Goal: Task Accomplishment & Management: Complete application form

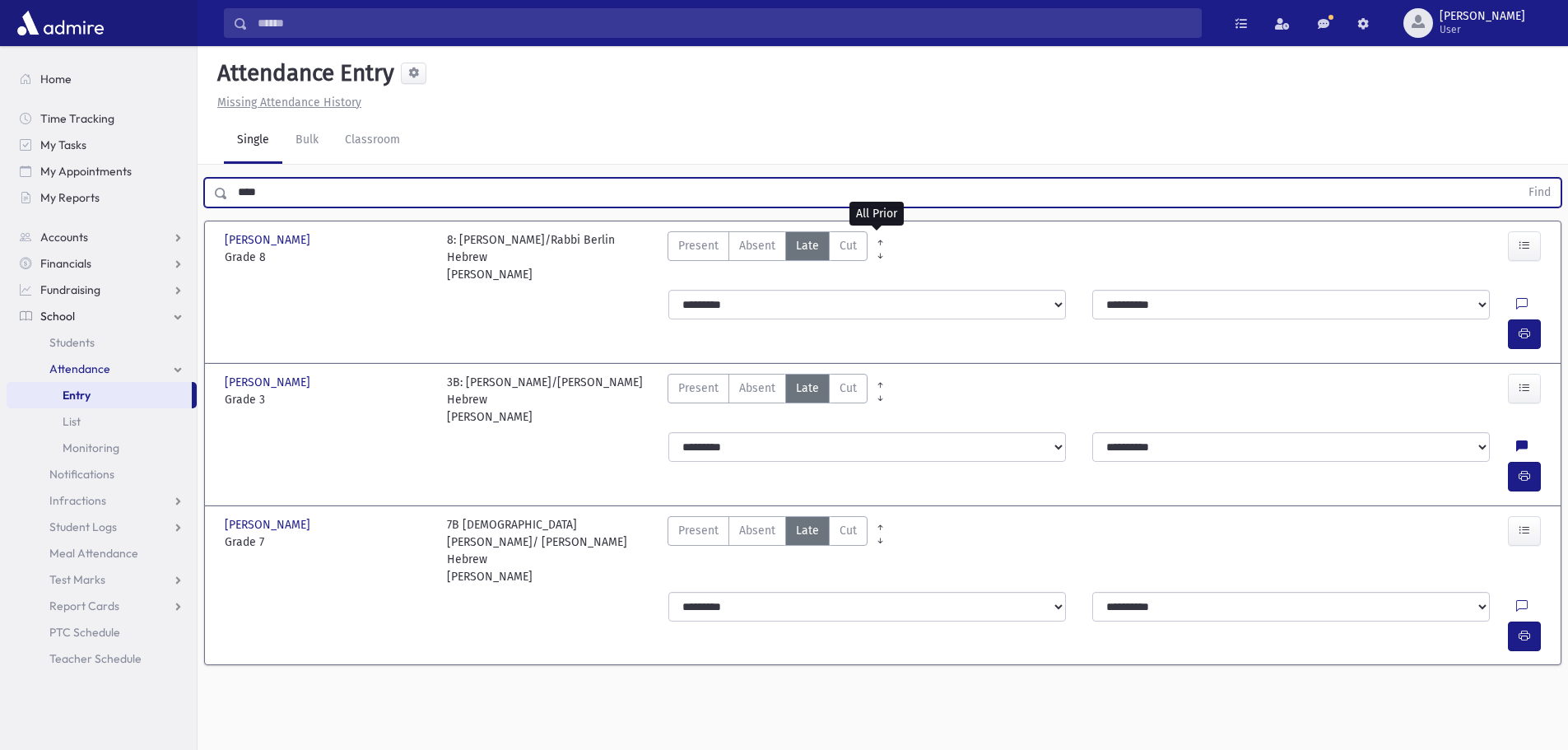
click at [306, 194] on input "****" at bounding box center [873, 192] width 1291 height 30
drag, startPoint x: 305, startPoint y: 193, endPoint x: 268, endPoint y: 192, distance: 37.0
click at [268, 192] on input "****" at bounding box center [873, 192] width 1291 height 30
click at [1519, 179] on button "Find" at bounding box center [1540, 192] width 42 height 28
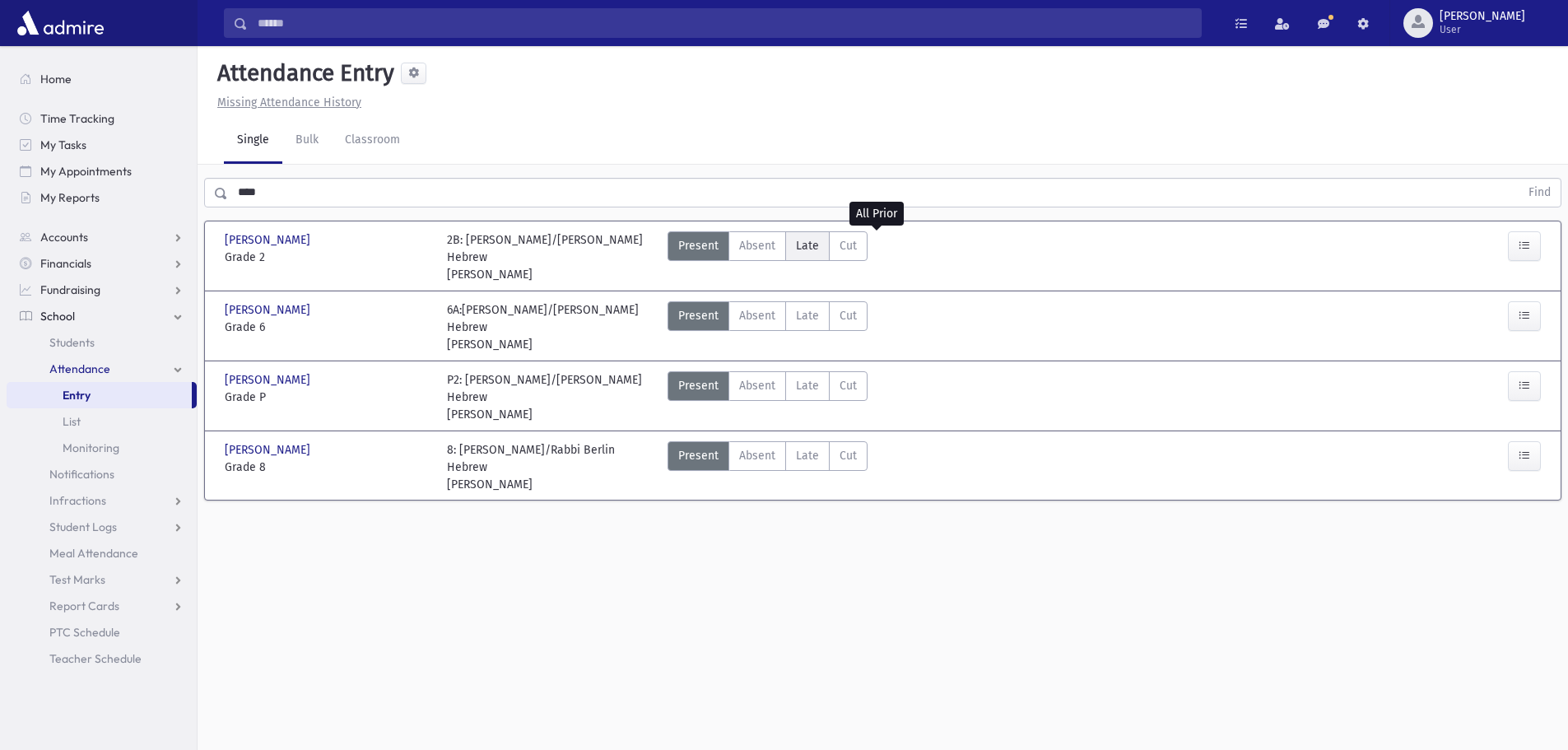
click at [807, 246] on span "Late" at bounding box center [807, 245] width 23 height 17
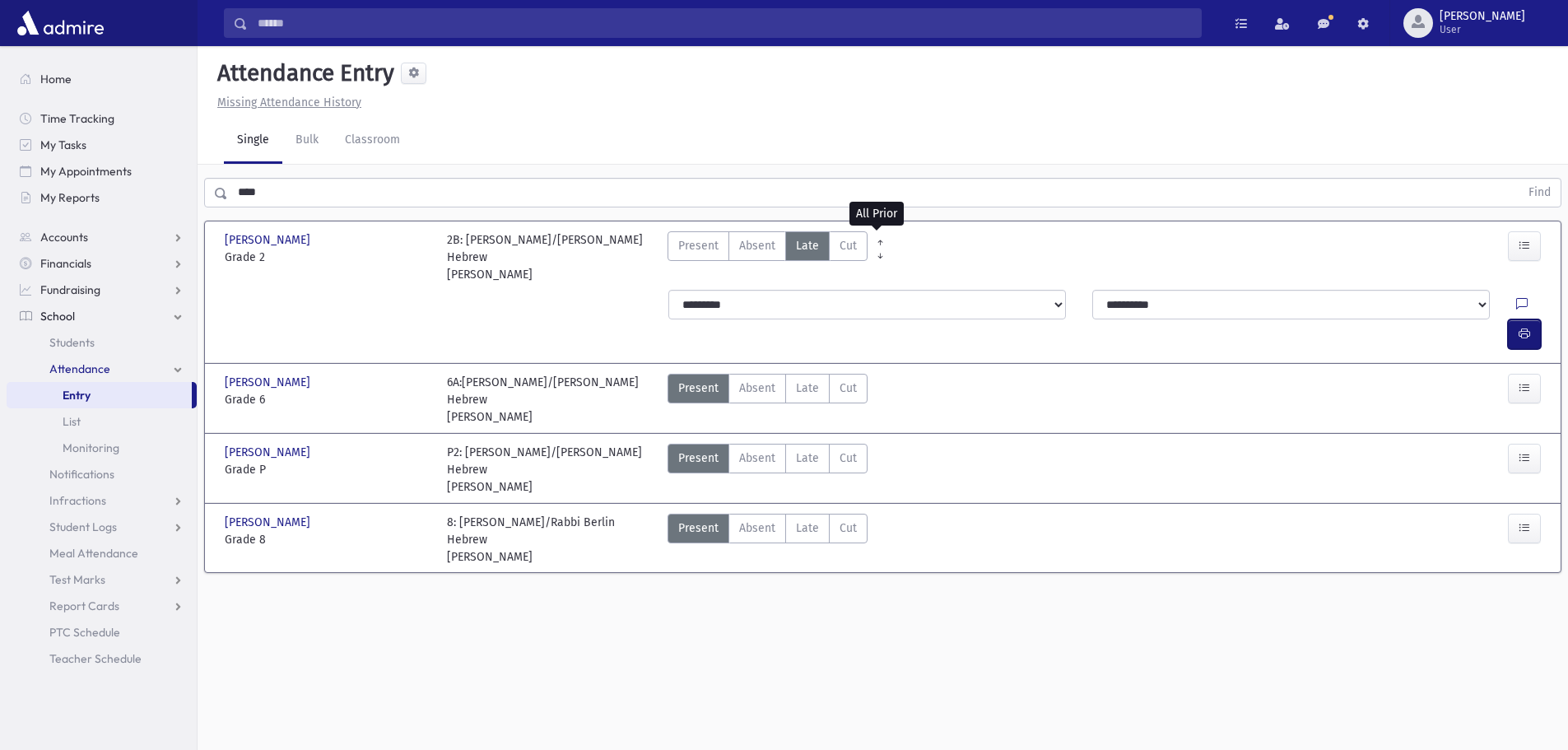
click at [1520, 327] on icon "button" at bounding box center [1525, 334] width 12 height 14
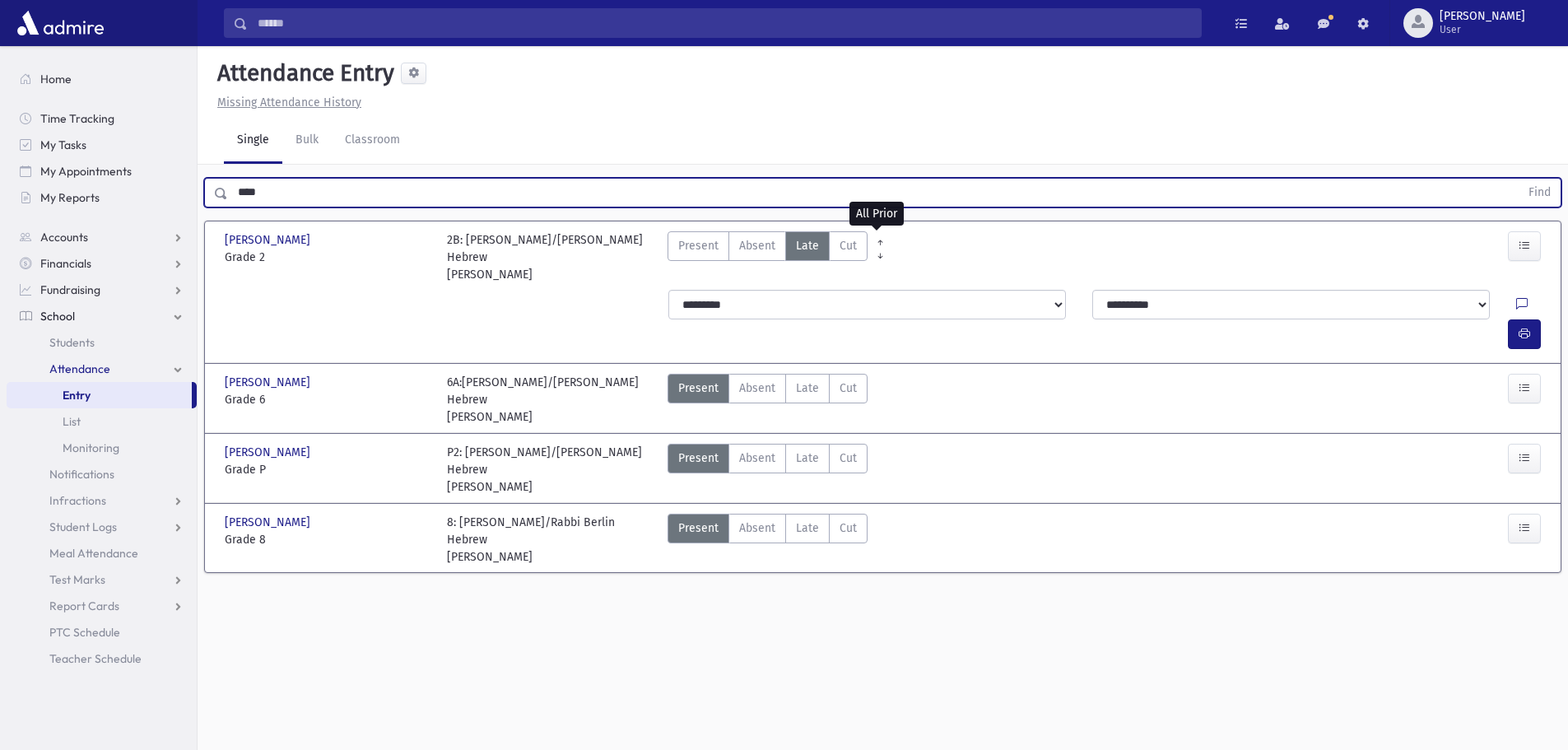
drag, startPoint x: 298, startPoint y: 198, endPoint x: 229, endPoint y: 195, distance: 69.1
click at [229, 195] on input "****" at bounding box center [873, 192] width 1291 height 30
click at [1519, 179] on button "Find" at bounding box center [1540, 192] width 42 height 28
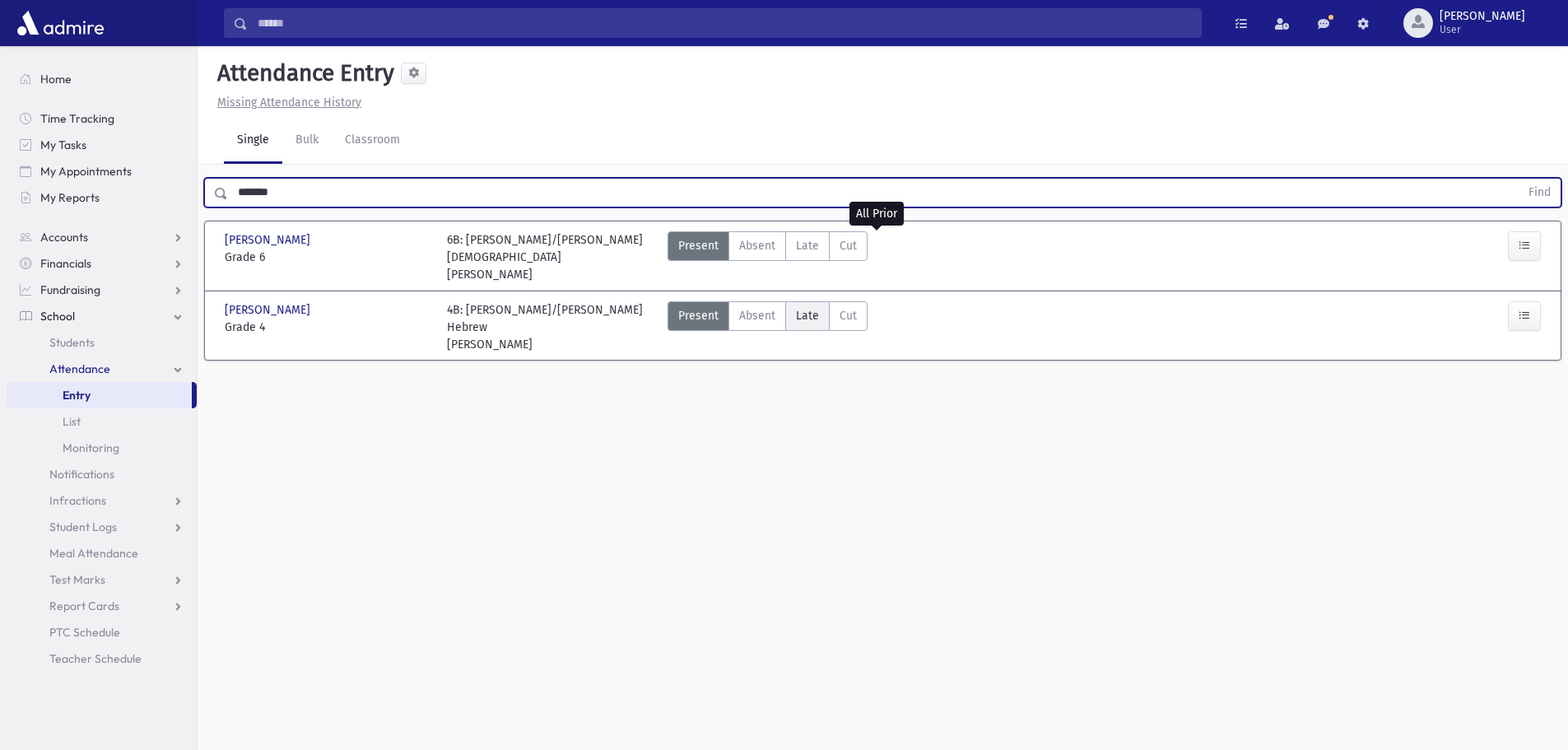
click at [796, 317] on span "Late" at bounding box center [807, 316] width 23 height 17
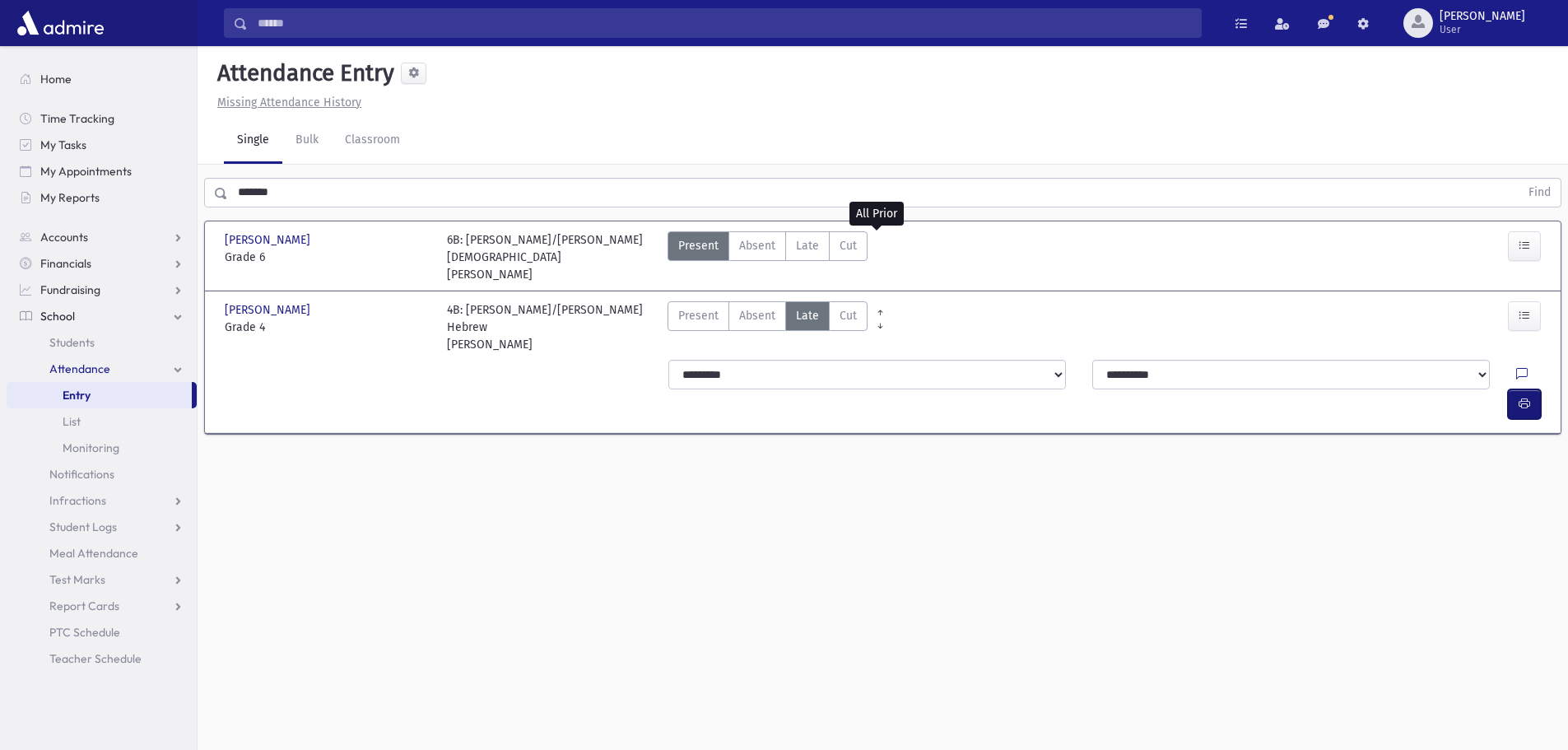
click at [1524, 397] on span "button" at bounding box center [1525, 404] width 12 height 14
click at [699, 313] on span "Present" at bounding box center [698, 316] width 41 height 17
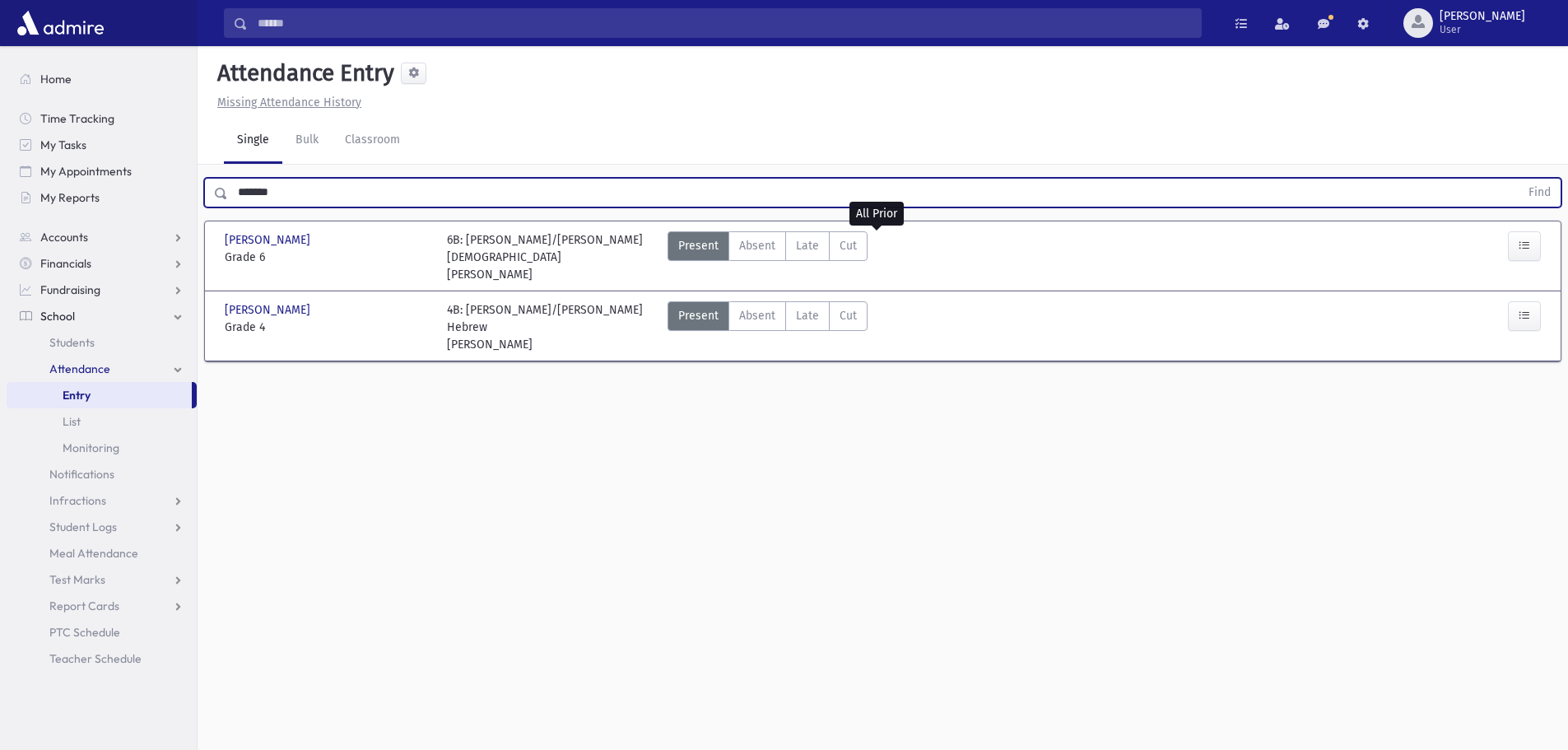
drag, startPoint x: 416, startPoint y: 197, endPoint x: 218, endPoint y: 196, distance: 198.0
click at [218, 196] on div "******* Find" at bounding box center [882, 192] width 1357 height 30
click at [1519, 179] on button "Find" at bounding box center [1540, 192] width 42 height 28
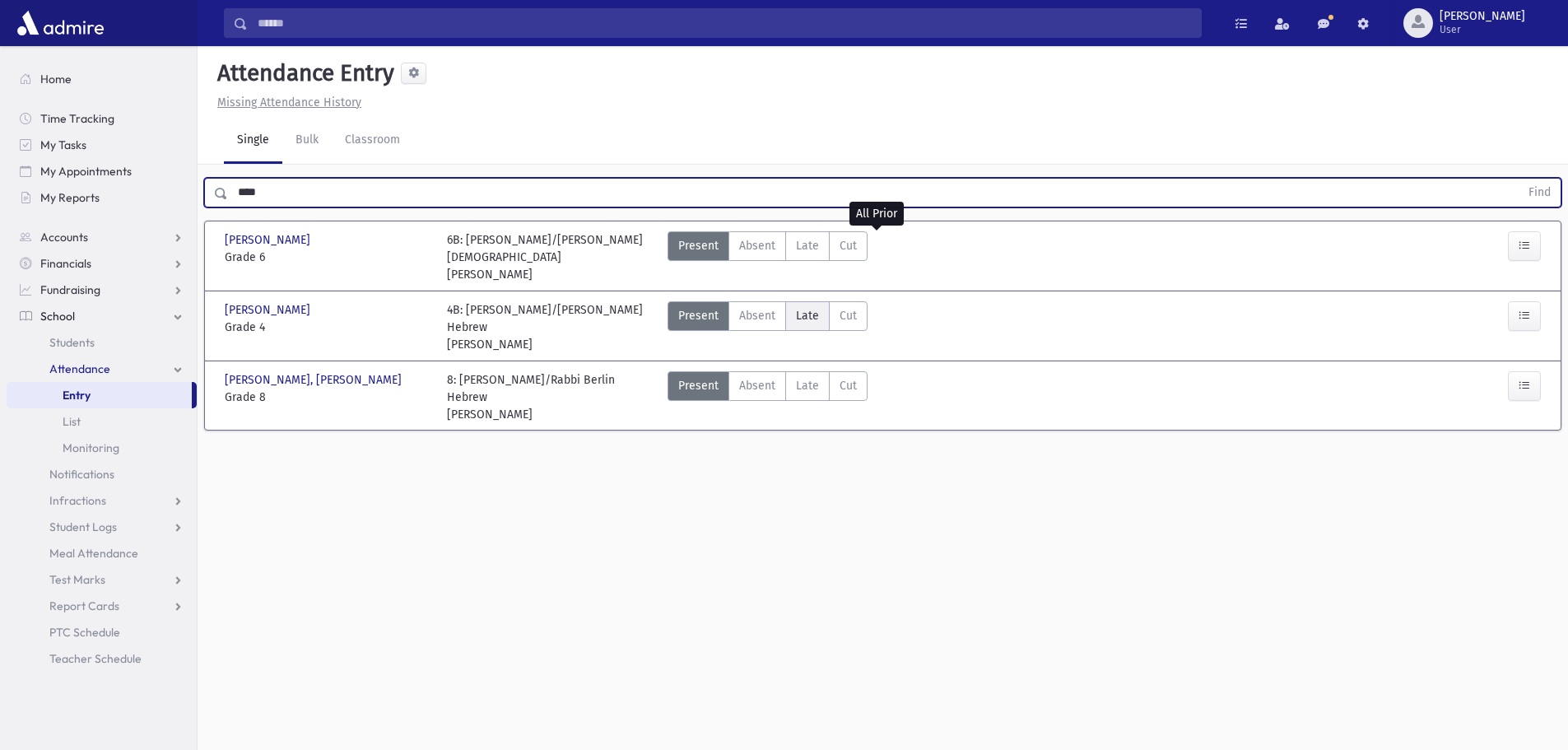
click at [820, 310] on label "Late Late" at bounding box center [807, 316] width 44 height 30
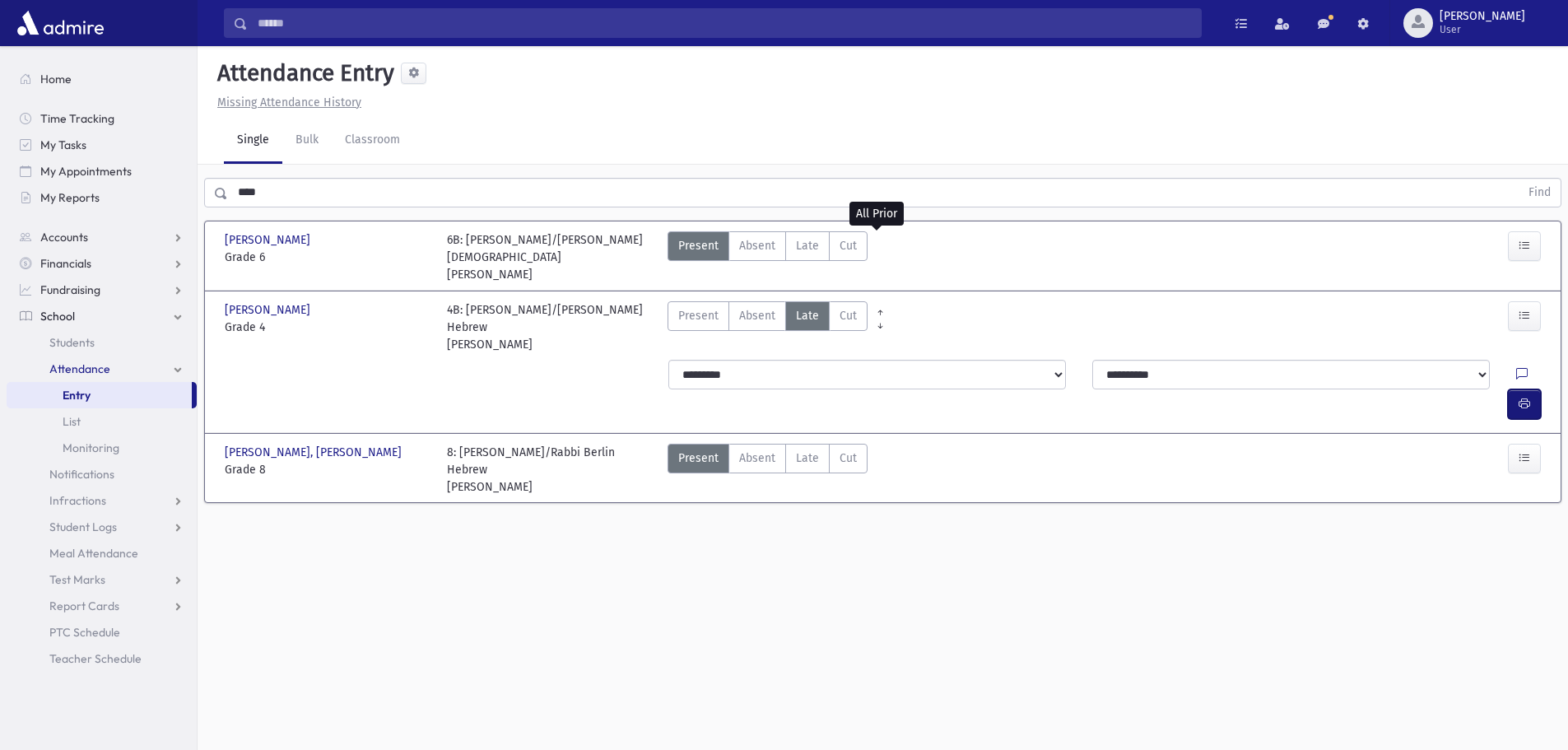
click at [1517, 389] on button "button" at bounding box center [1524, 404] width 33 height 30
click at [289, 176] on div "**** Find" at bounding box center [882, 189] width 1371 height 49
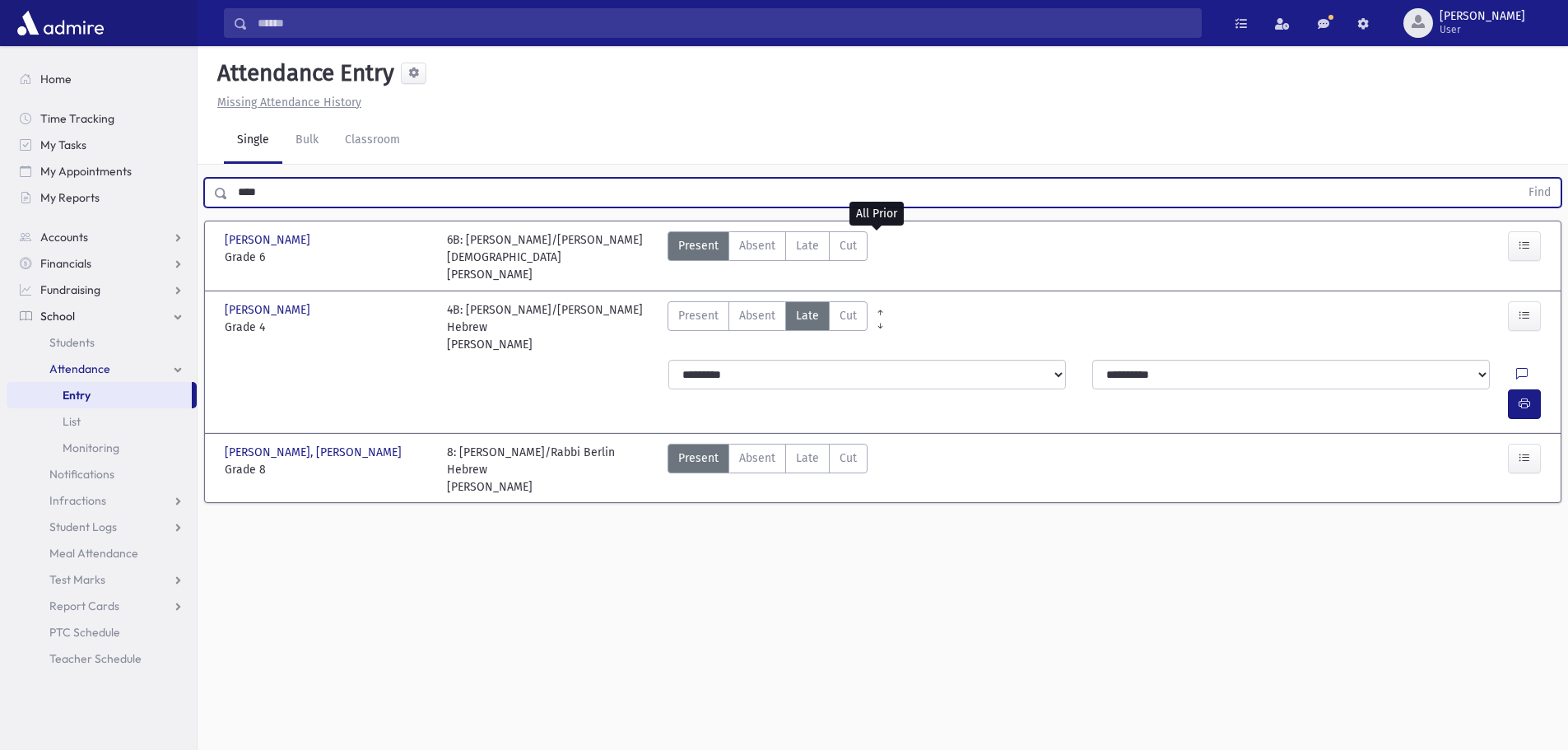
drag, startPoint x: 290, startPoint y: 194, endPoint x: 238, endPoint y: 190, distance: 52.2
click at [238, 190] on input "****" at bounding box center [873, 192] width 1291 height 30
click at [1519, 179] on button "Find" at bounding box center [1540, 192] width 42 height 28
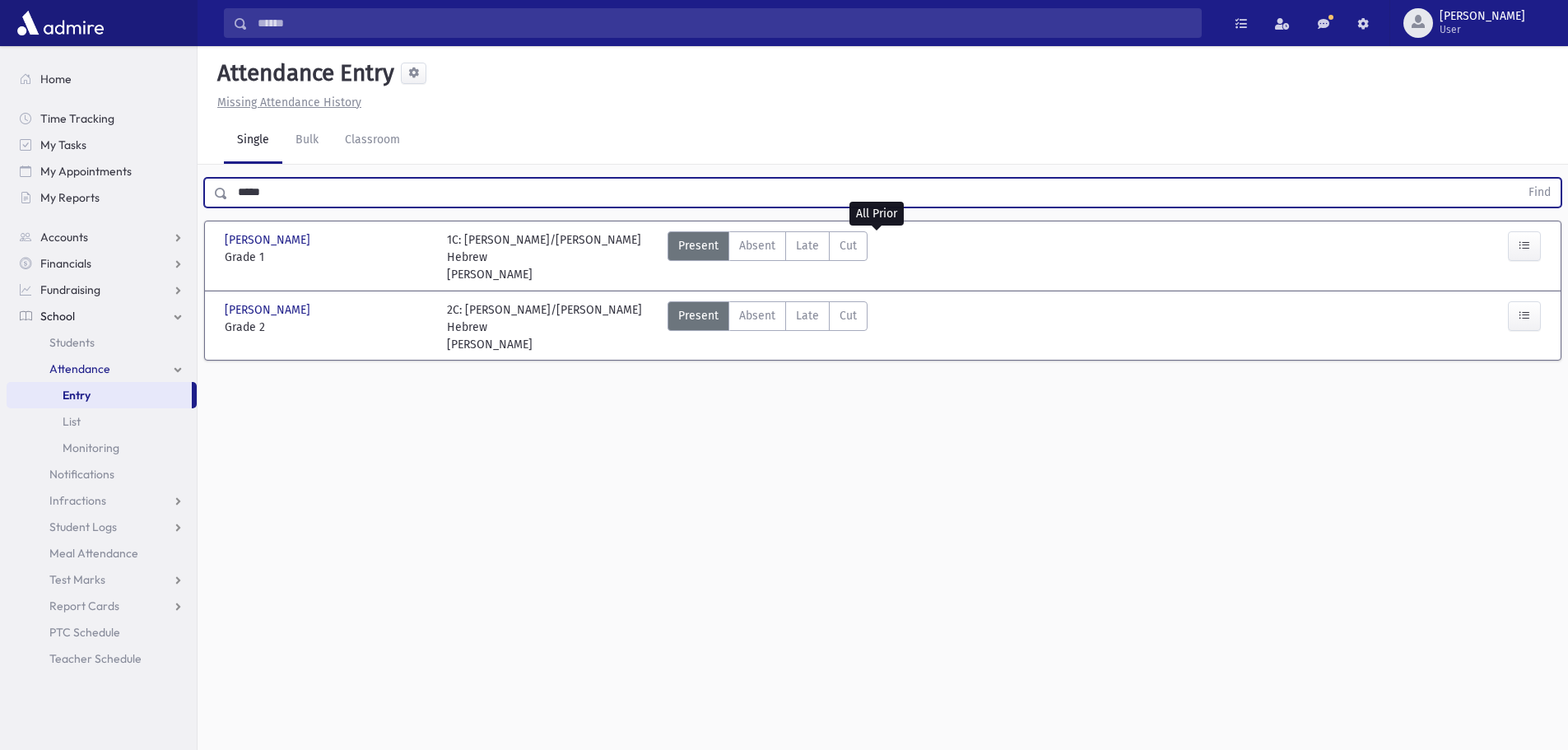
drag, startPoint x: 318, startPoint y: 197, endPoint x: 218, endPoint y: 208, distance: 100.6
click at [219, 209] on div "***** Find" at bounding box center [882, 189] width 1371 height 49
click at [1519, 179] on button "Find" at bounding box center [1540, 192] width 42 height 28
click at [789, 315] on label "Late Late" at bounding box center [807, 316] width 44 height 30
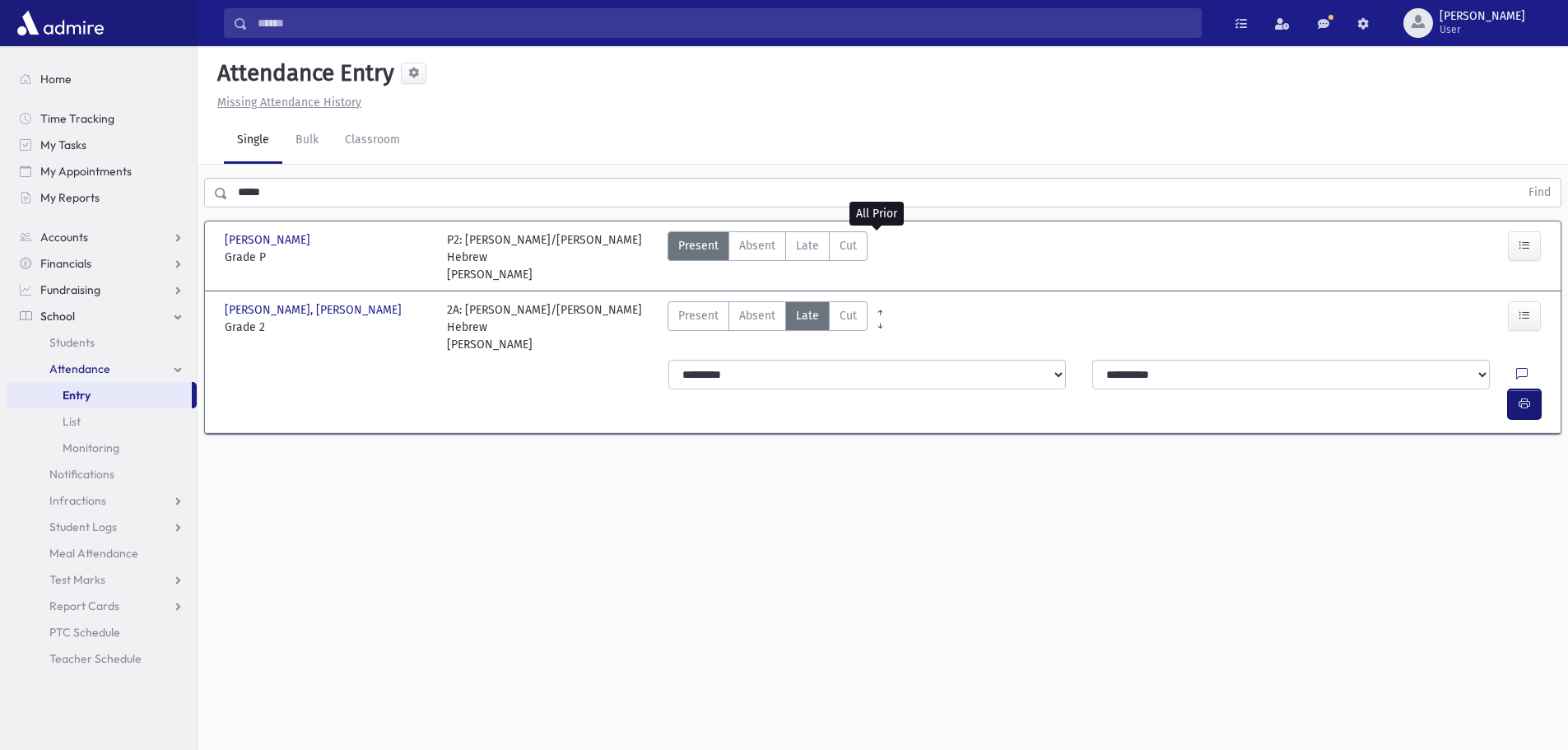
click at [1520, 397] on icon "button" at bounding box center [1525, 404] width 12 height 14
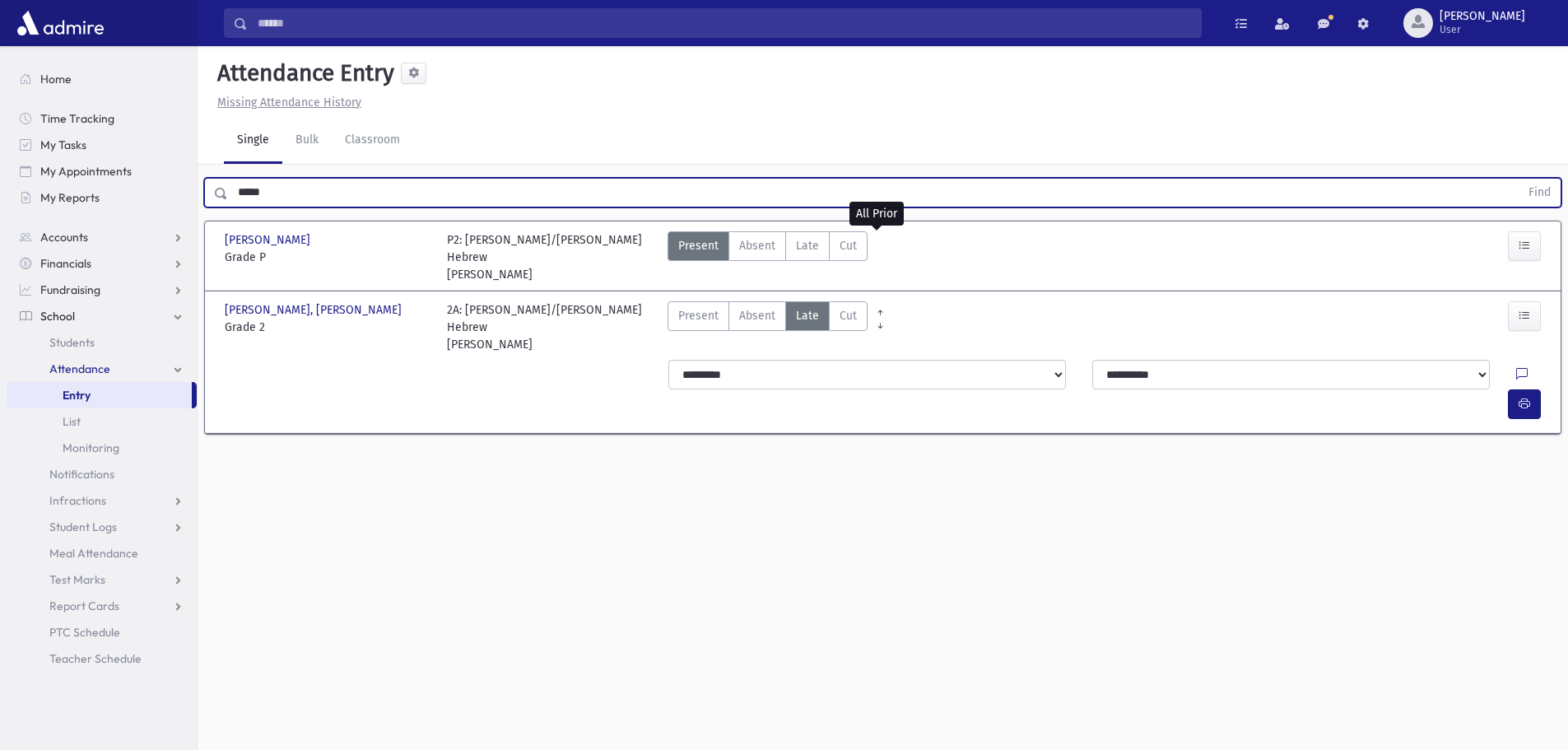
drag, startPoint x: 285, startPoint y: 197, endPoint x: 202, endPoint y: 203, distance: 83.2
click at [202, 203] on div "***** Find" at bounding box center [882, 189] width 1371 height 49
click at [1519, 179] on button "Find" at bounding box center [1540, 192] width 42 height 28
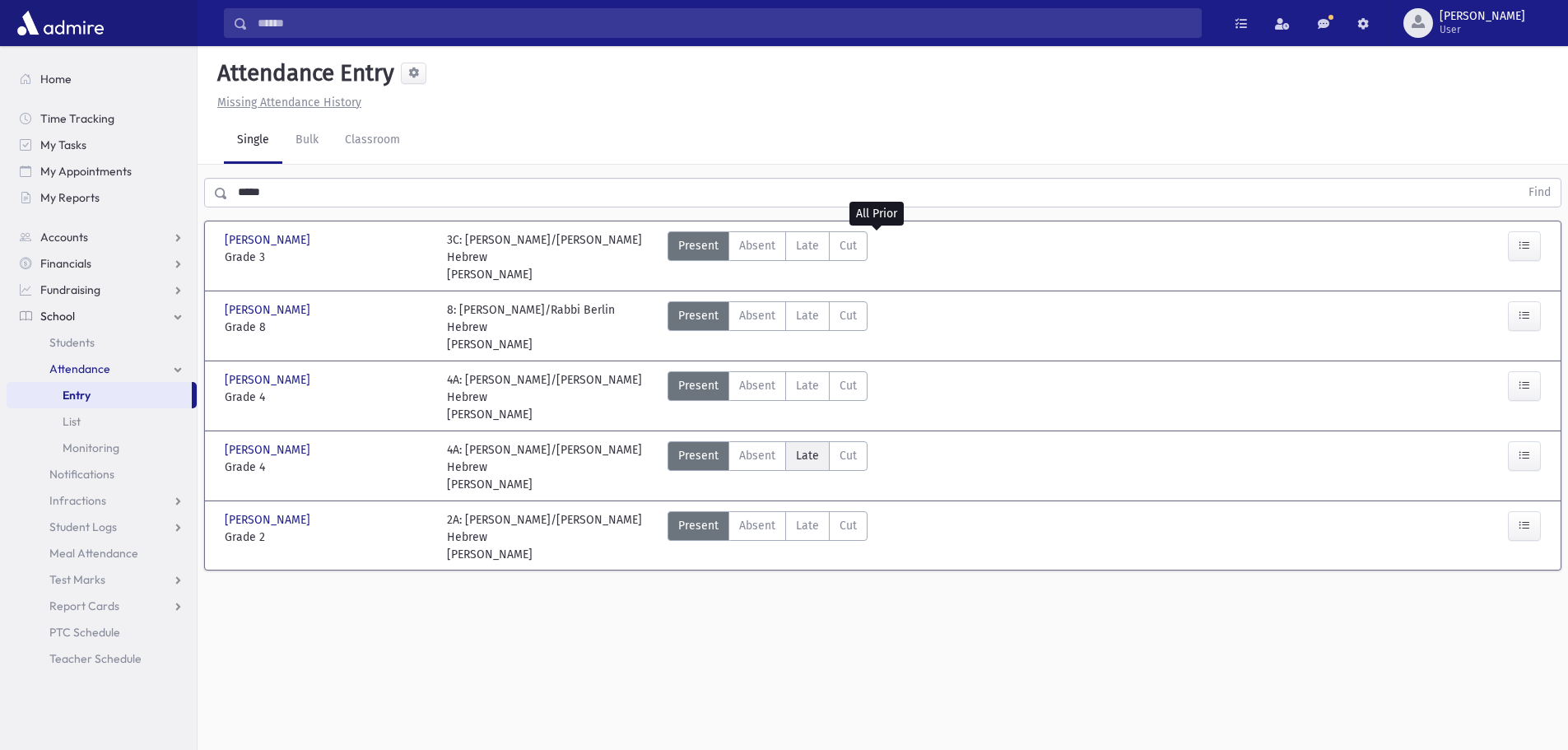
click at [812, 447] on span "Late" at bounding box center [807, 455] width 23 height 17
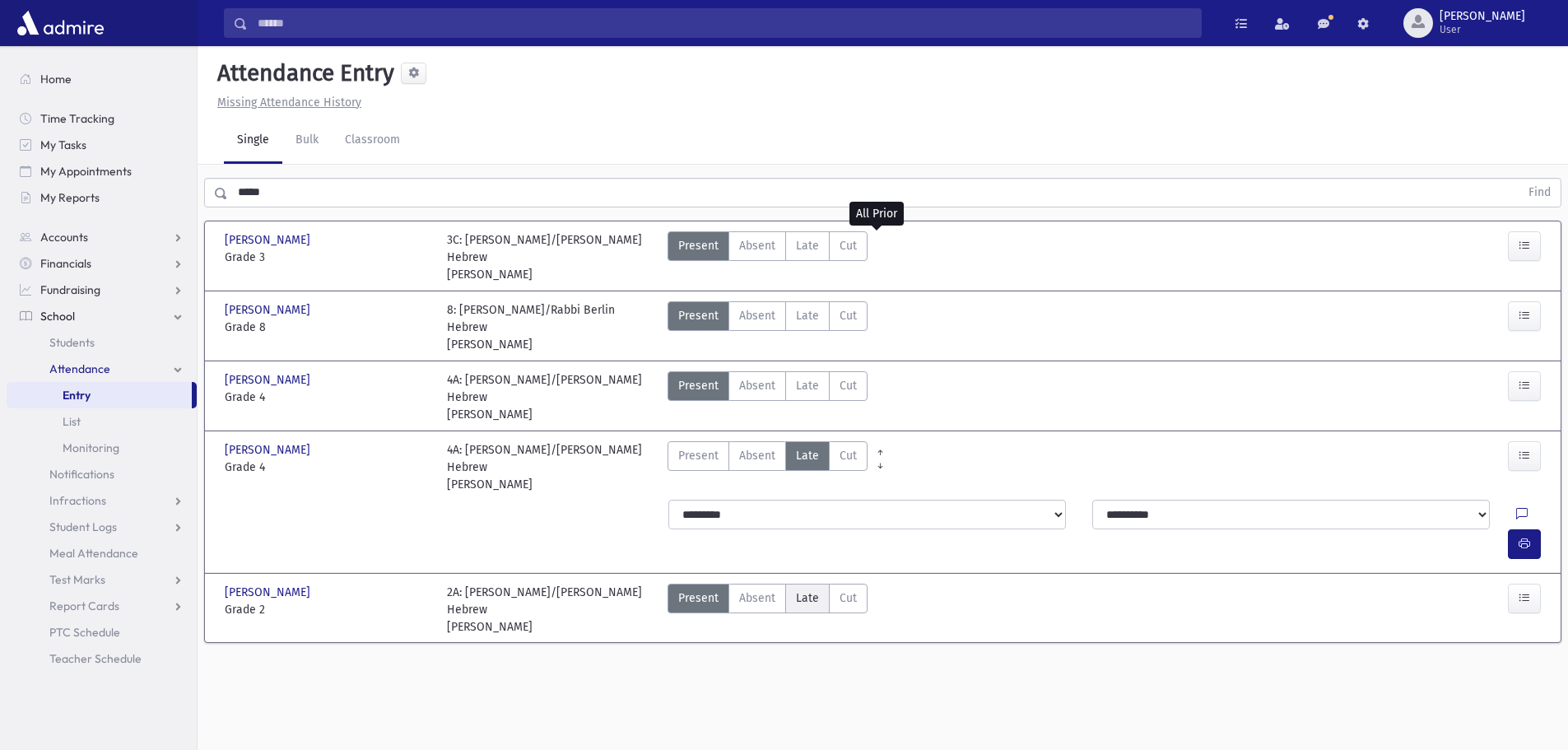
click at [808, 589] on span "Late" at bounding box center [807, 598] width 23 height 17
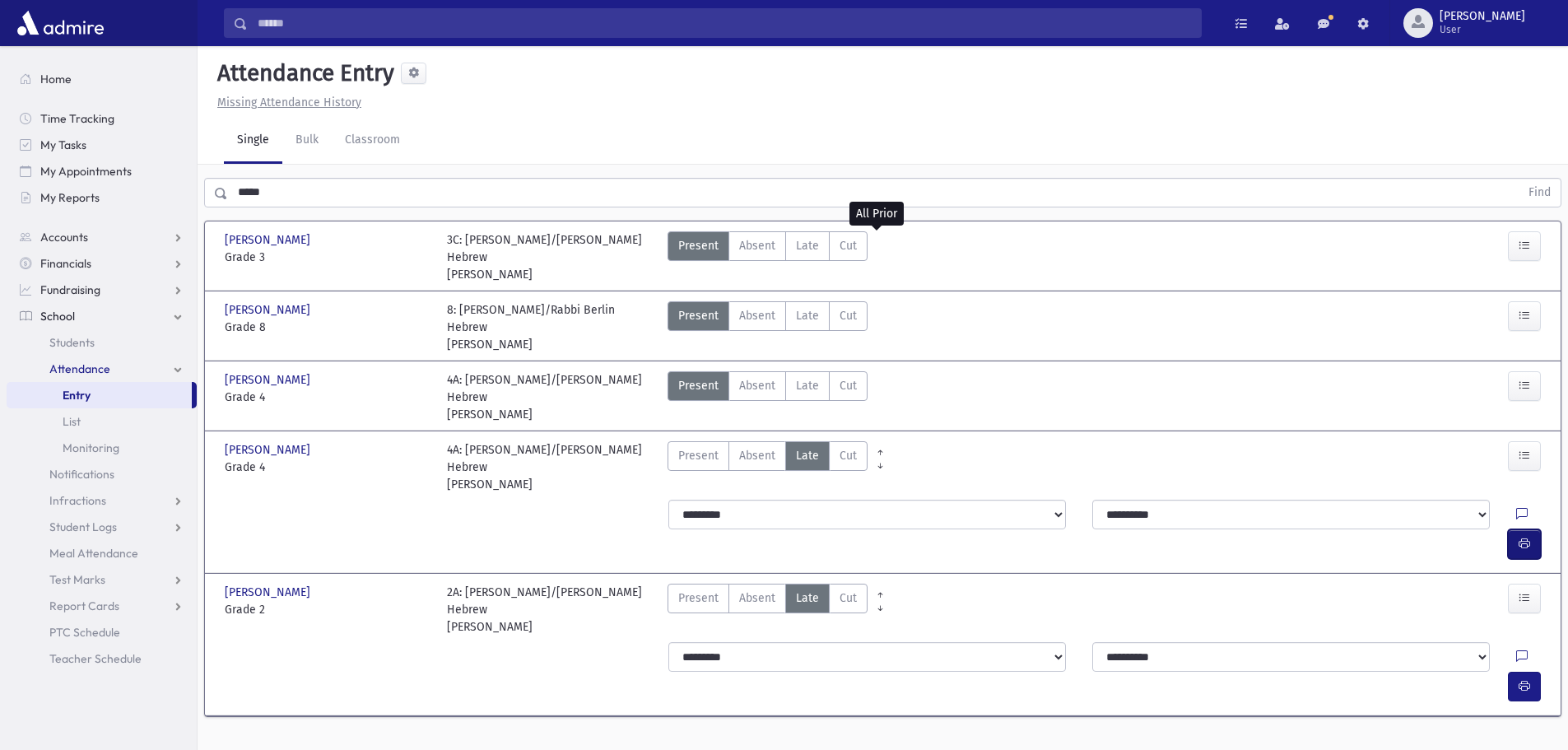
click at [1528, 529] on button "button" at bounding box center [1524, 543] width 33 height 30
click at [1516, 671] on button "button" at bounding box center [1524, 686] width 33 height 30
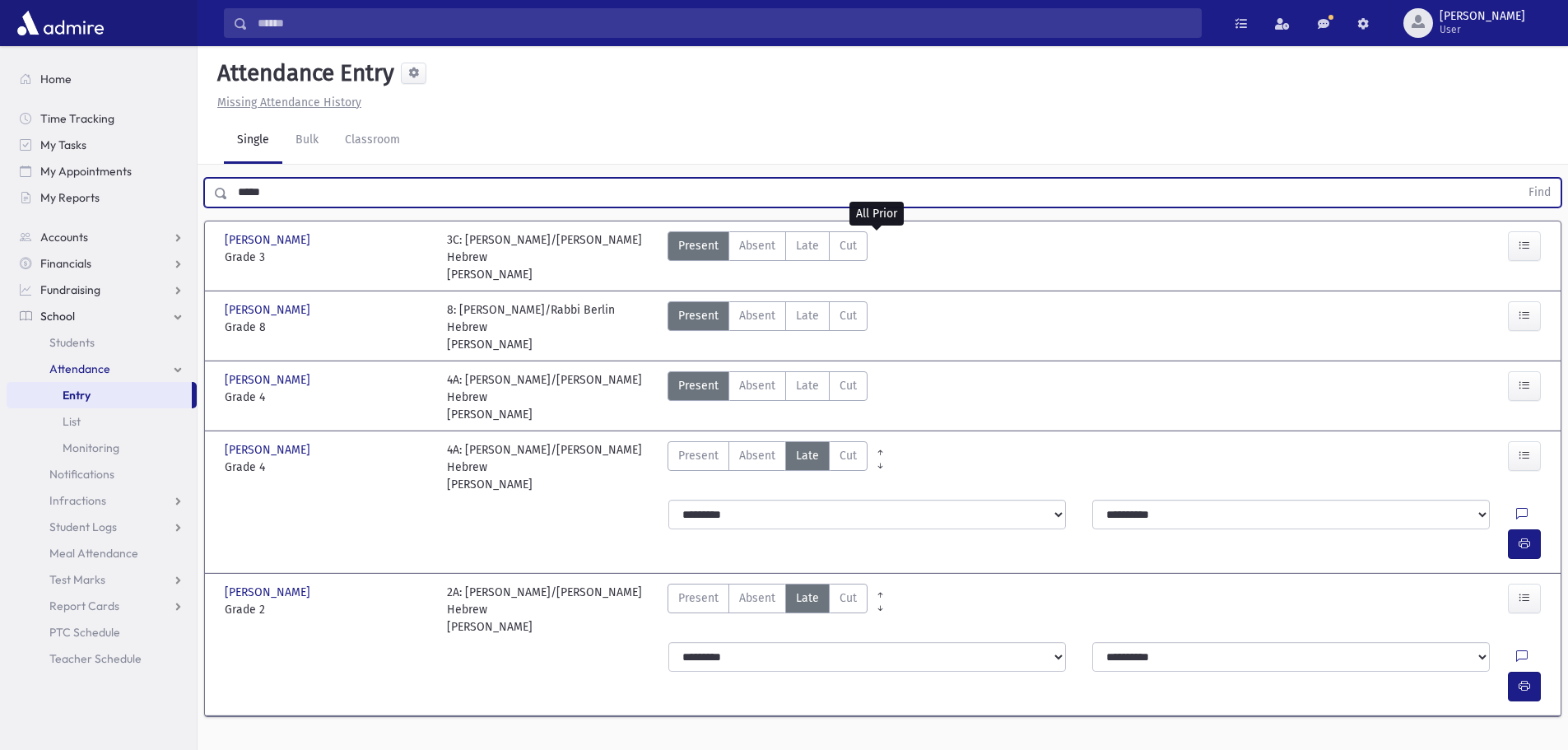
drag, startPoint x: 336, startPoint y: 188, endPoint x: 246, endPoint y: 185, distance: 90.0
click at [246, 185] on input "*****" at bounding box center [873, 192] width 1291 height 30
click at [1519, 179] on button "Find" at bounding box center [1540, 192] width 42 height 28
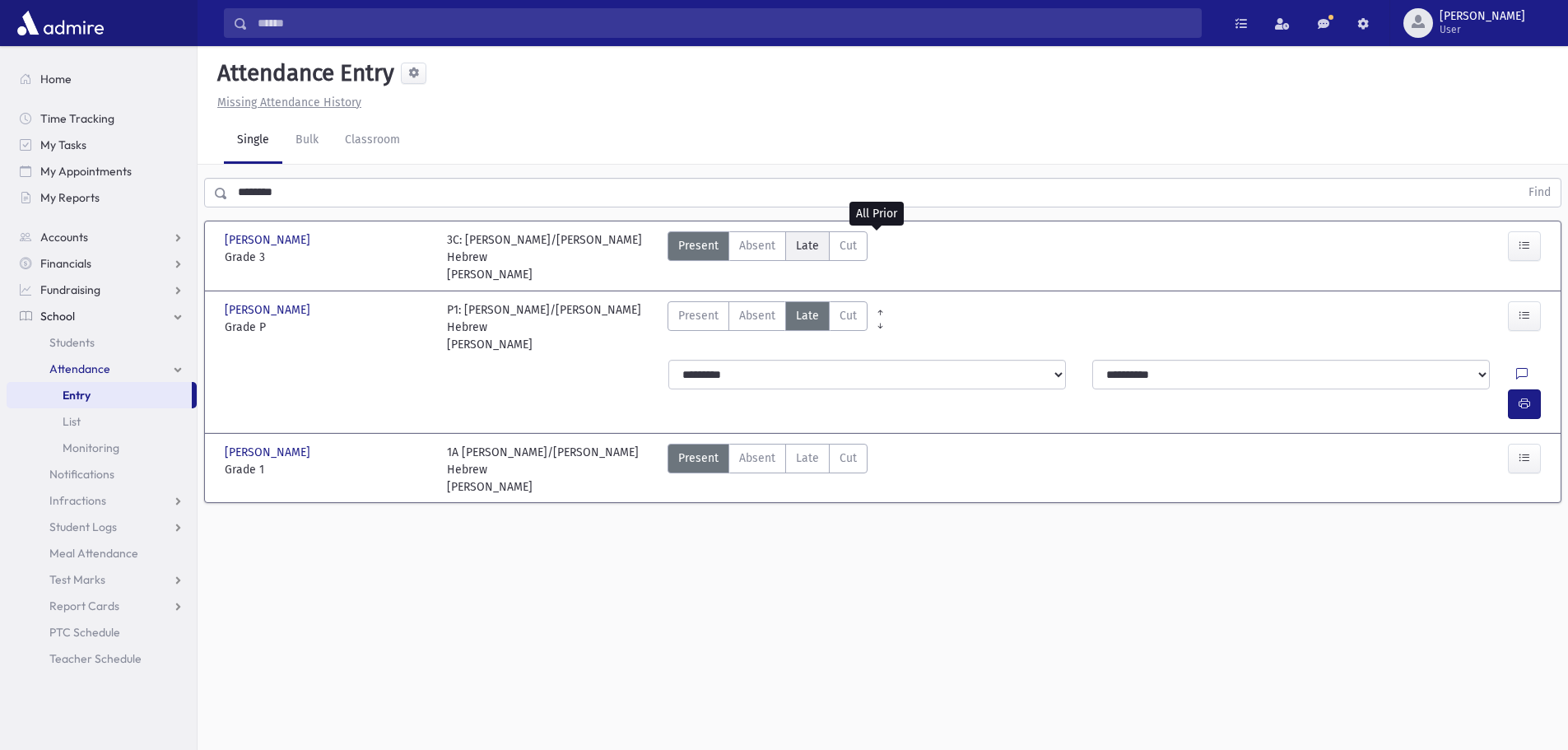
click at [798, 251] on span "Late" at bounding box center [807, 245] width 23 height 17
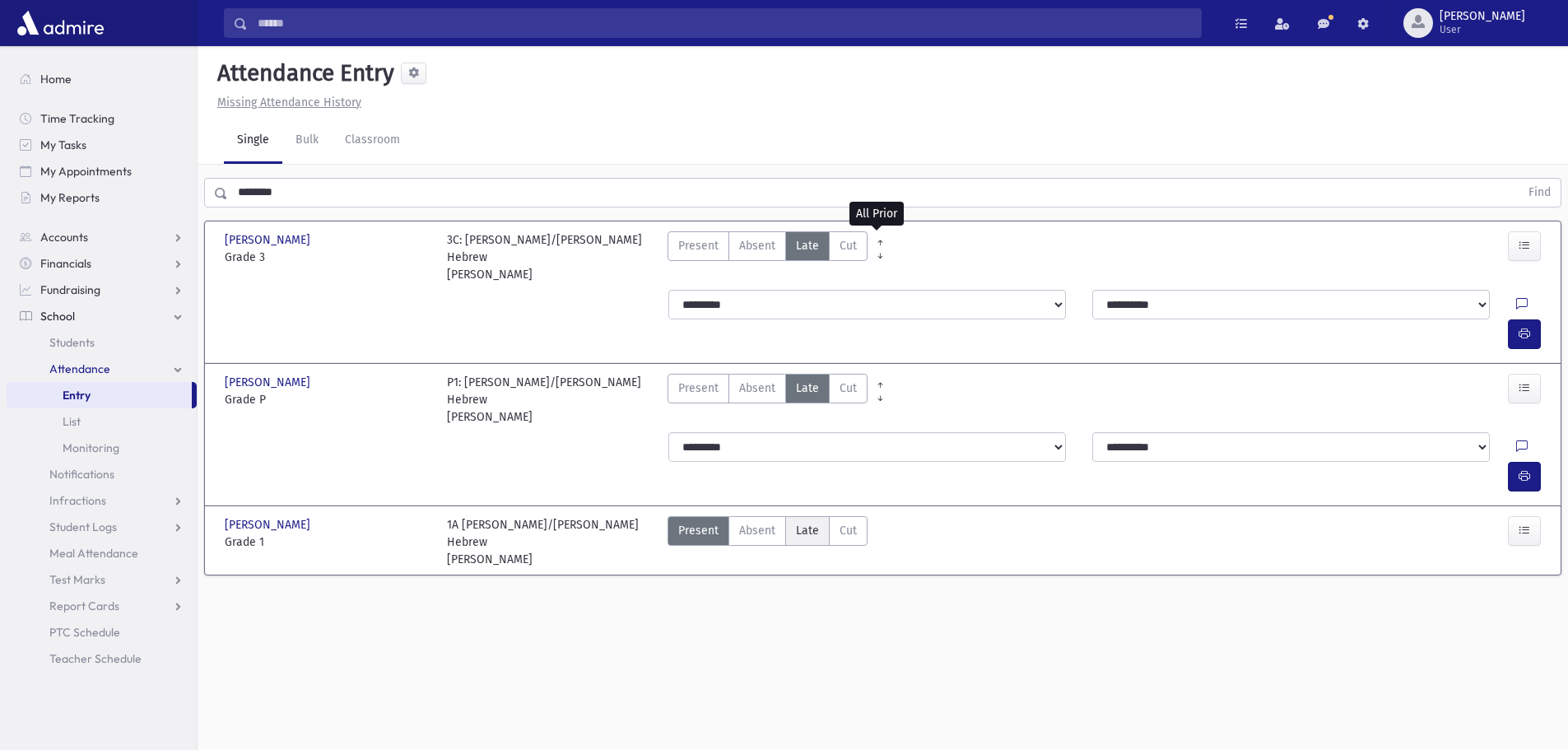
click at [797, 521] on span "Late" at bounding box center [807, 530] width 23 height 17
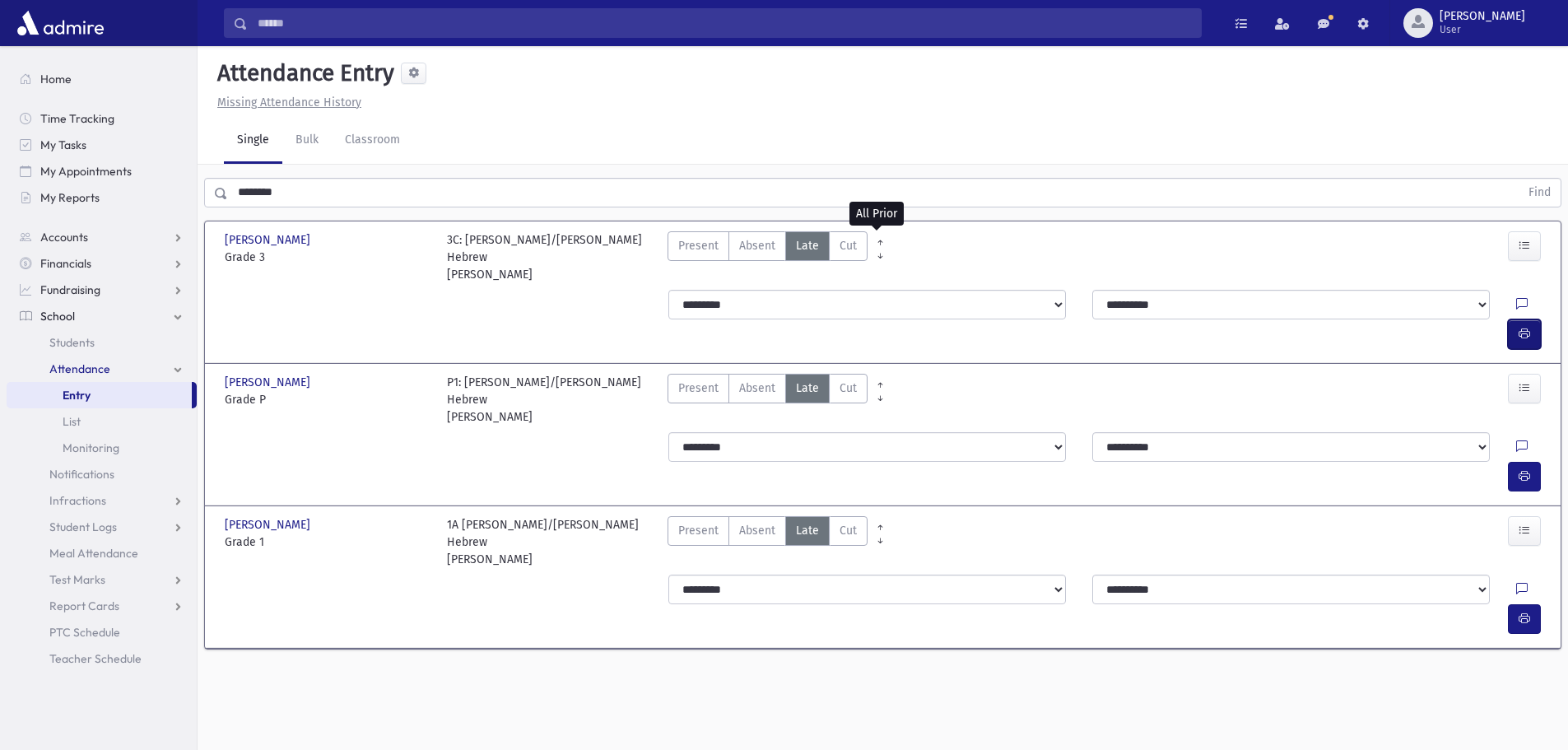
click at [1524, 327] on icon "button" at bounding box center [1525, 334] width 12 height 14
click at [1532, 604] on button "button" at bounding box center [1524, 619] width 33 height 30
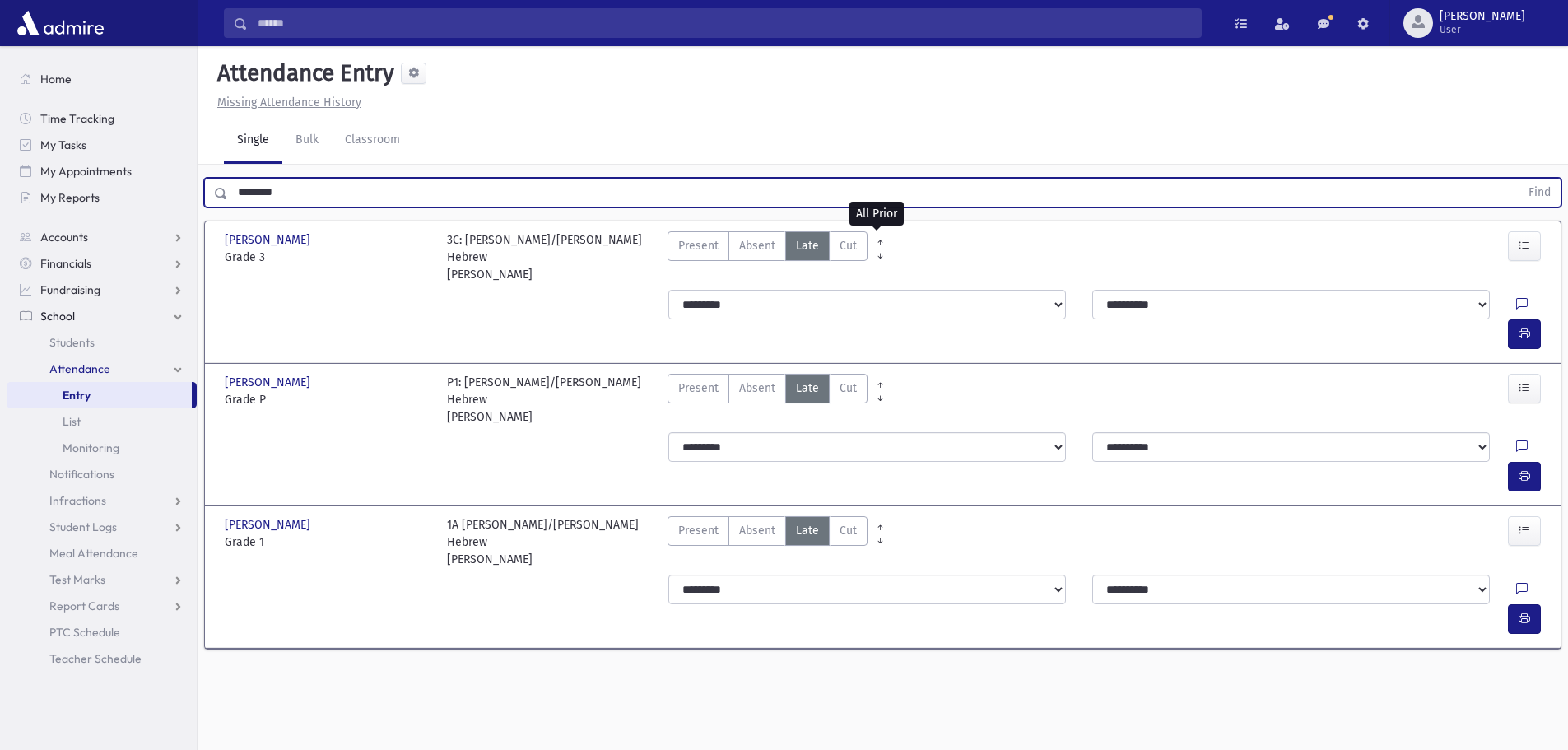
drag, startPoint x: 302, startPoint y: 196, endPoint x: 233, endPoint y: 191, distance: 69.2
click at [233, 191] on input "********" at bounding box center [873, 192] width 1291 height 30
click at [1519, 179] on button "Find" at bounding box center [1540, 192] width 42 height 28
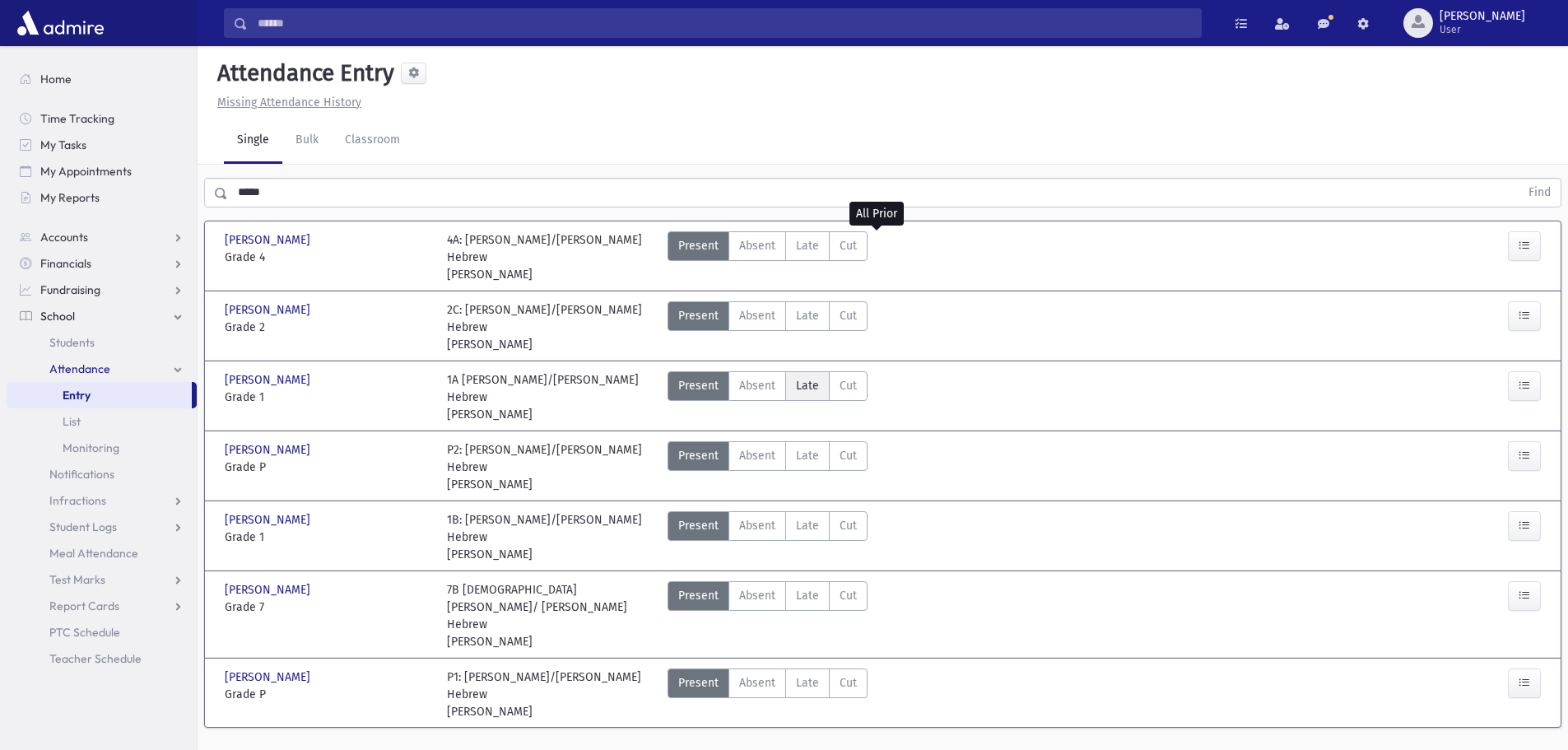
click at [804, 377] on span "Late" at bounding box center [807, 385] width 23 height 17
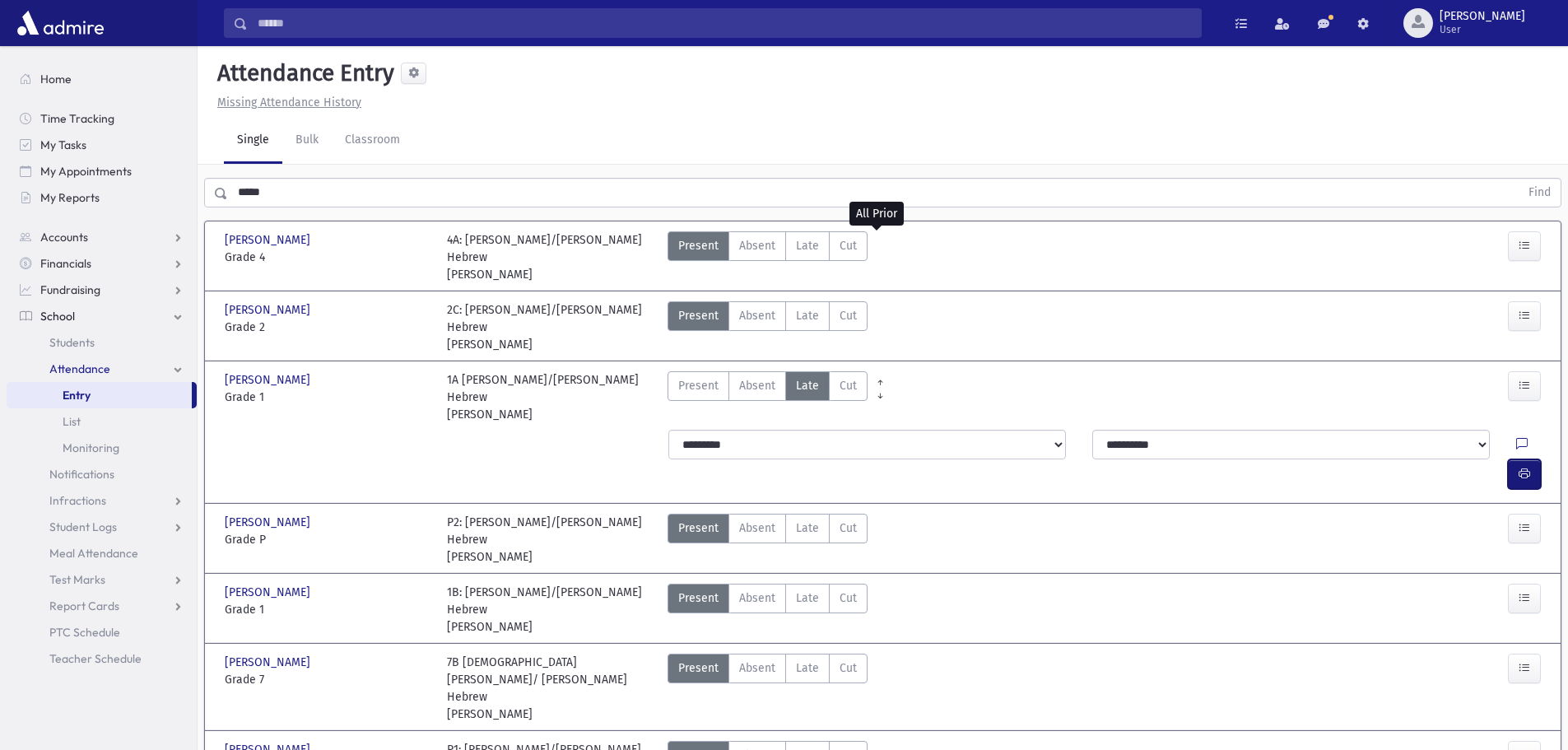
click at [1527, 466] on icon "button" at bounding box center [1525, 473] width 12 height 14
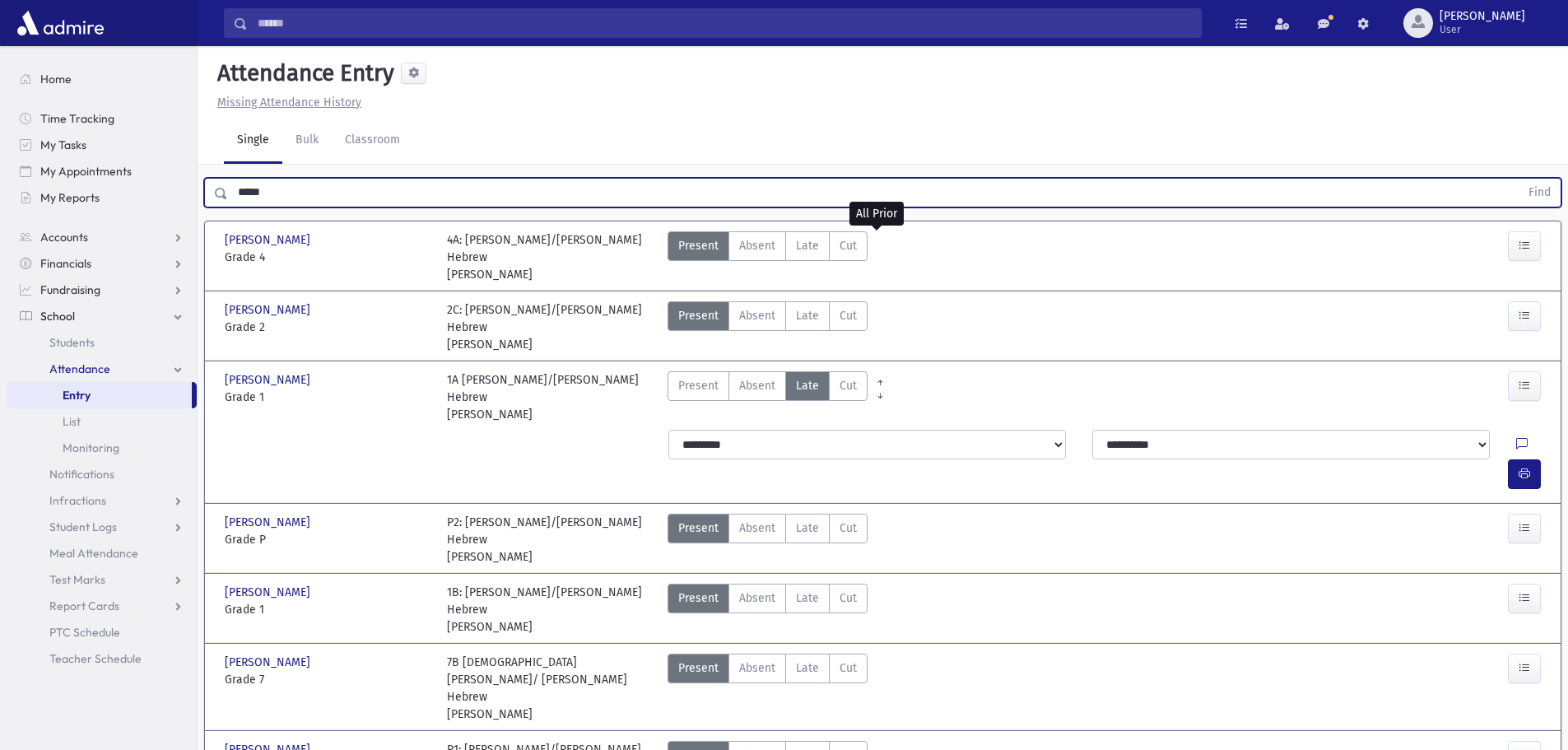
drag, startPoint x: 411, startPoint y: 201, endPoint x: 231, endPoint y: 200, distance: 180.0
click at [231, 200] on input "*****" at bounding box center [873, 192] width 1291 height 30
click at [1519, 179] on button "Find" at bounding box center [1540, 192] width 42 height 28
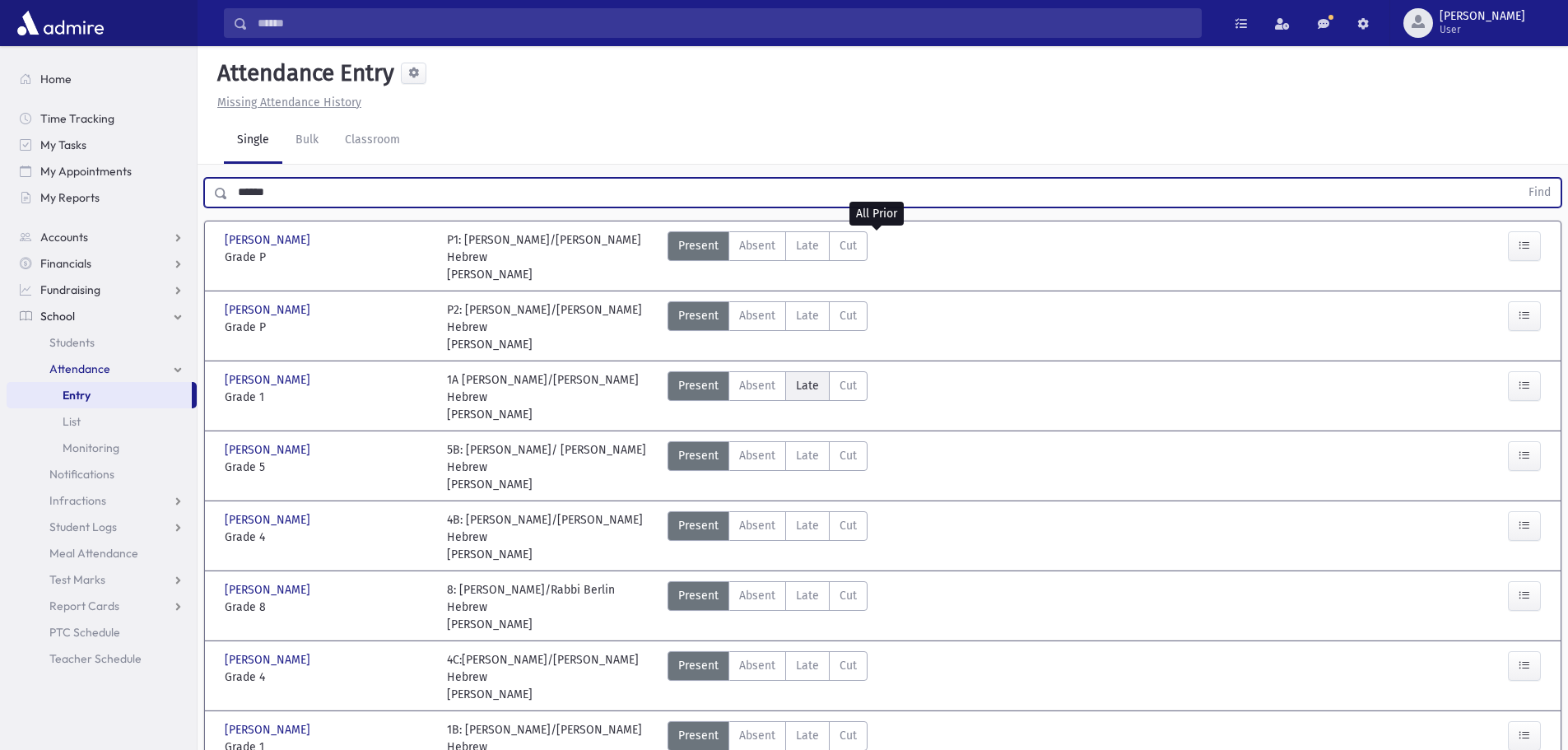
click at [790, 390] on label "Late Late" at bounding box center [807, 385] width 44 height 30
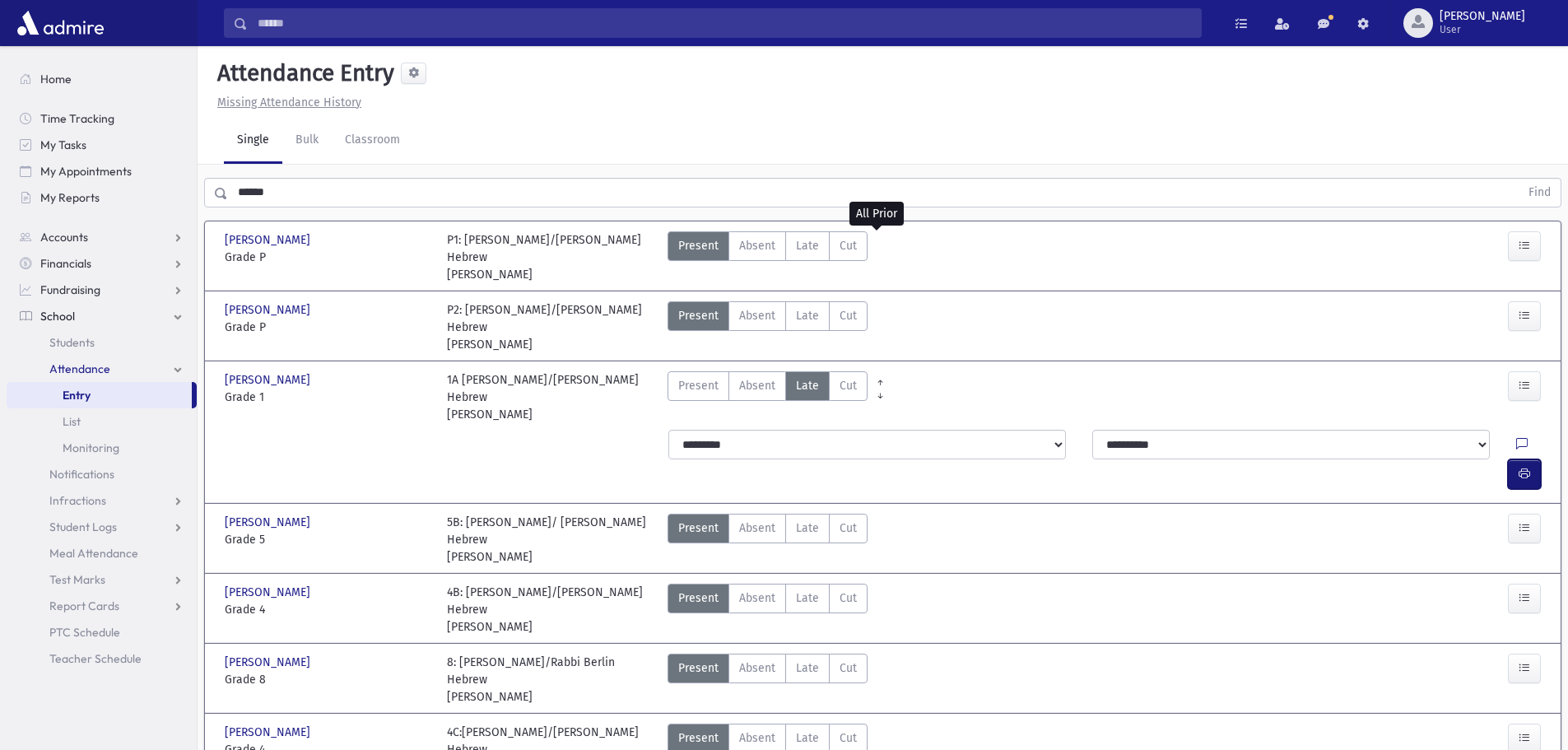
click at [1515, 459] on button "button" at bounding box center [1524, 473] width 33 height 30
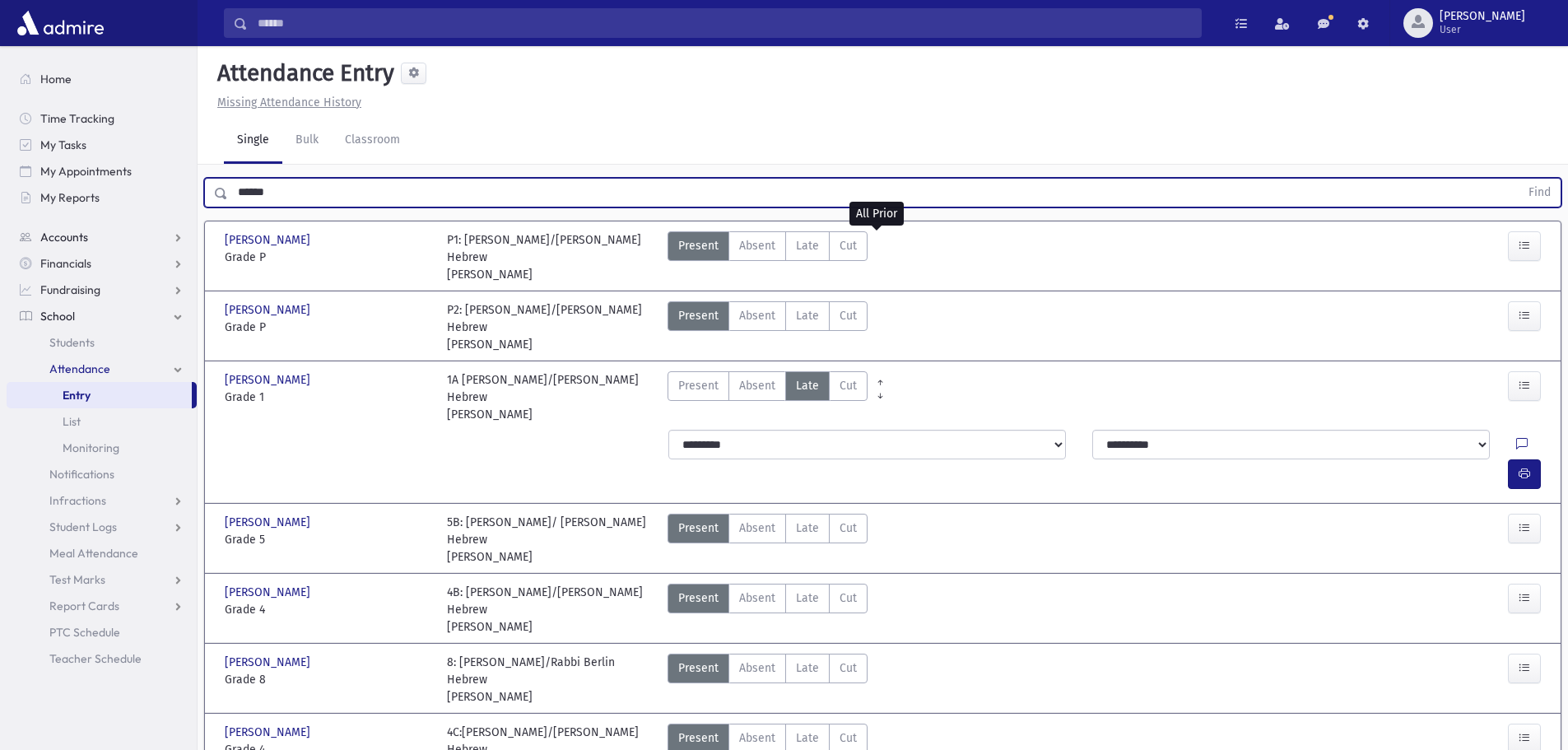
drag, startPoint x: 293, startPoint y: 186, endPoint x: 163, endPoint y: 227, distance: 136.3
click at [163, 227] on div "Search Results All Accounts" at bounding box center [784, 491] width 1568 height 983
click at [1519, 179] on button "Find" at bounding box center [1540, 192] width 42 height 28
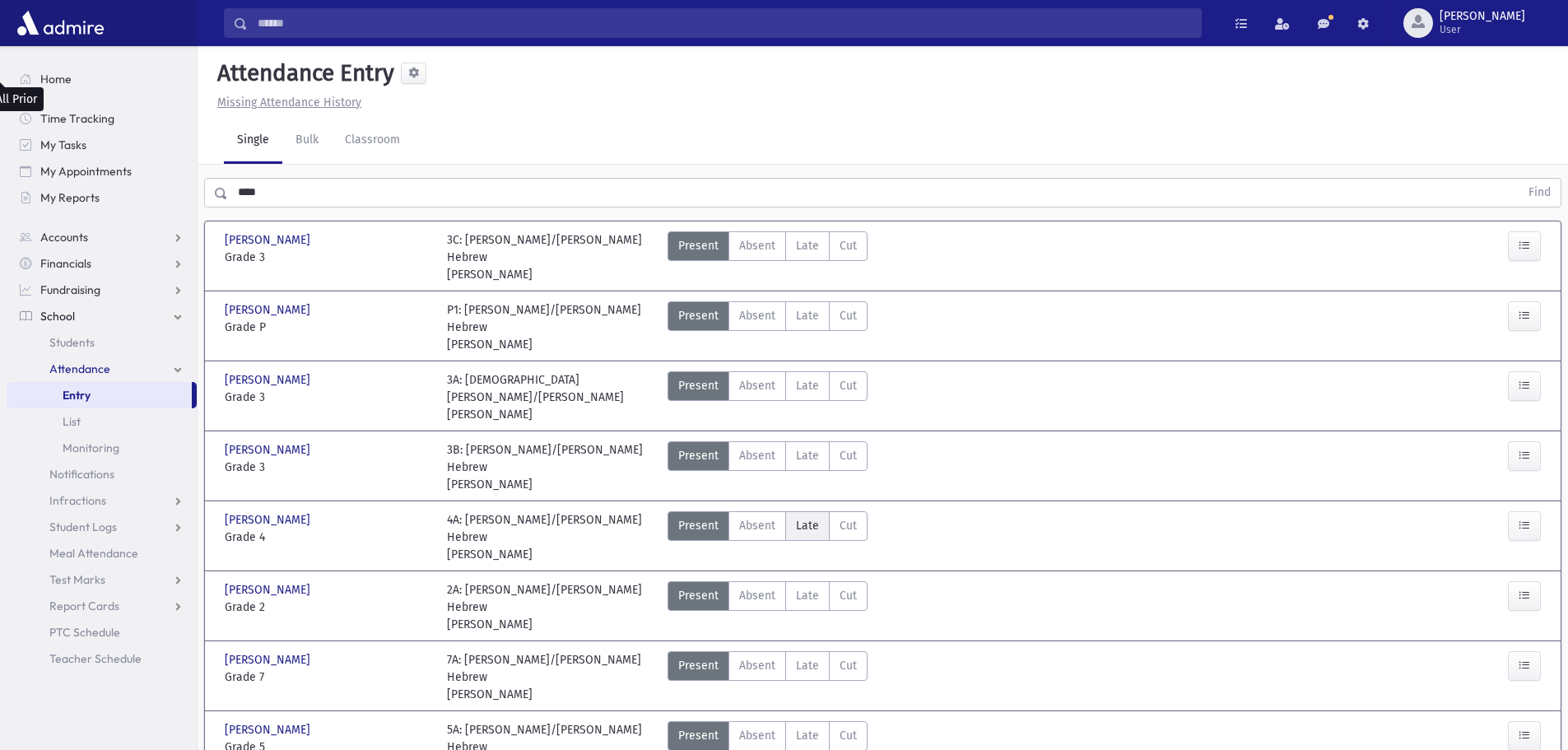
click at [804, 516] on span "Late" at bounding box center [807, 525] width 23 height 17
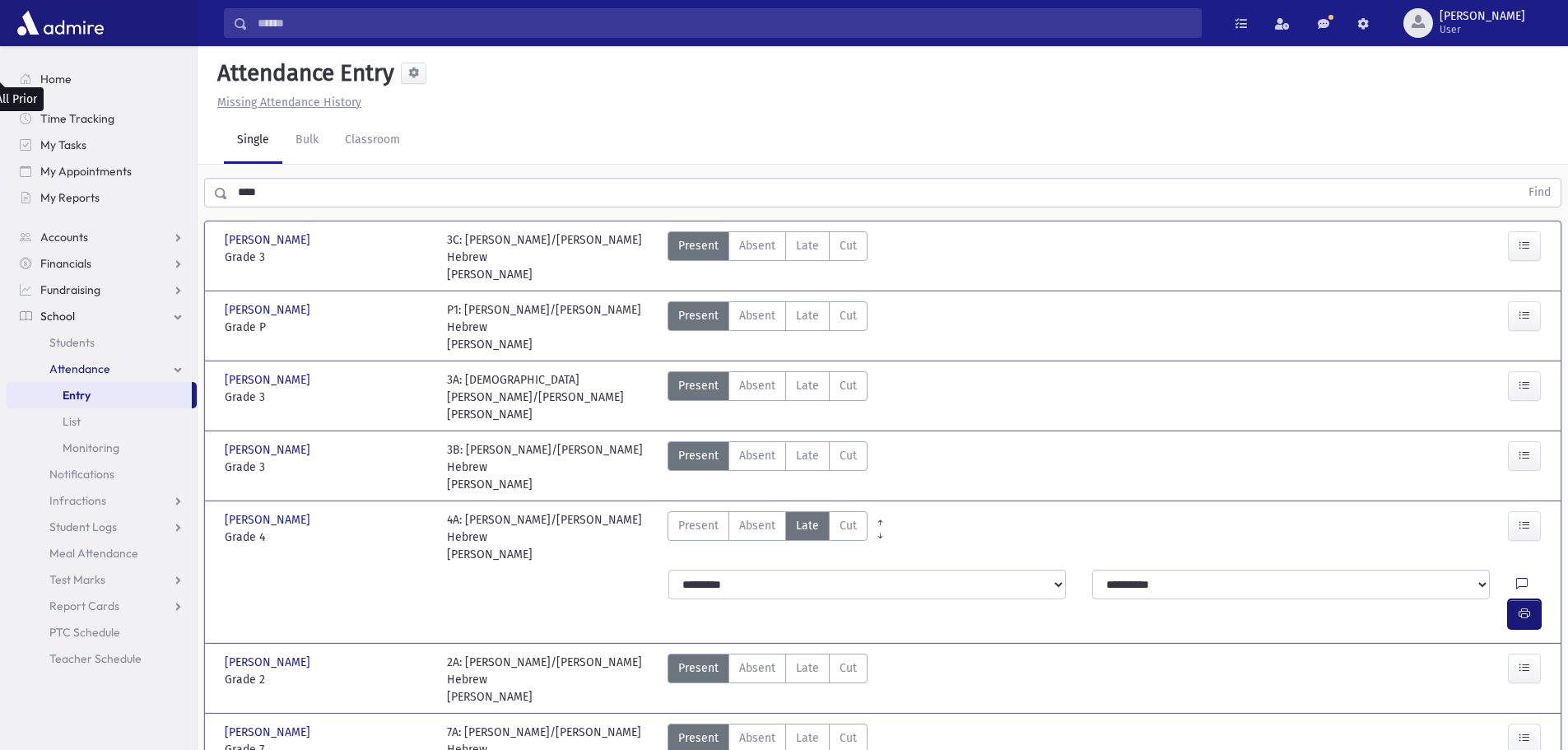
click at [1525, 606] on icon "button" at bounding box center [1525, 613] width 12 height 14
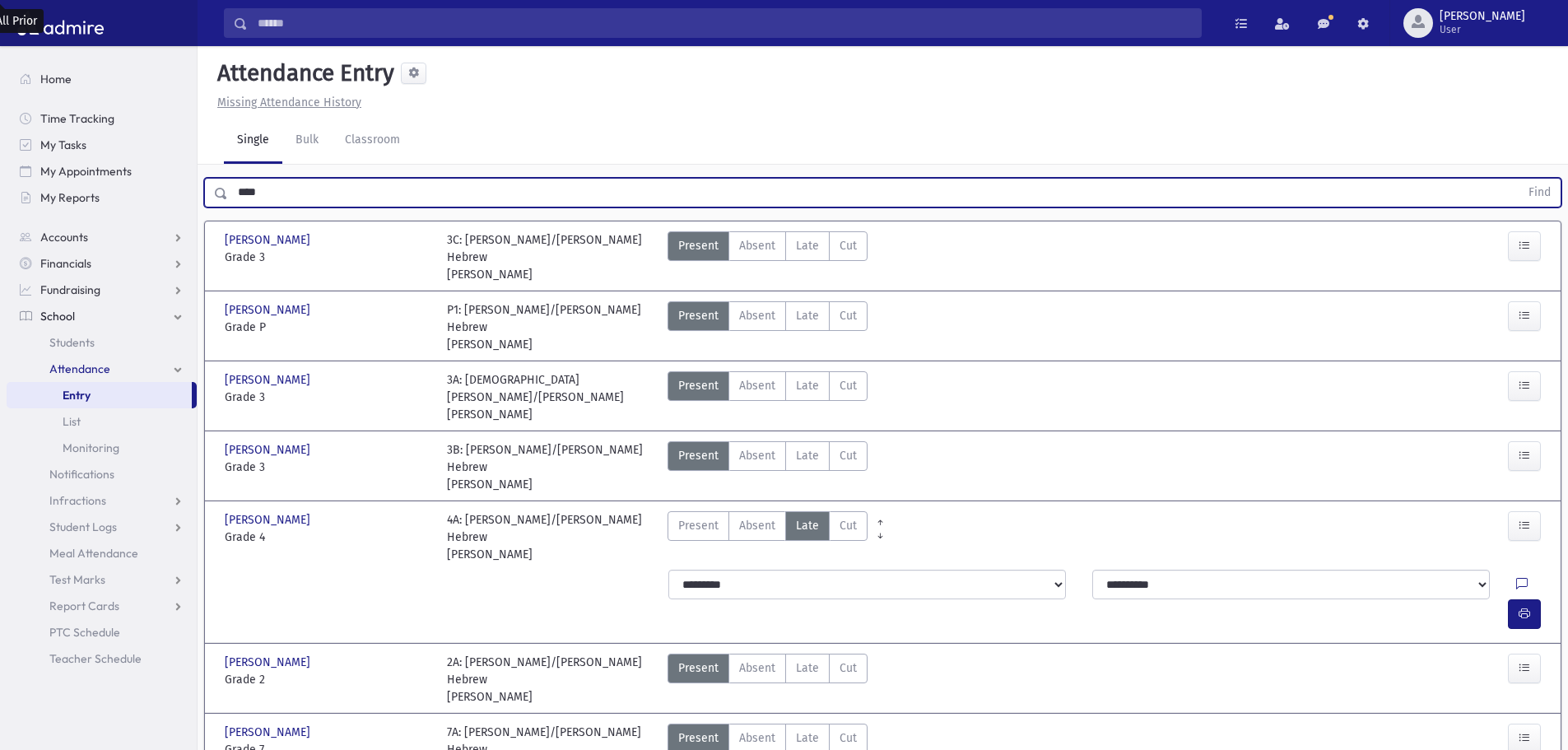
drag, startPoint x: 279, startPoint y: 190, endPoint x: 226, endPoint y: 201, distance: 54.1
click at [226, 201] on div "**** Find" at bounding box center [882, 192] width 1357 height 30
click at [1519, 179] on button "Find" at bounding box center [1540, 192] width 42 height 28
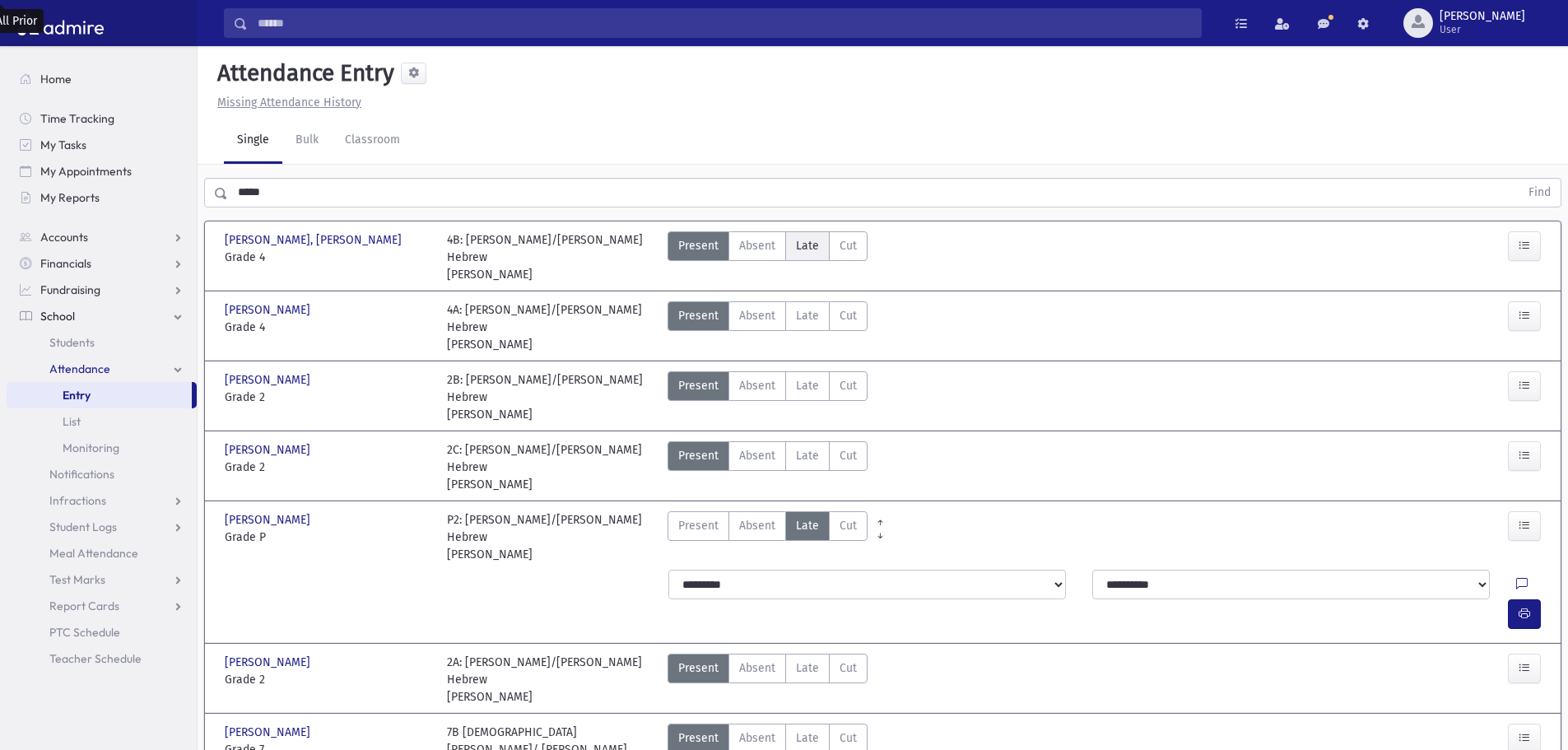
click at [814, 248] on span "Late" at bounding box center [807, 245] width 23 height 17
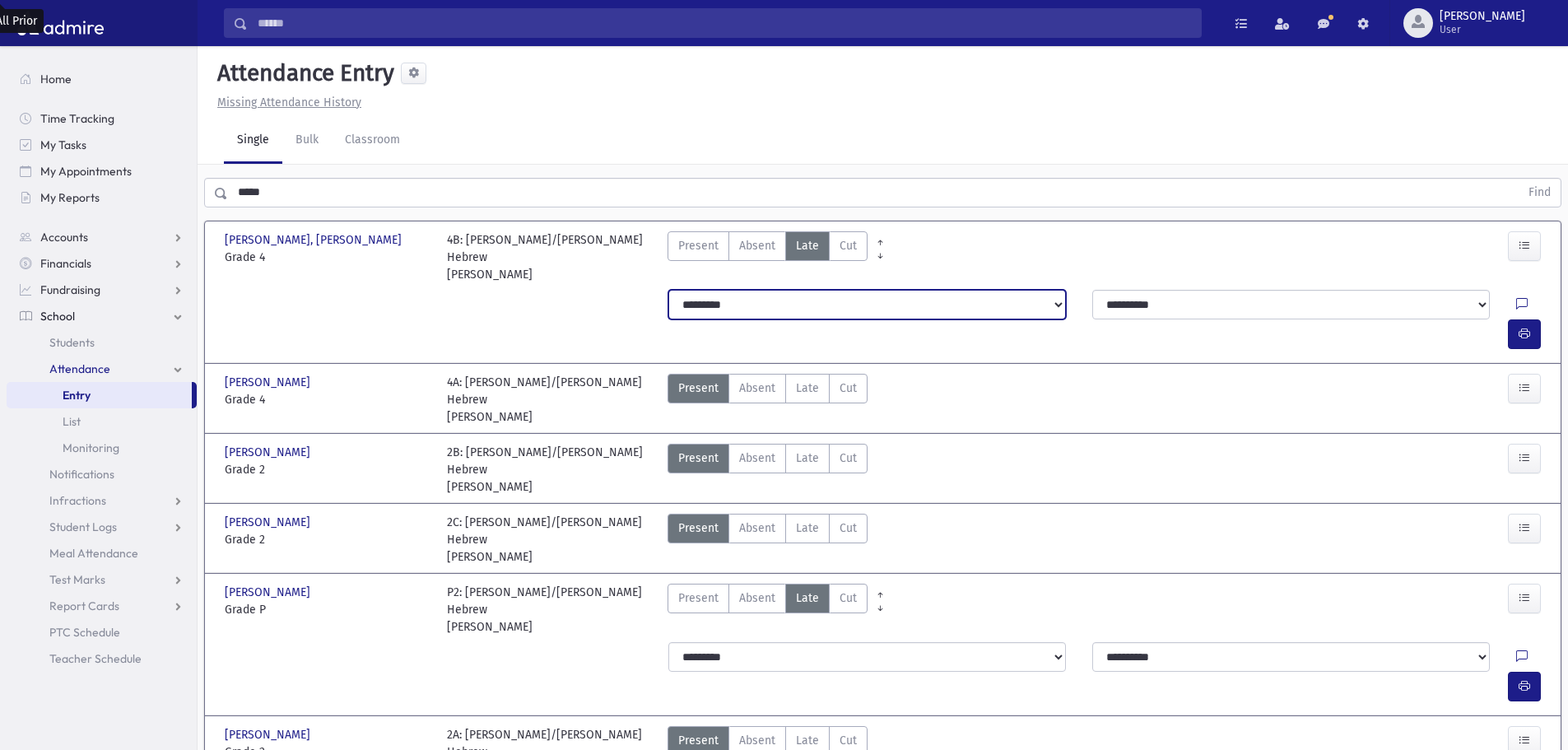
click at [776, 291] on select "**********" at bounding box center [867, 304] width 398 height 30
click at [668, 290] on select "**********" at bounding box center [867, 304] width 398 height 30
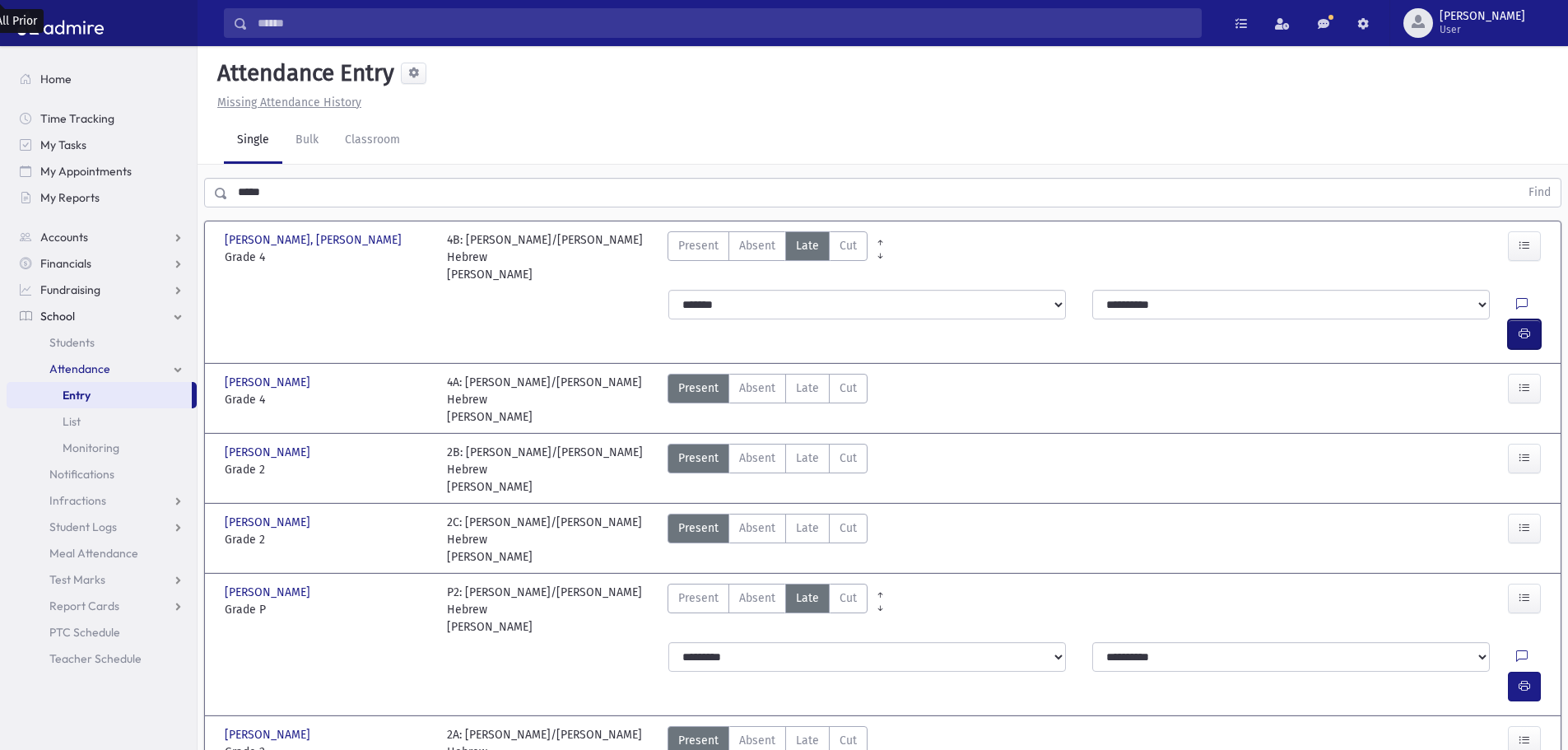
click at [1516, 319] on button "button" at bounding box center [1524, 334] width 33 height 30
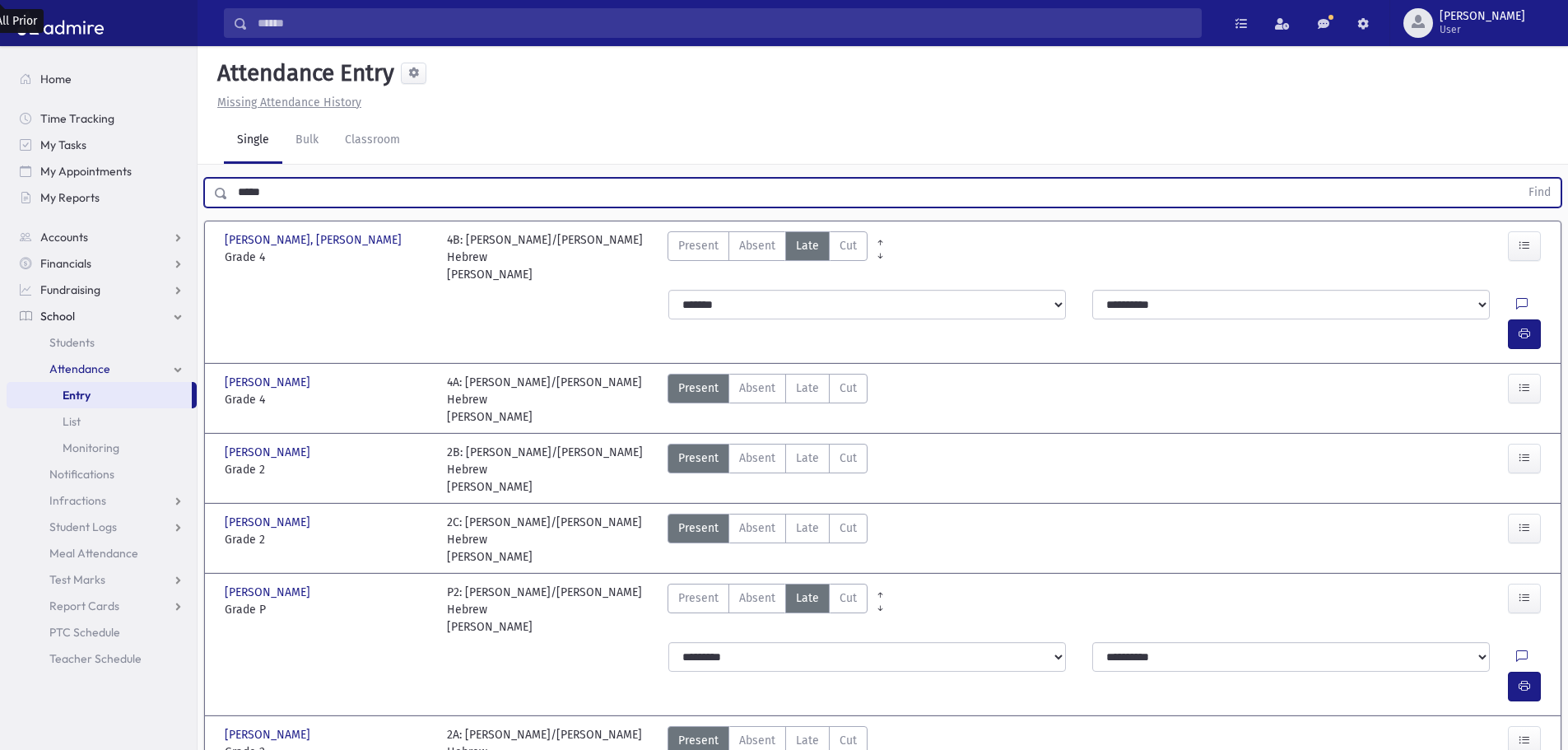
drag, startPoint x: 321, startPoint y: 196, endPoint x: 235, endPoint y: 193, distance: 86.1
click at [235, 193] on input "*****" at bounding box center [873, 192] width 1291 height 30
click at [1519, 179] on button "Find" at bounding box center [1540, 192] width 42 height 28
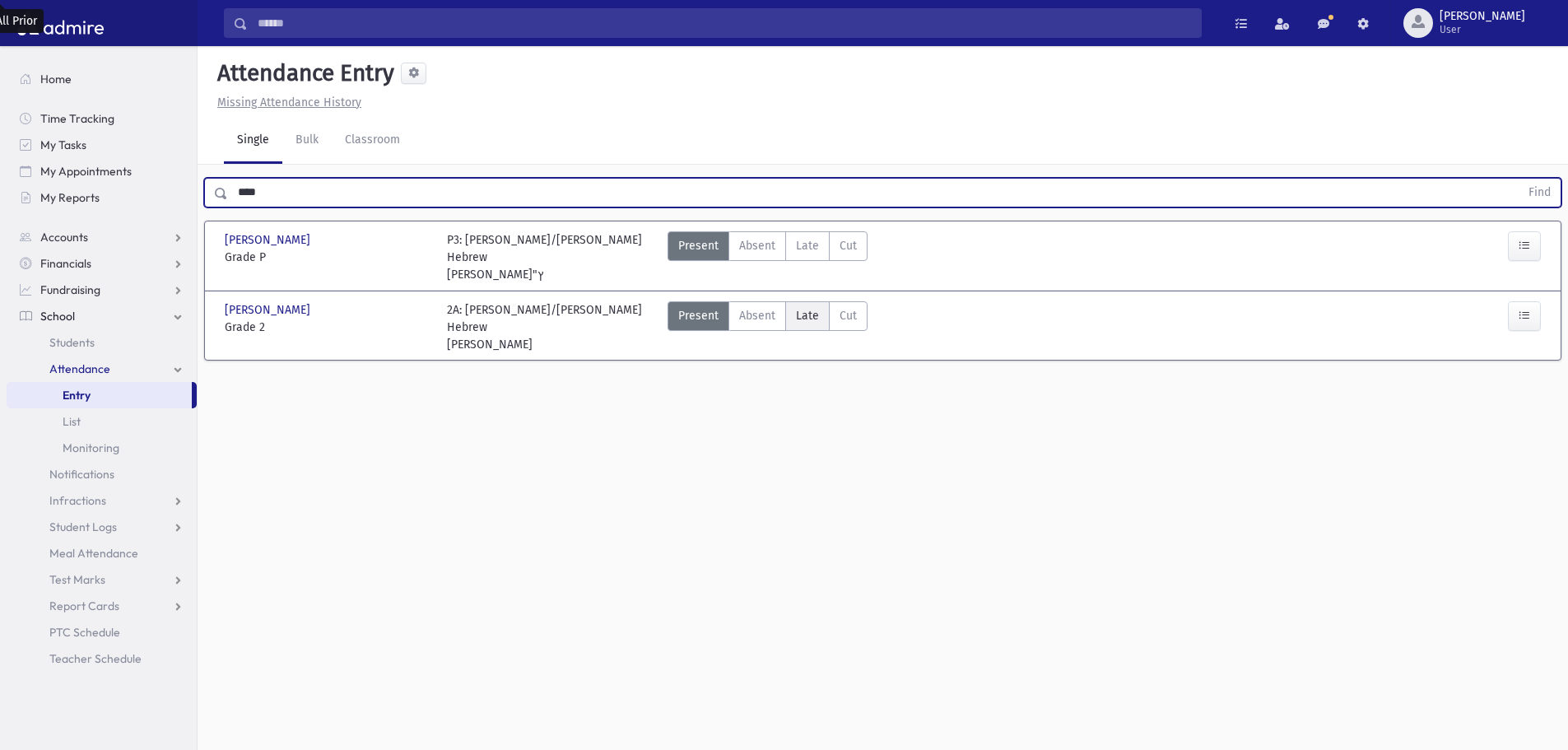
click at [809, 307] on span "Late" at bounding box center [807, 316] width 23 height 17
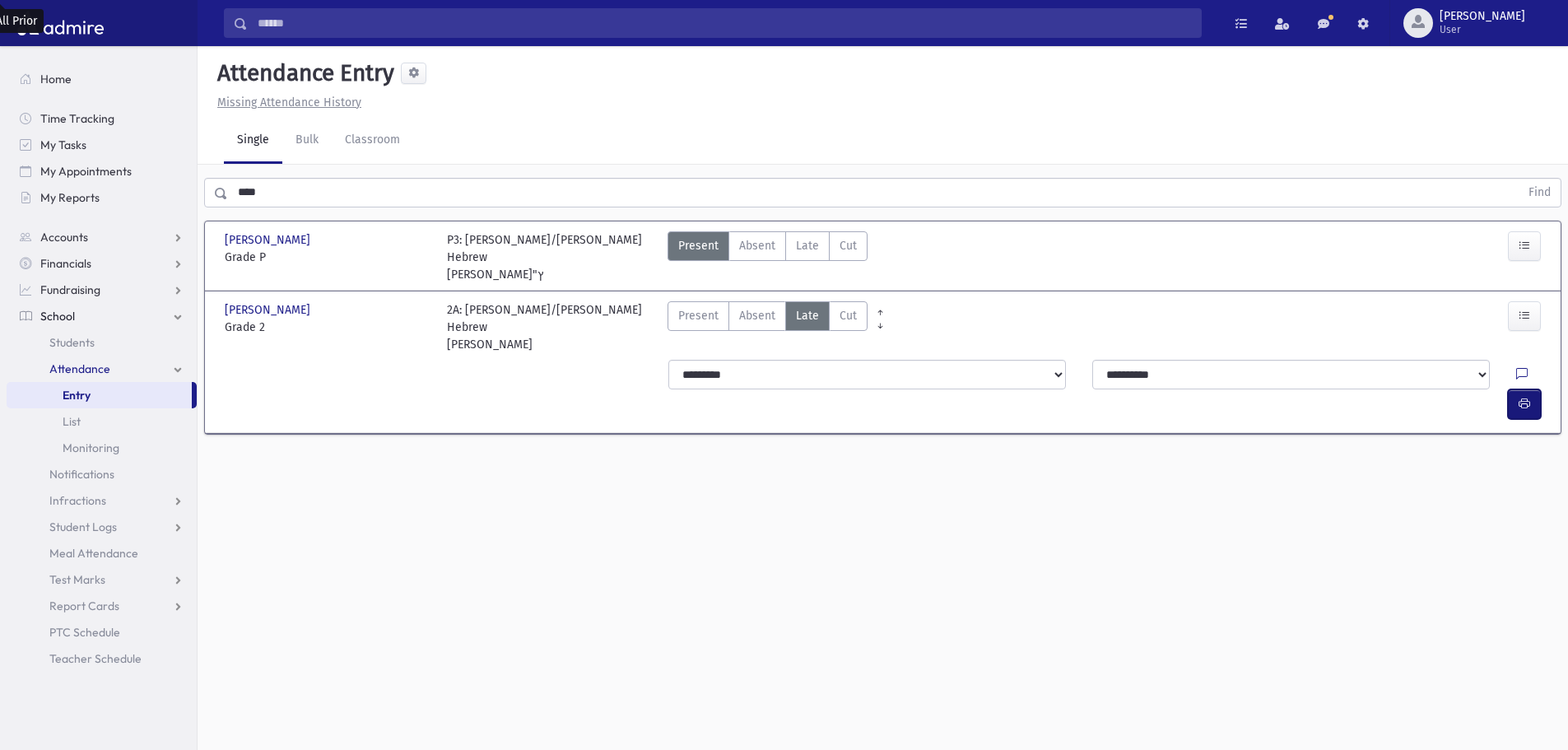
click at [1533, 389] on button "button" at bounding box center [1524, 404] width 33 height 30
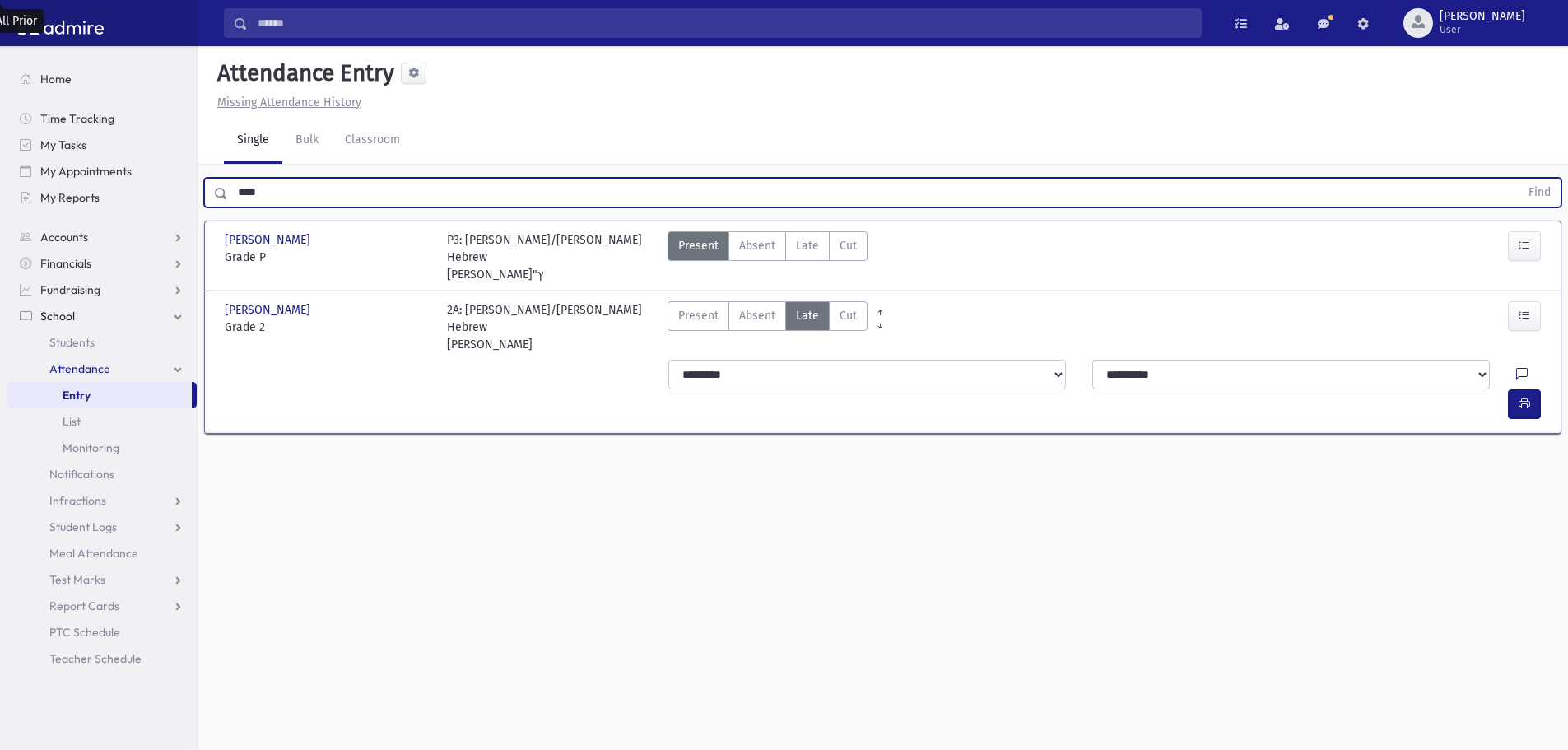
drag, startPoint x: 276, startPoint y: 197, endPoint x: 232, endPoint y: 191, distance: 44.4
click at [232, 191] on input "****" at bounding box center [873, 192] width 1291 height 30
click at [1519, 179] on button "Find" at bounding box center [1540, 192] width 42 height 28
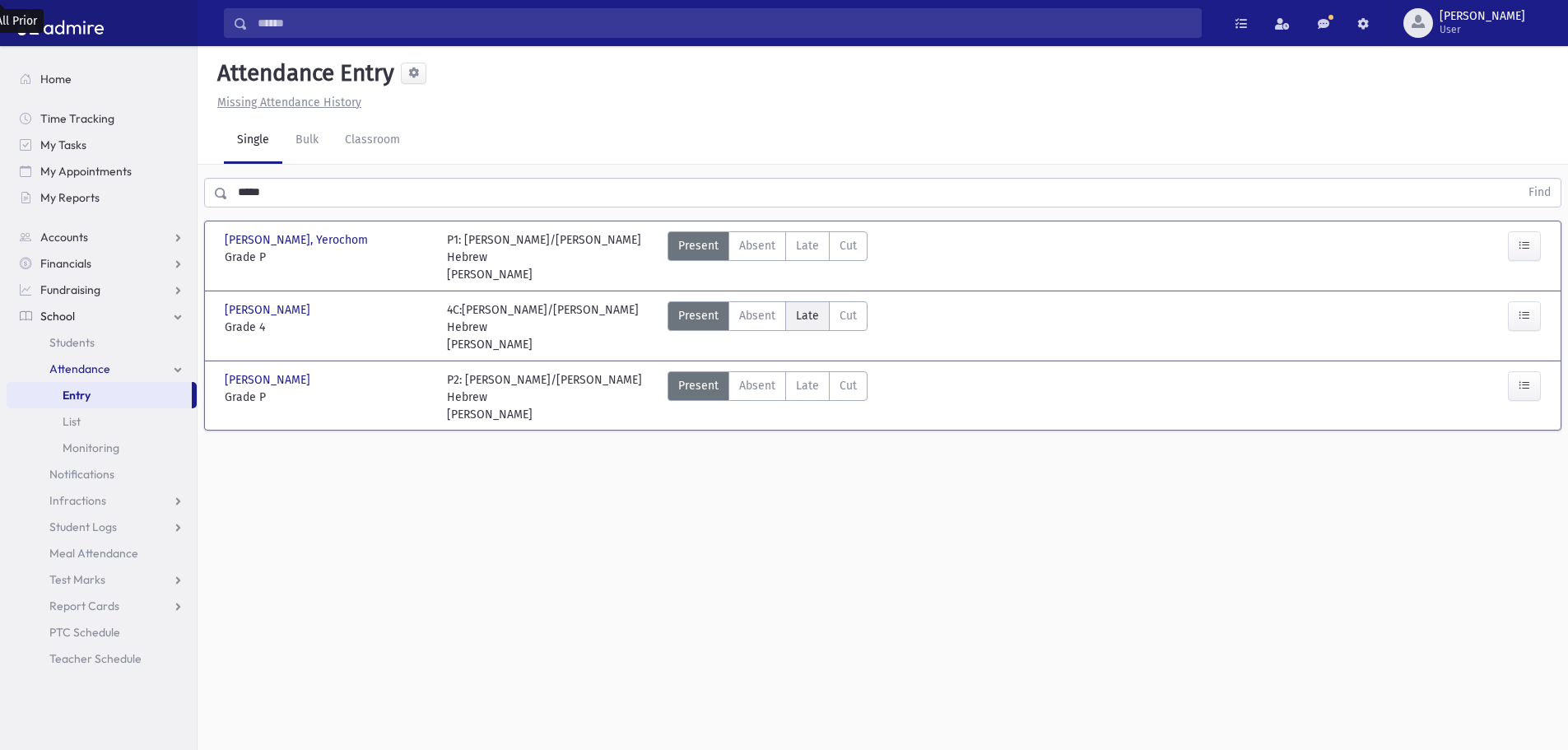
click at [811, 307] on span "Late" at bounding box center [807, 316] width 23 height 17
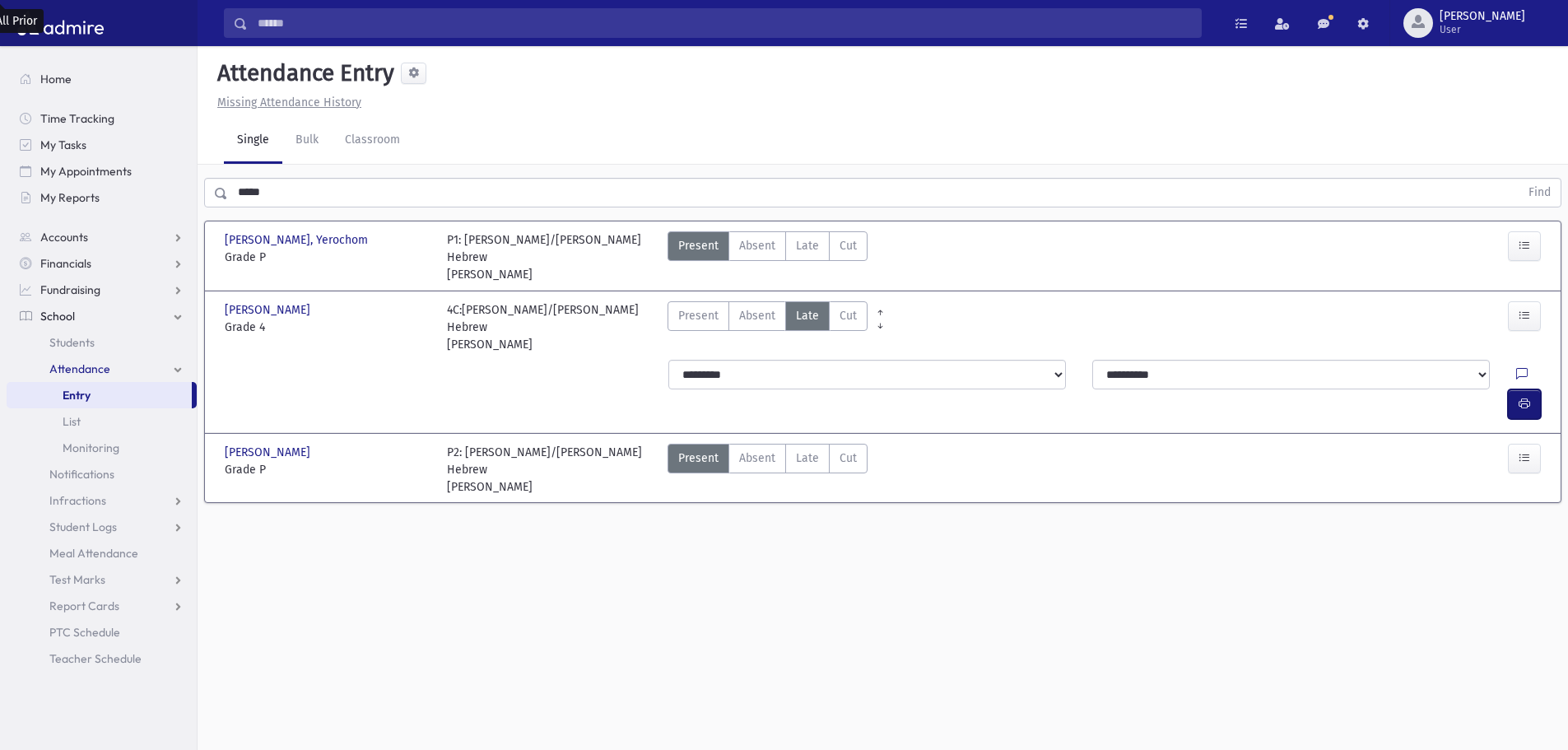
click at [1529, 397] on icon "button" at bounding box center [1525, 404] width 12 height 14
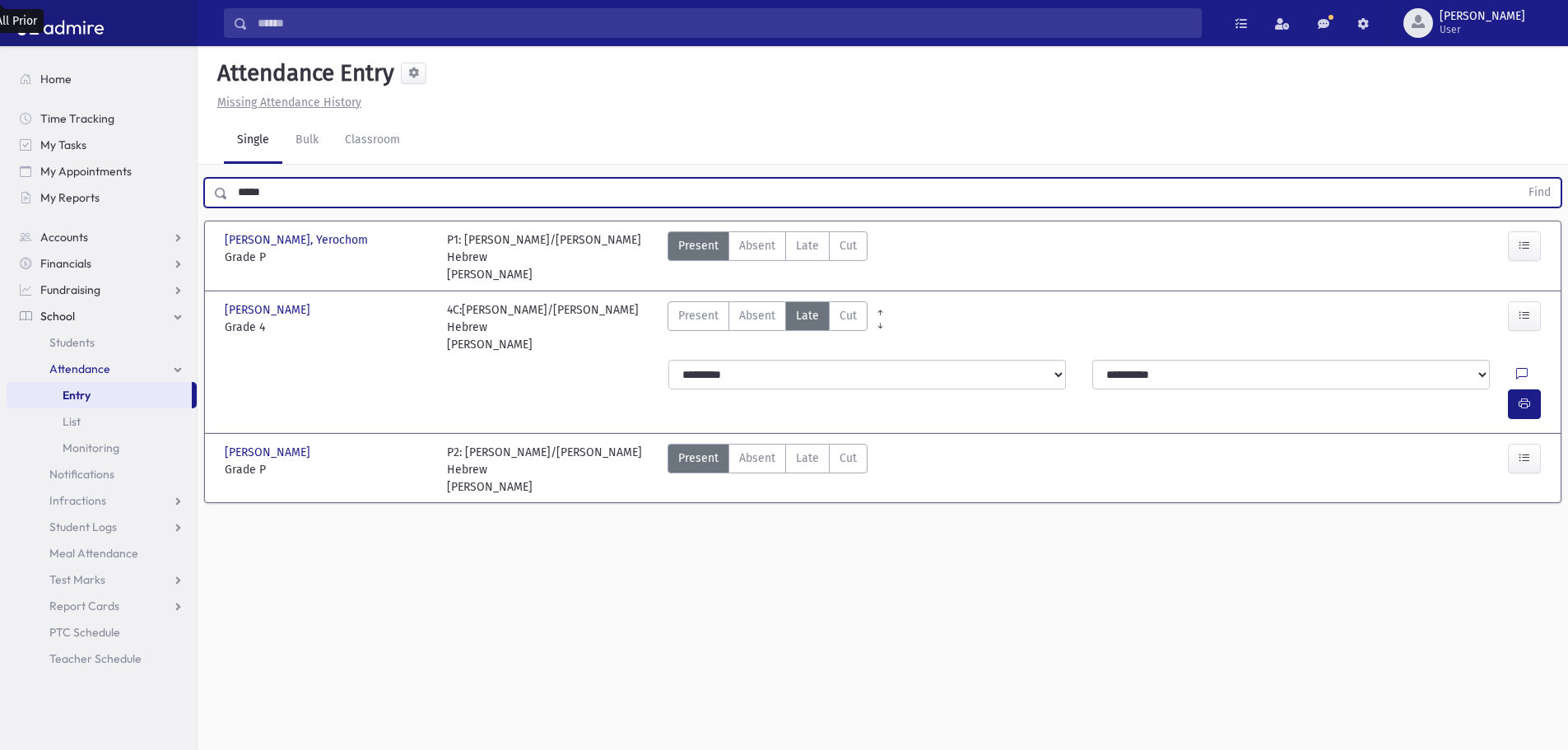
drag, startPoint x: 287, startPoint y: 187, endPoint x: 224, endPoint y: 175, distance: 64.1
click at [224, 175] on div "***** Find" at bounding box center [882, 189] width 1371 height 49
click at [1519, 179] on button "Find" at bounding box center [1540, 192] width 42 height 28
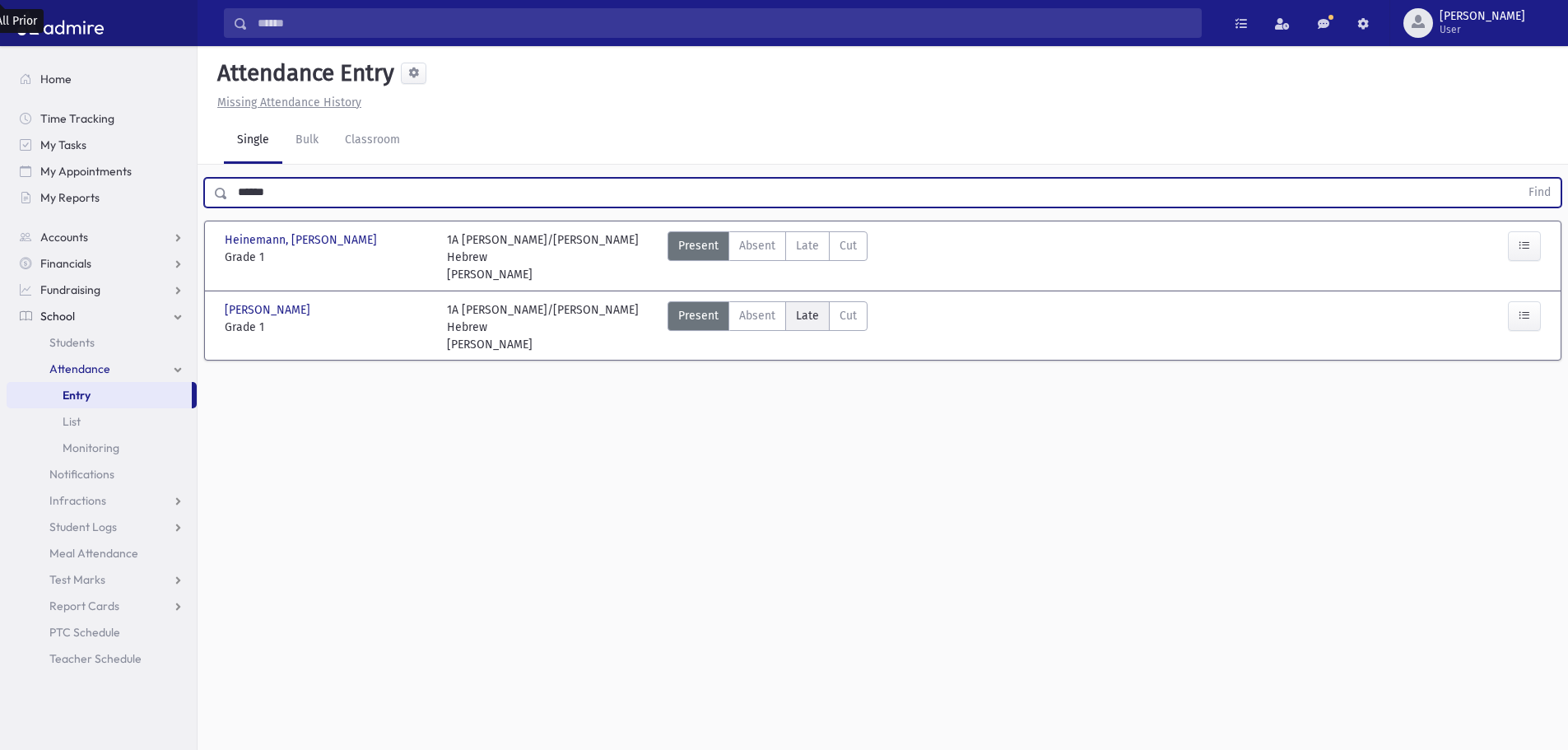
click at [817, 306] on label "Late Late" at bounding box center [807, 316] width 44 height 30
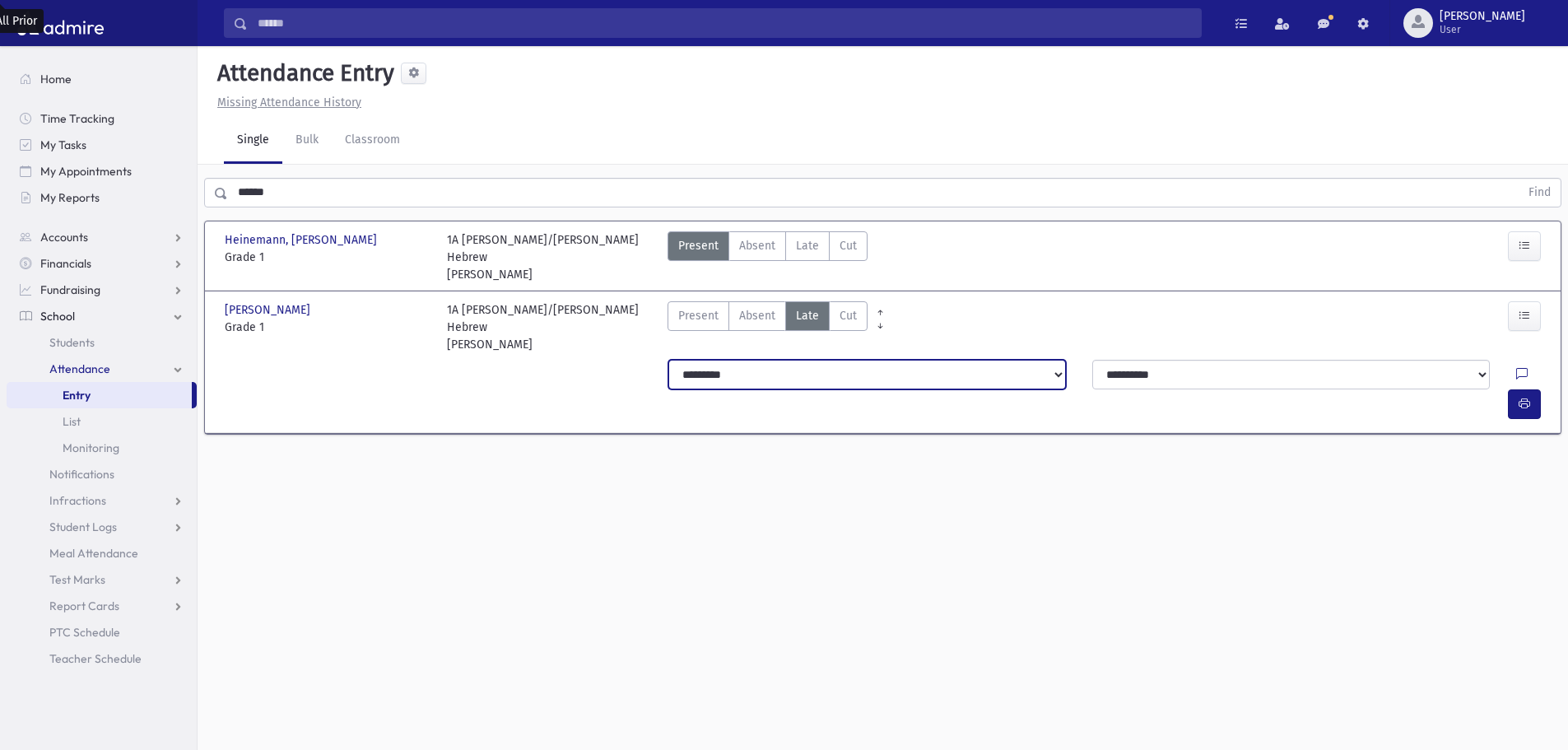
drag, startPoint x: 768, startPoint y: 345, endPoint x: 764, endPoint y: 354, distance: 9.8
click at [768, 360] on select "**********" at bounding box center [867, 374] width 398 height 30
click at [668, 360] on select "**********" at bounding box center [867, 374] width 398 height 30
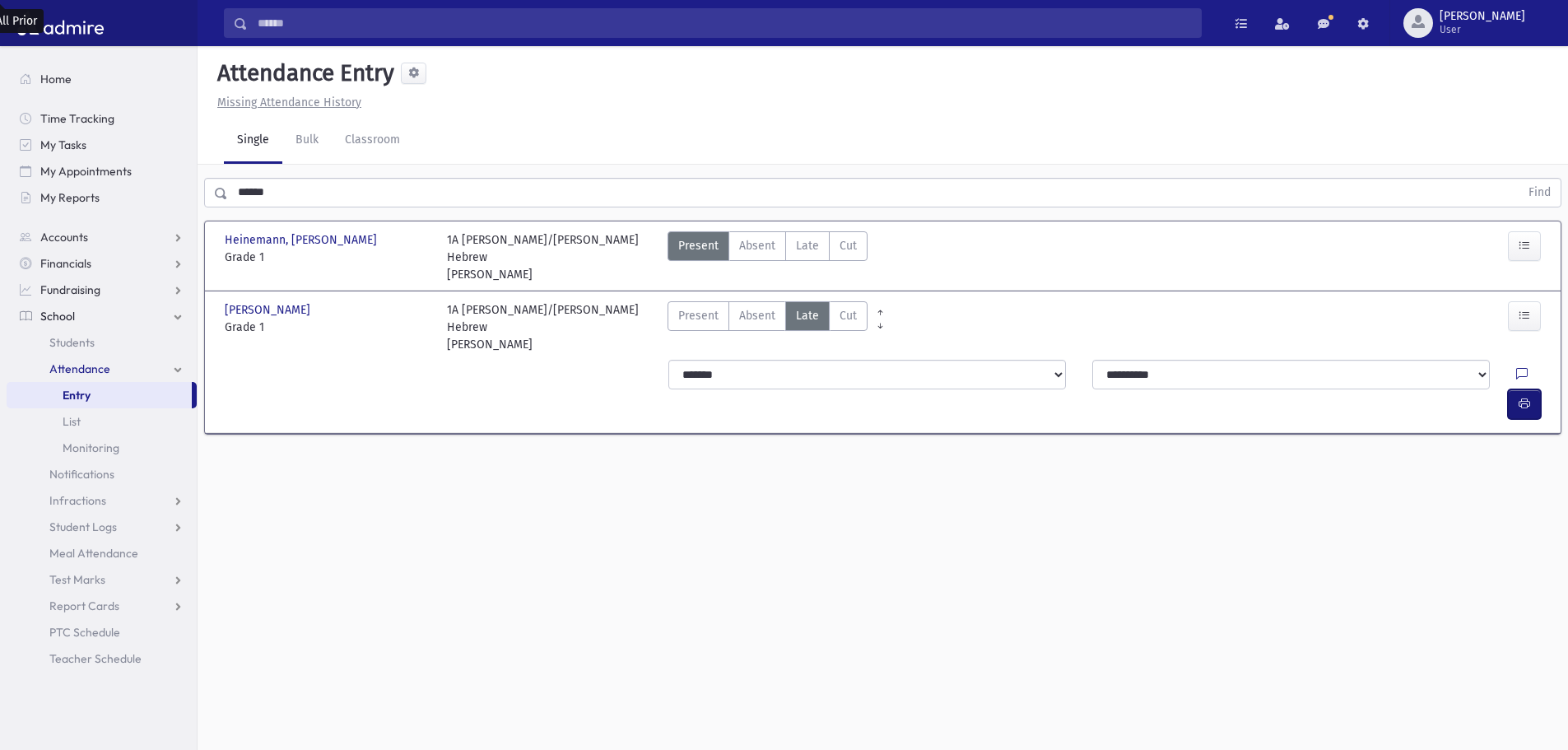
click at [1519, 397] on icon "button" at bounding box center [1525, 404] width 12 height 14
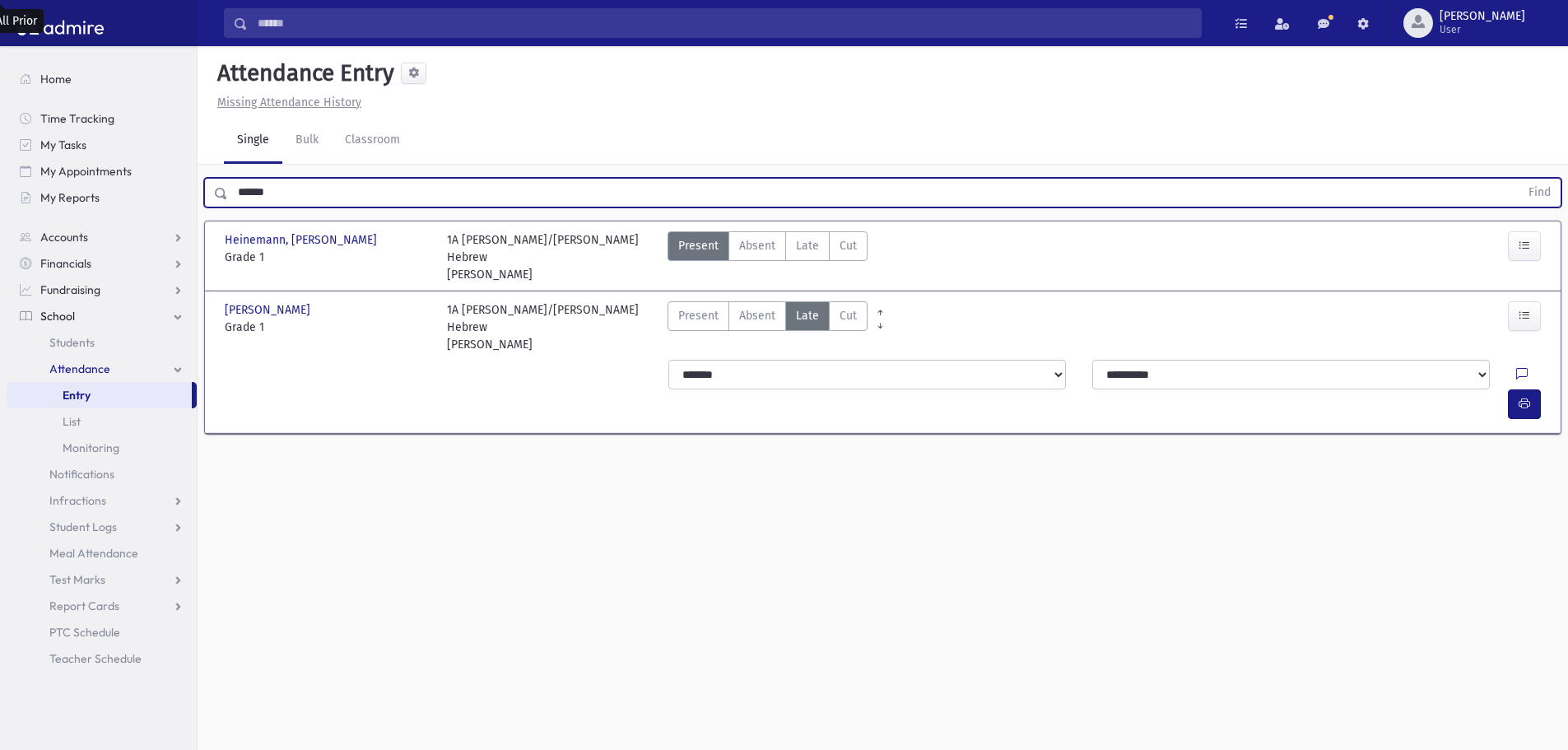
drag, startPoint x: 332, startPoint y: 199, endPoint x: 221, endPoint y: 190, distance: 111.4
click at [221, 190] on div "****** Find" at bounding box center [882, 192] width 1357 height 30
click at [1519, 179] on button "Find" at bounding box center [1540, 192] width 42 height 28
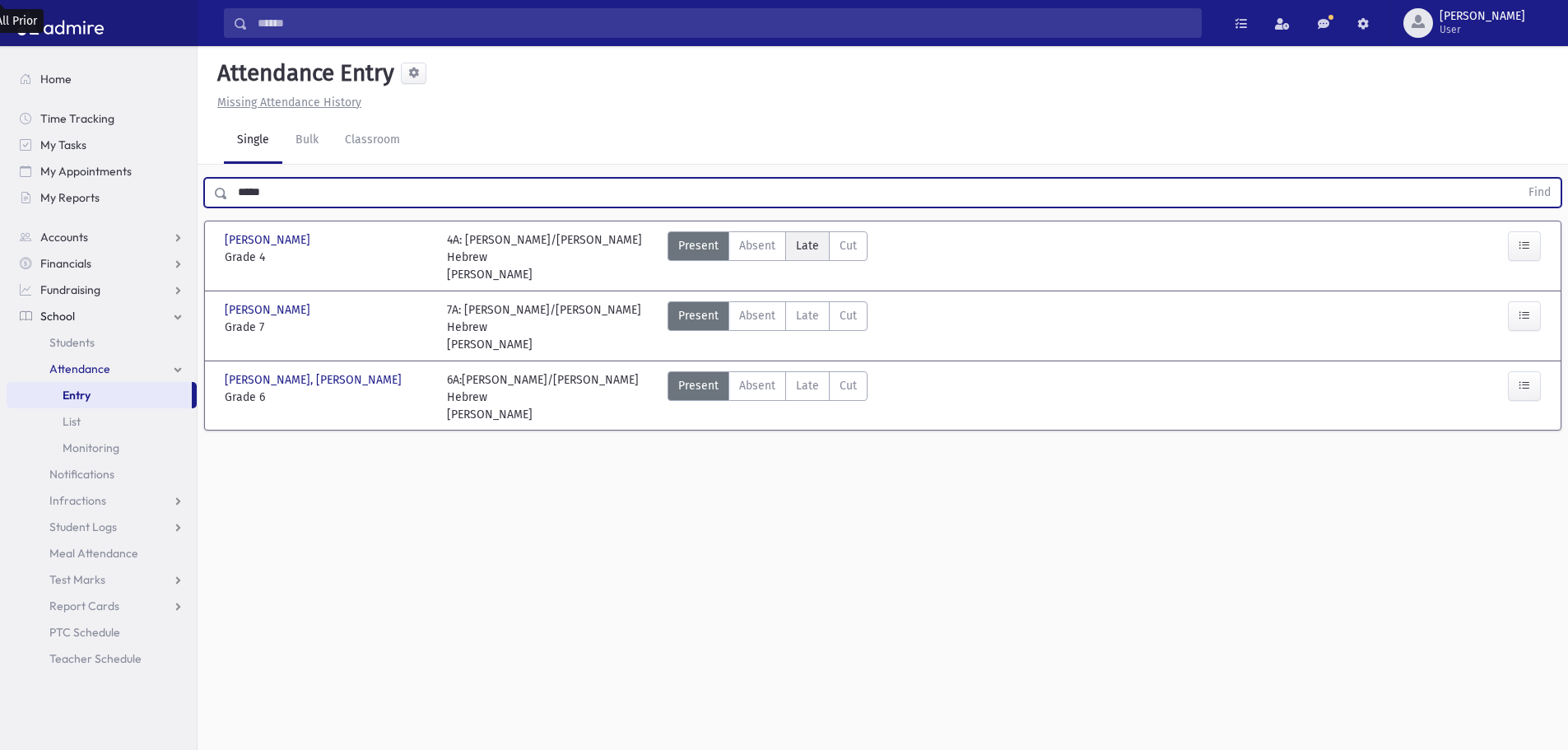
click at [798, 245] on span "Late" at bounding box center [807, 245] width 23 height 17
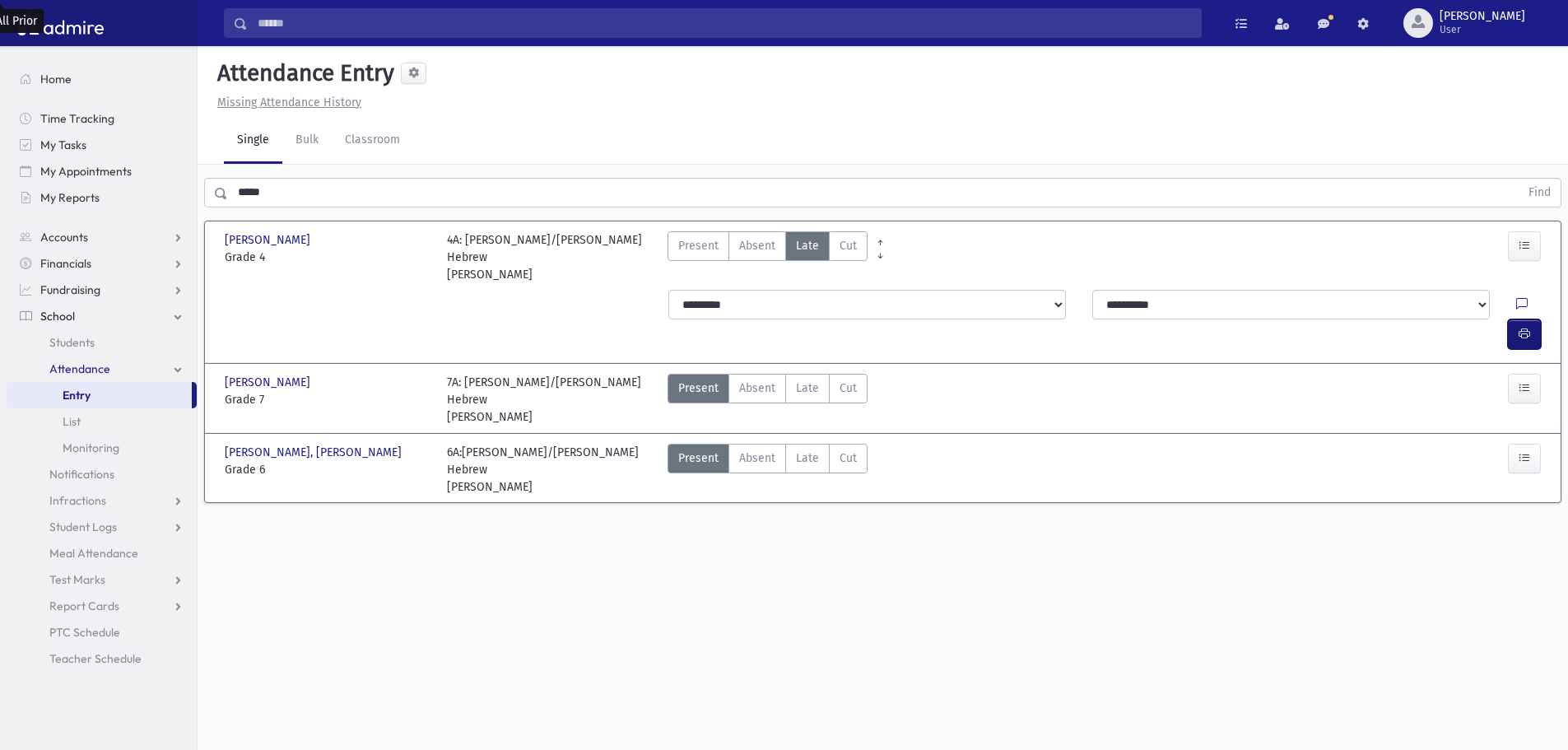
click at [1529, 327] on icon "button" at bounding box center [1525, 334] width 12 height 14
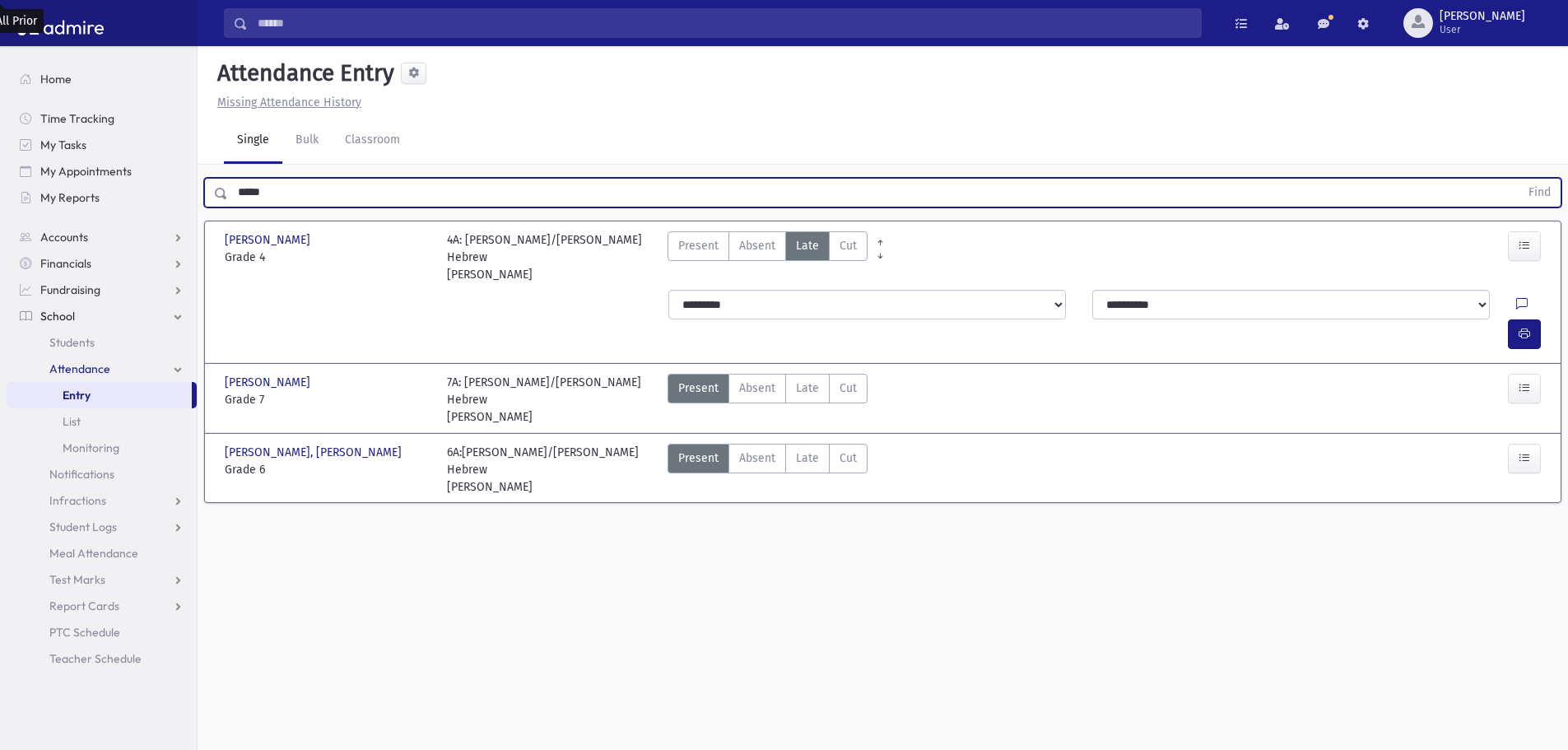
drag, startPoint x: 279, startPoint y: 185, endPoint x: 217, endPoint y: 192, distance: 62.4
click at [217, 192] on div "***** Find" at bounding box center [882, 192] width 1357 height 30
click at [1519, 179] on button "Find" at bounding box center [1540, 192] width 42 height 28
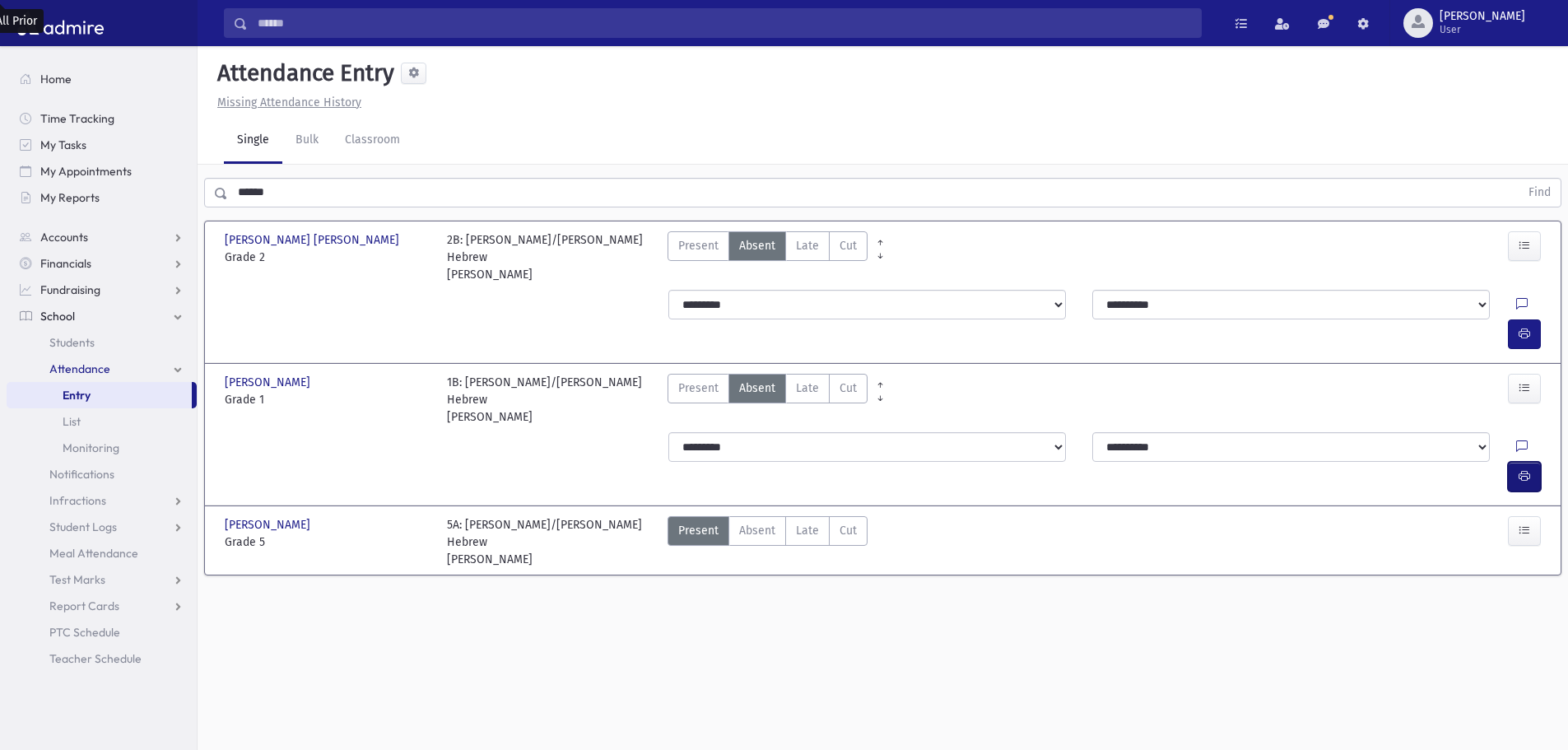
click at [1539, 461] on button "button" at bounding box center [1524, 476] width 33 height 30
click at [818, 373] on label "Late Late" at bounding box center [807, 388] width 44 height 30
click at [1512, 461] on button "button" at bounding box center [1524, 476] width 33 height 30
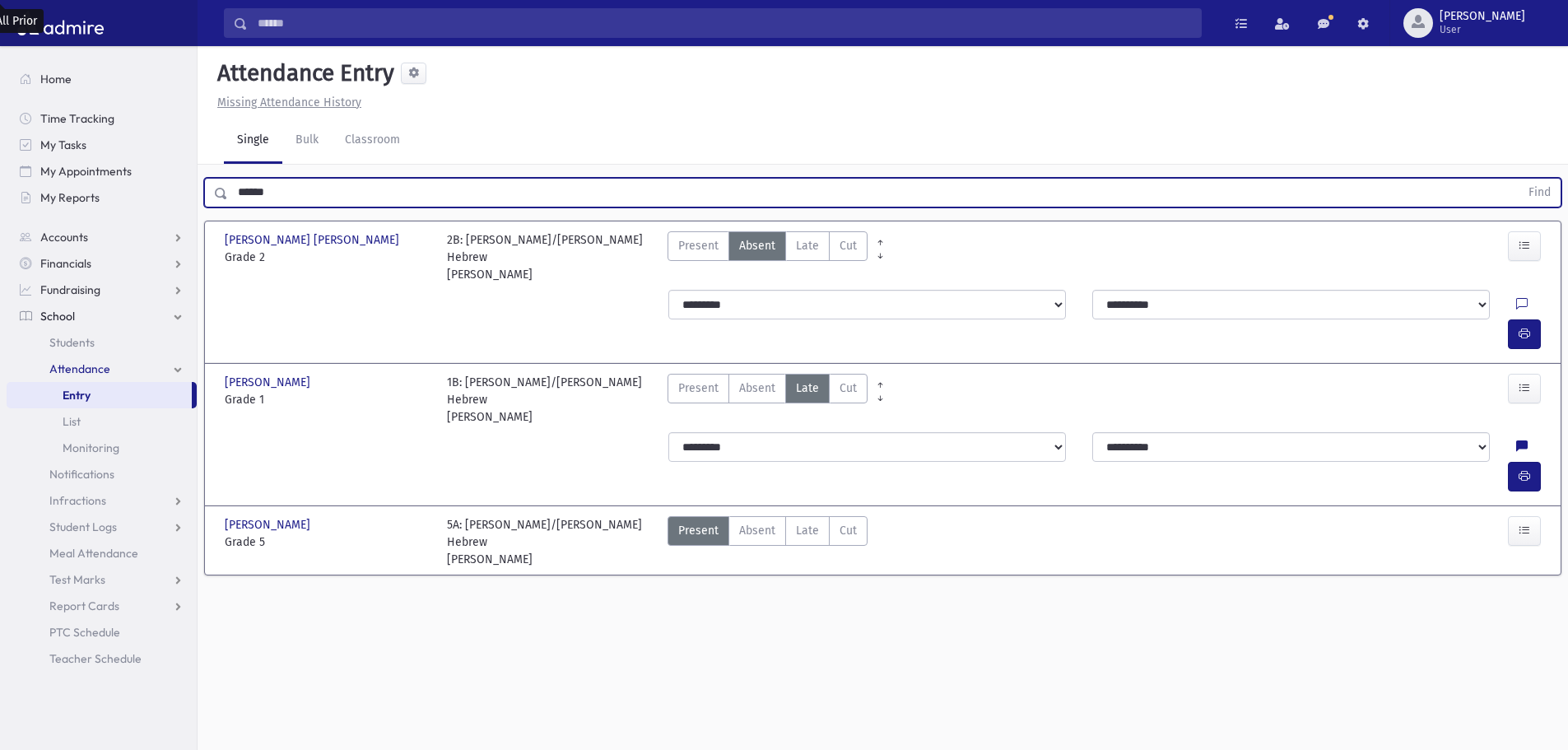
drag, startPoint x: 306, startPoint y: 192, endPoint x: 236, endPoint y: 190, distance: 70.0
click at [236, 190] on input "******" at bounding box center [873, 192] width 1291 height 30
click at [1519, 179] on button "Find" at bounding box center [1540, 192] width 42 height 28
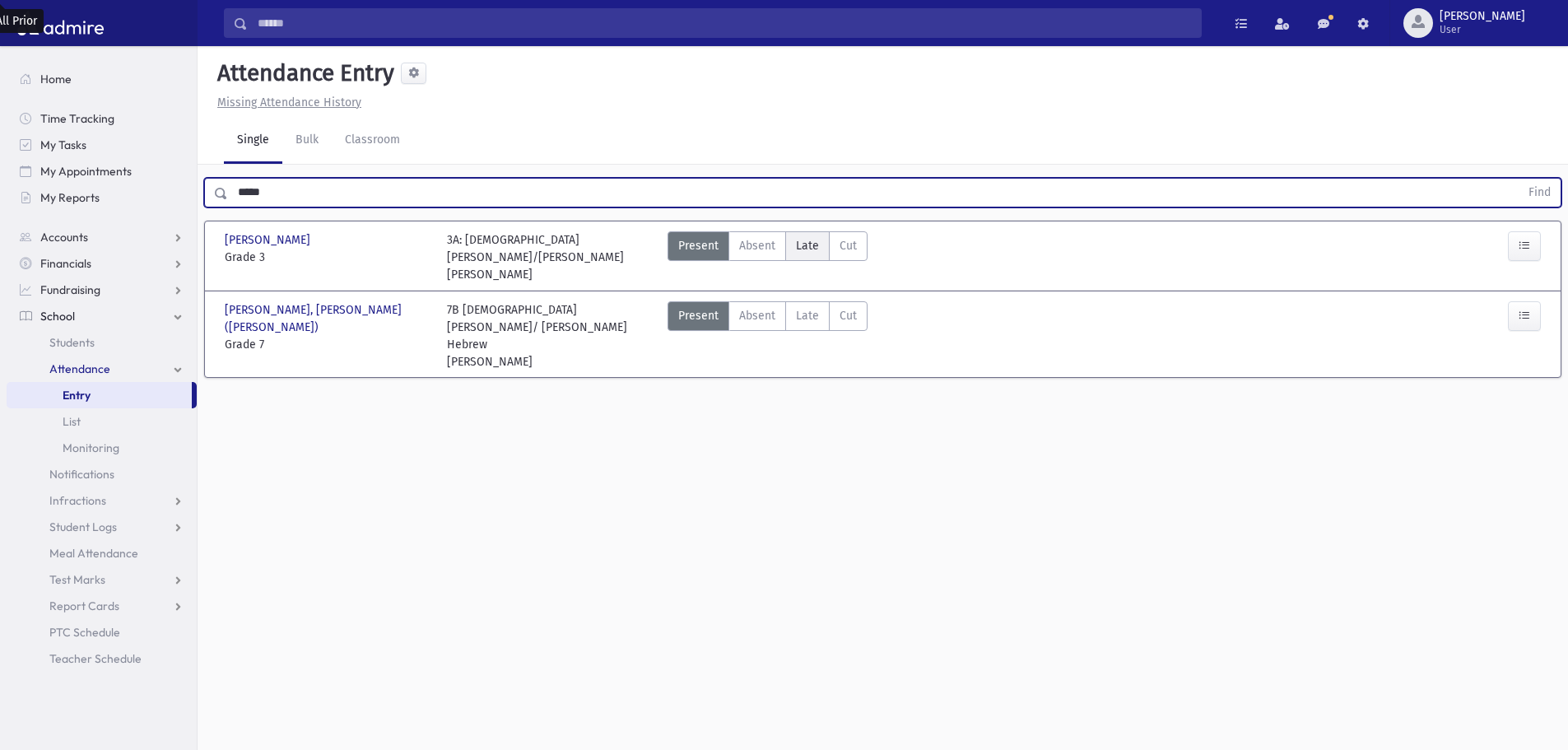
click at [813, 247] on span "Late" at bounding box center [807, 245] width 23 height 17
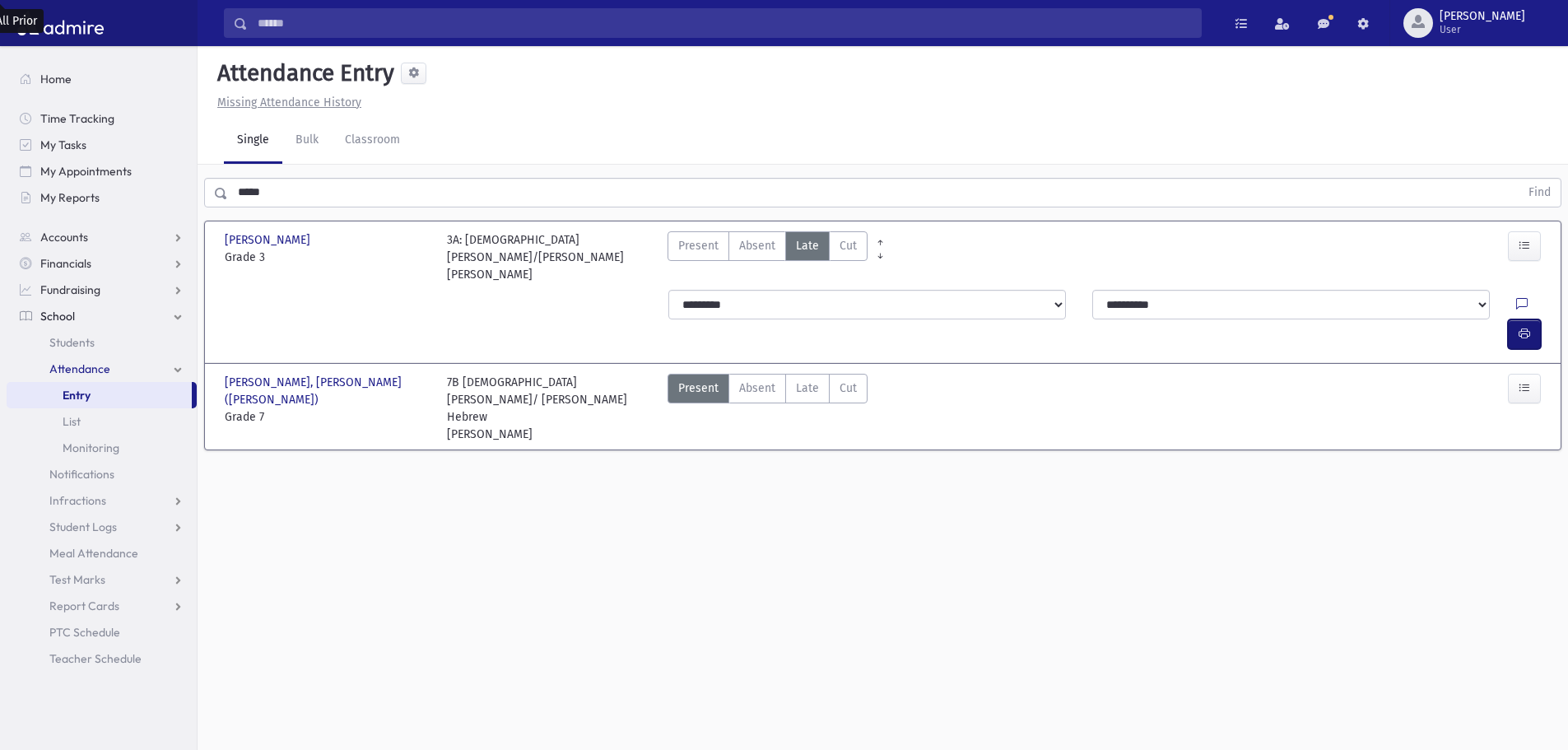
click at [1519, 327] on icon "button" at bounding box center [1525, 334] width 12 height 14
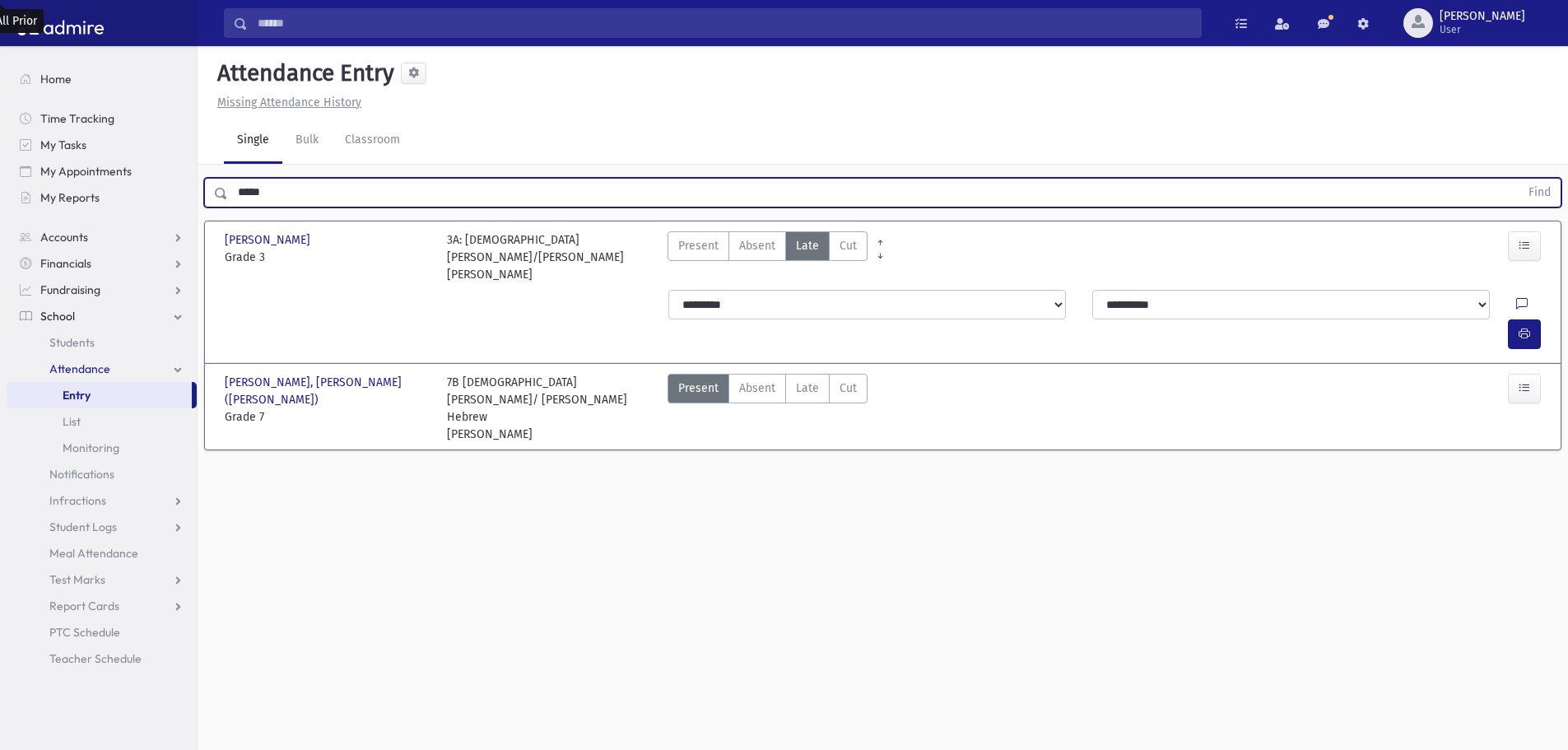
drag, startPoint x: 320, startPoint y: 199, endPoint x: 229, endPoint y: 196, distance: 91.0
click at [229, 196] on input "*****" at bounding box center [873, 192] width 1291 height 30
click at [1519, 179] on button "Find" at bounding box center [1540, 192] width 42 height 28
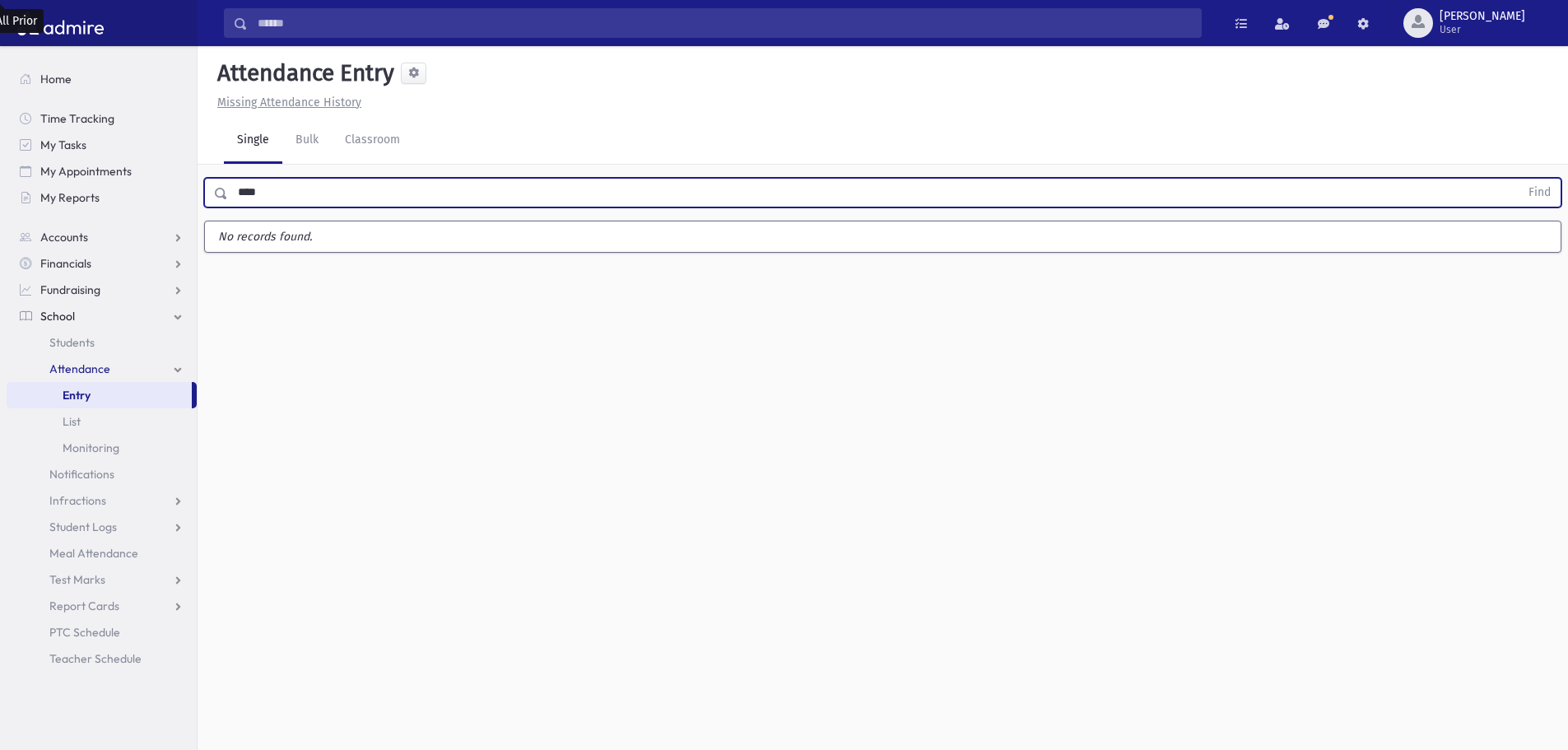
click at [1519, 179] on button "Find" at bounding box center [1540, 192] width 42 height 28
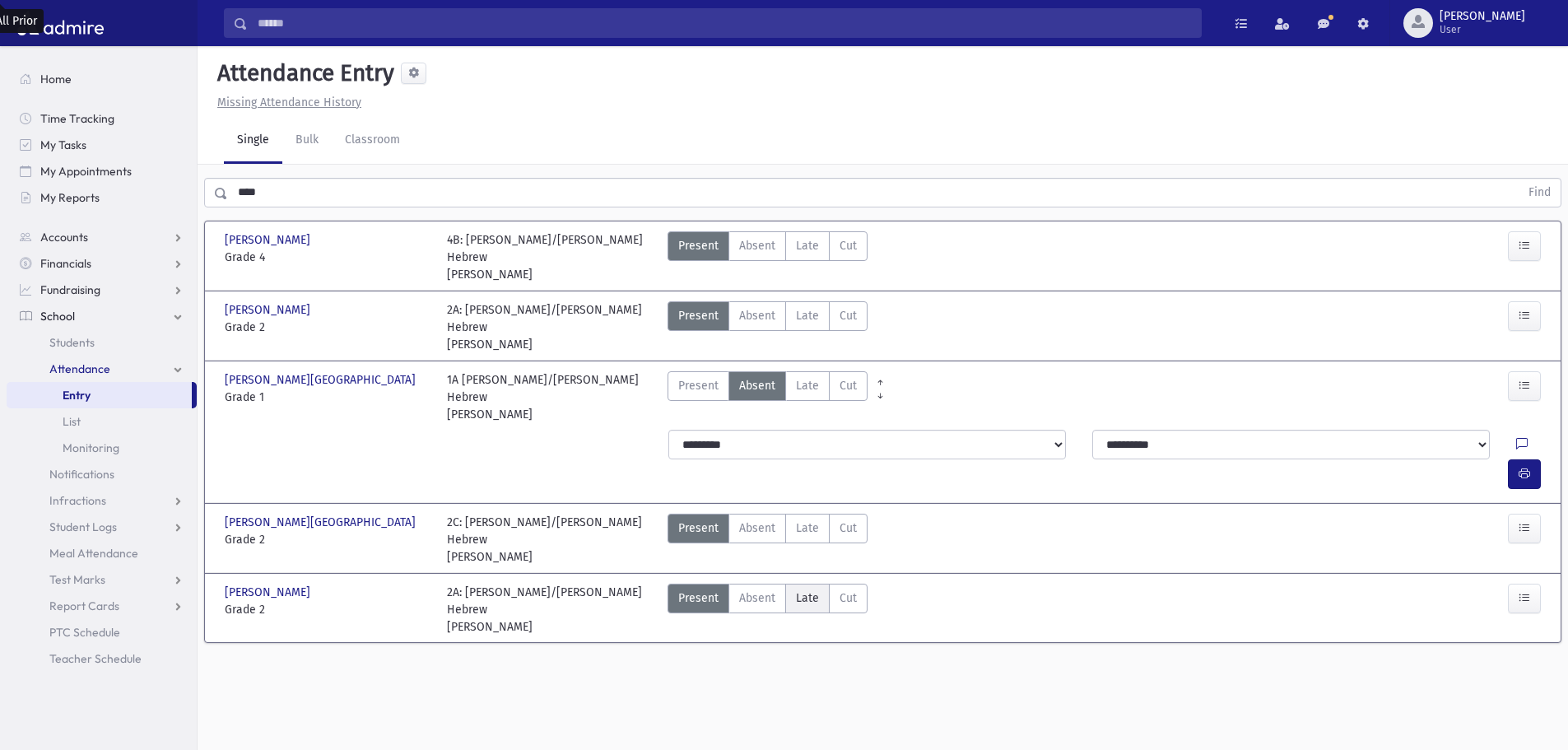
click at [799, 589] on span "Late" at bounding box center [807, 598] width 23 height 17
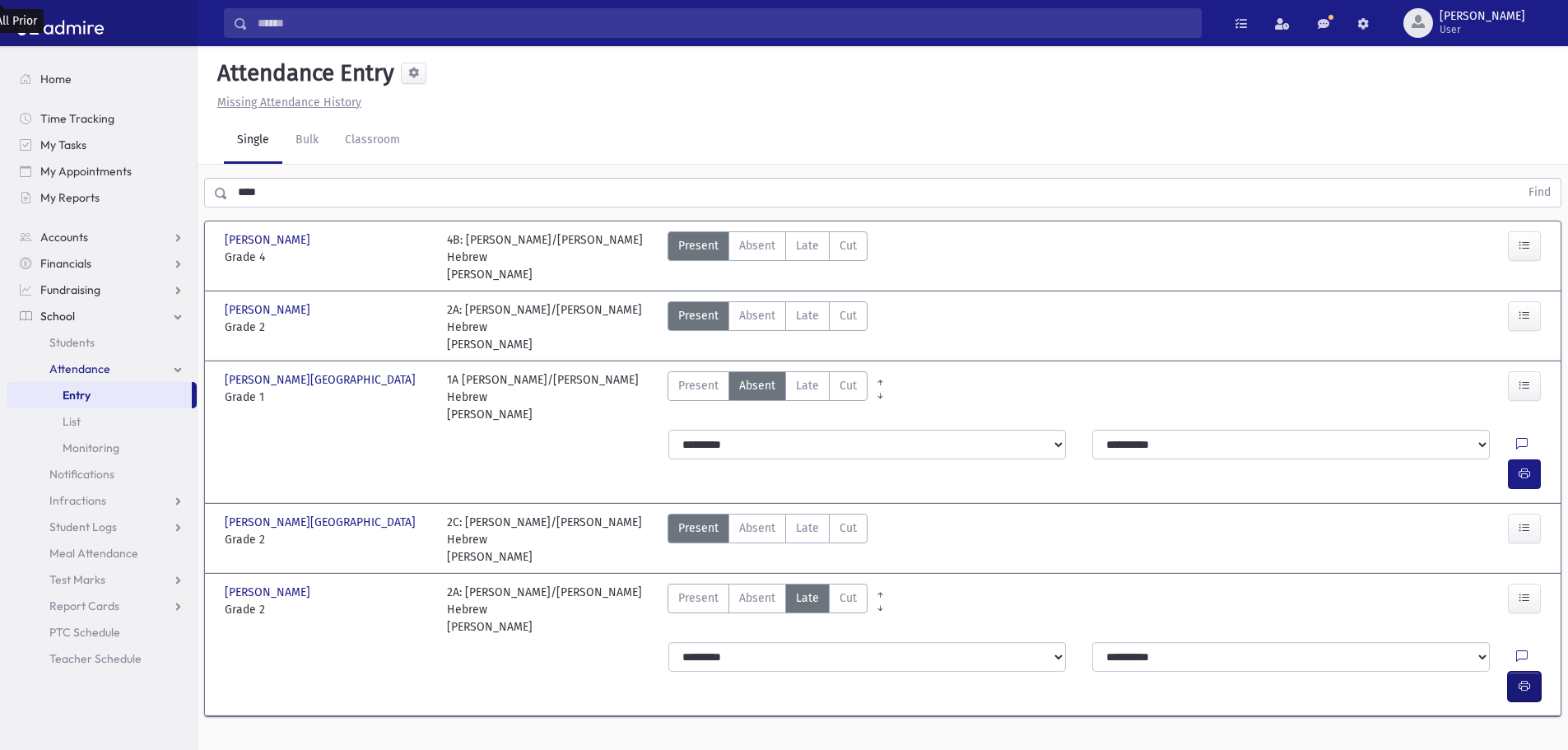
click at [1516, 671] on button "button" at bounding box center [1524, 686] width 33 height 30
click at [783, 371] on label "Absent Absent" at bounding box center [757, 385] width 58 height 30
click at [808, 377] on span "Late" at bounding box center [807, 385] width 23 height 17
click at [1516, 459] on button "button" at bounding box center [1524, 473] width 33 height 30
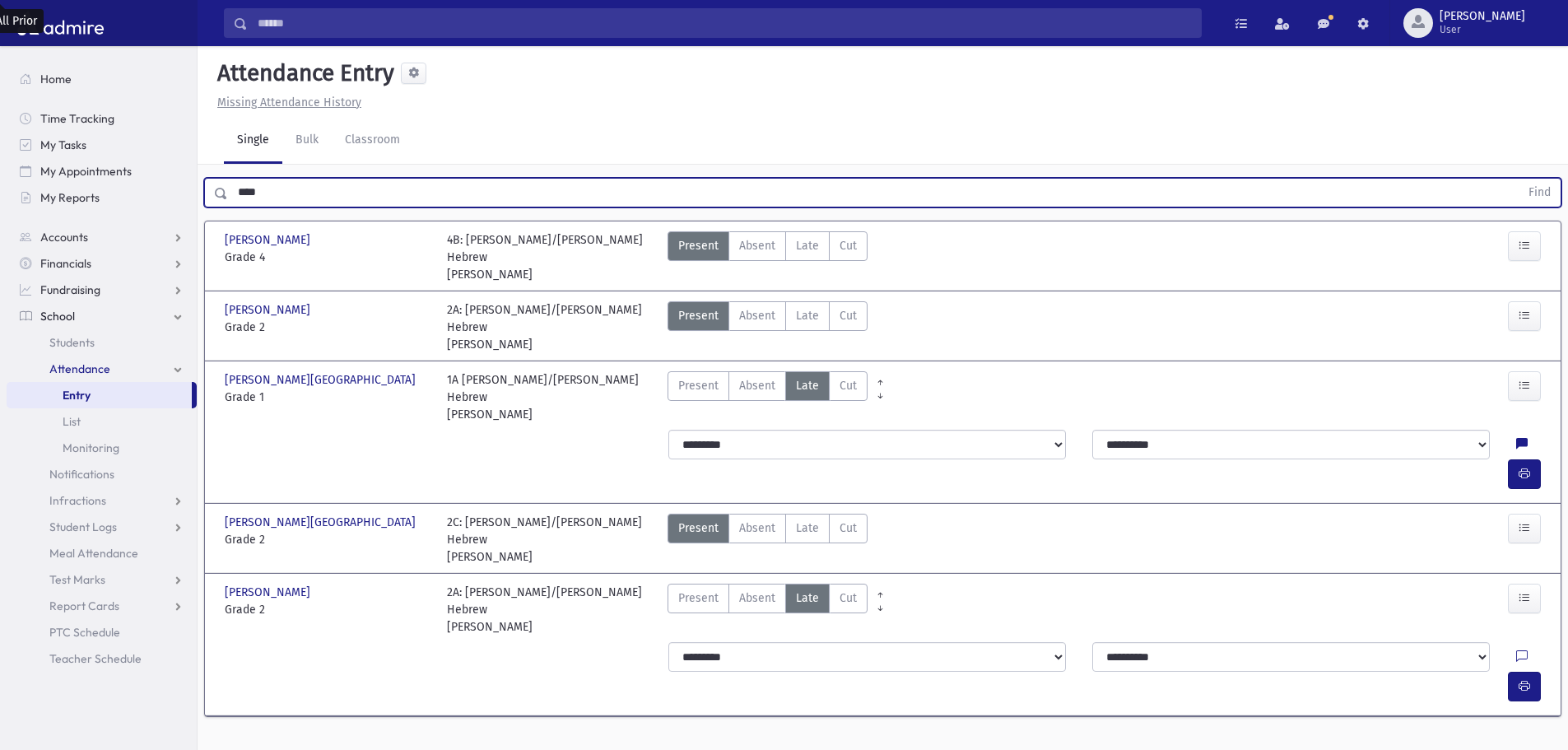
drag, startPoint x: 302, startPoint y: 187, endPoint x: 235, endPoint y: 187, distance: 67.0
click at [235, 187] on input "****" at bounding box center [873, 192] width 1291 height 30
click at [1519, 179] on button "Find" at bounding box center [1540, 192] width 42 height 28
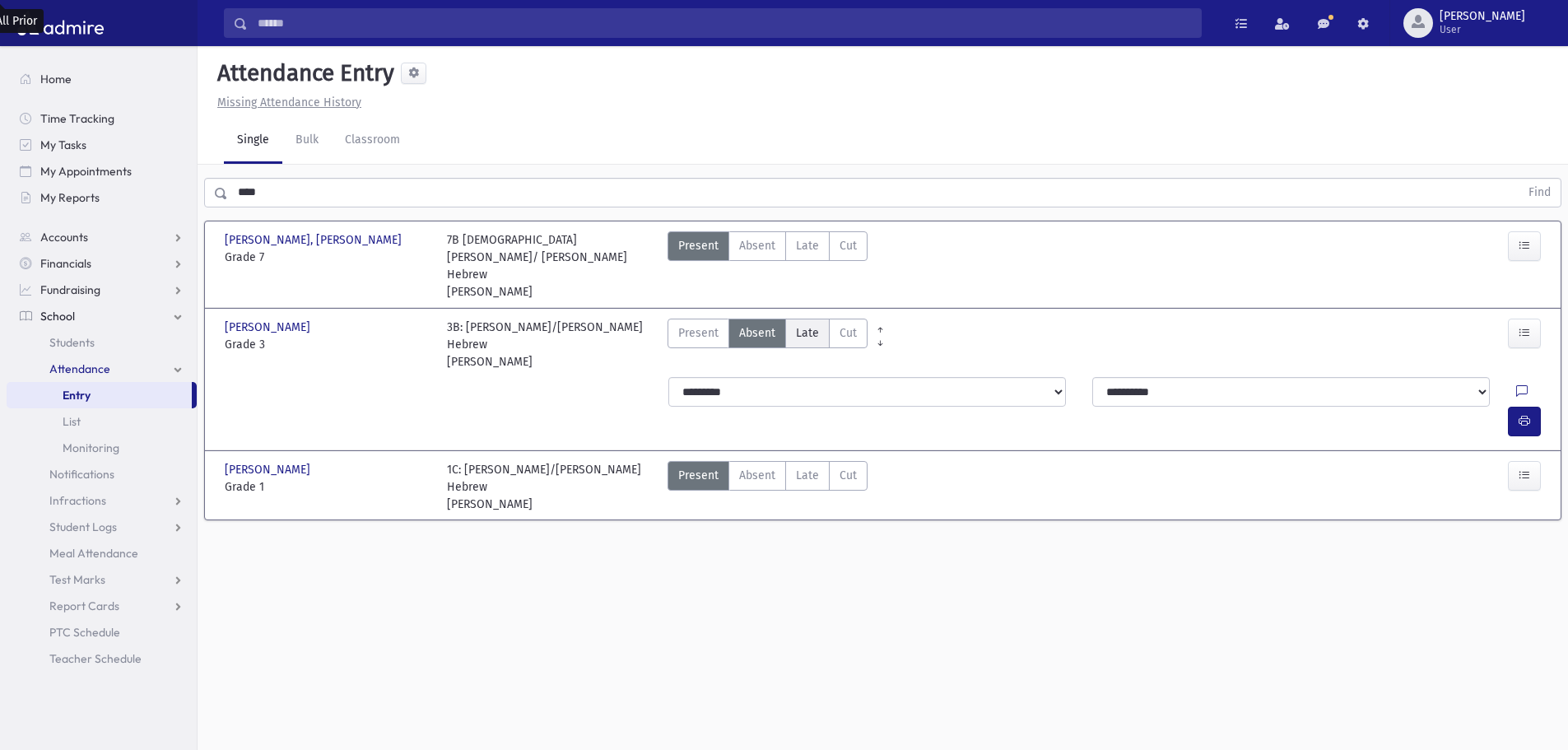
click at [796, 324] on span "Late" at bounding box center [807, 333] width 23 height 17
click at [1526, 414] on icon "button" at bounding box center [1525, 421] width 12 height 14
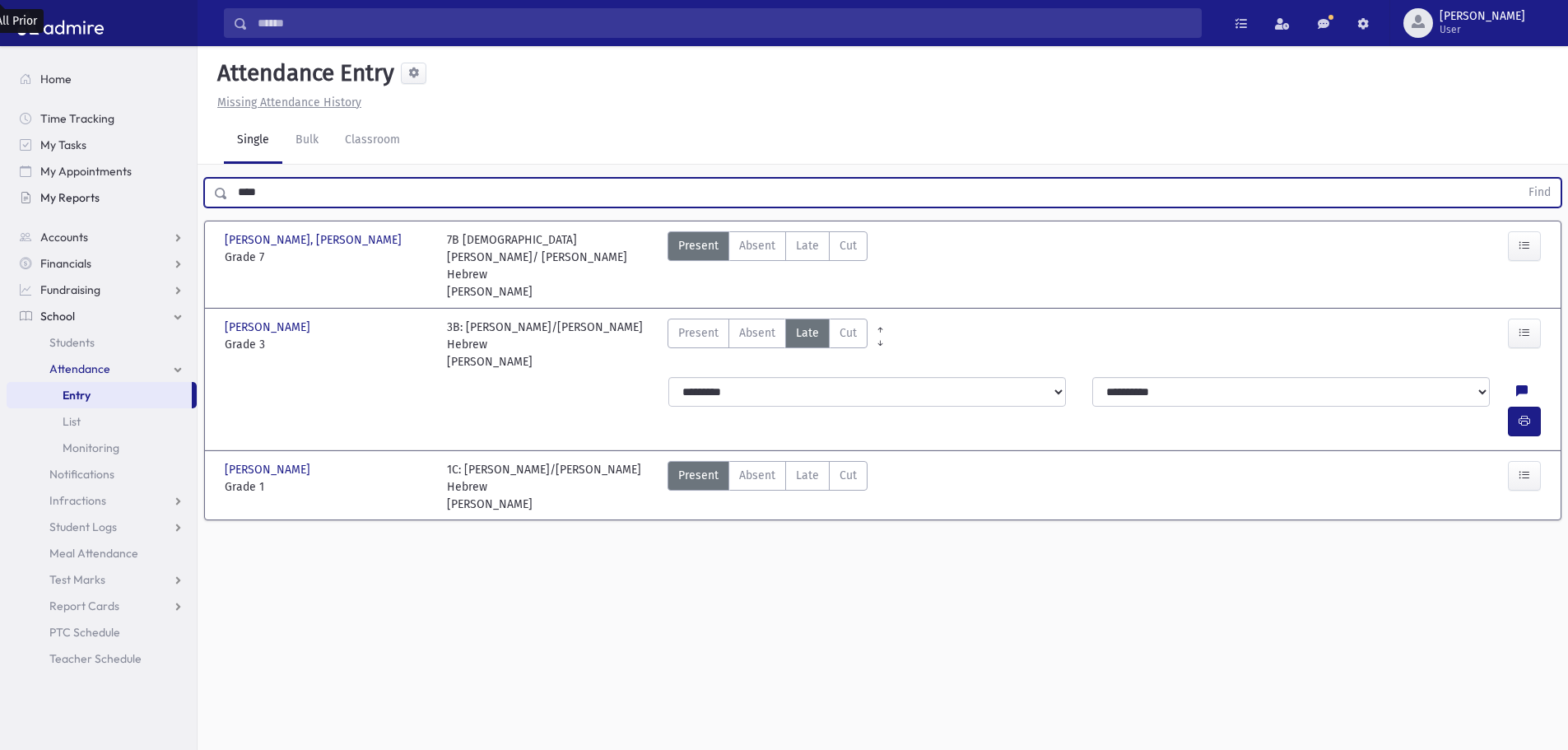
drag, startPoint x: 305, startPoint y: 206, endPoint x: 129, endPoint y: 198, distance: 176.2
click at [129, 198] on div "Search Results All Accounts" at bounding box center [784, 393] width 1568 height 786
drag, startPoint x: 795, startPoint y: 422, endPoint x: 829, endPoint y: 427, distance: 34.4
click at [798, 460] on label "Late Late" at bounding box center [807, 475] width 44 height 30
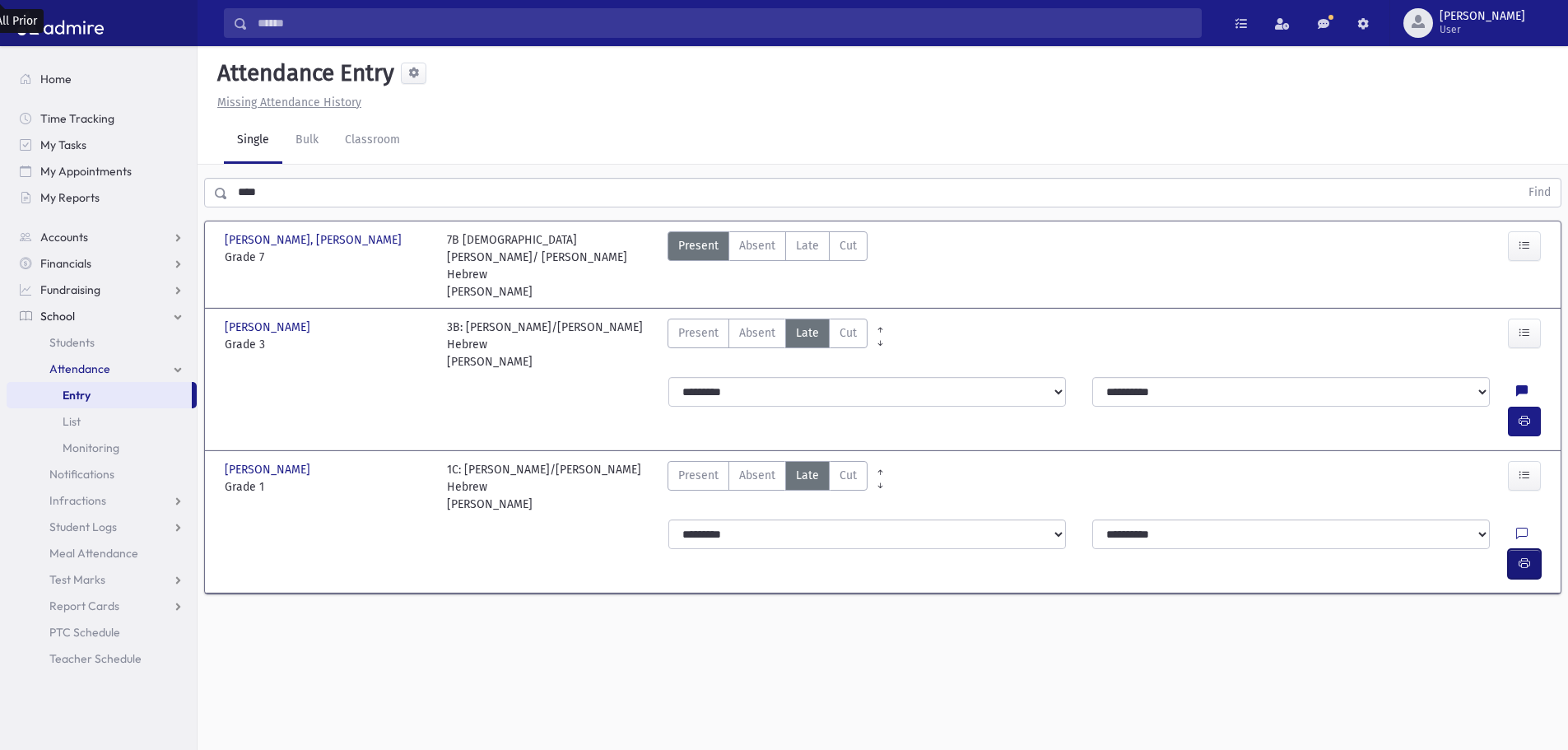
click at [1530, 549] on button "button" at bounding box center [1524, 563] width 33 height 30
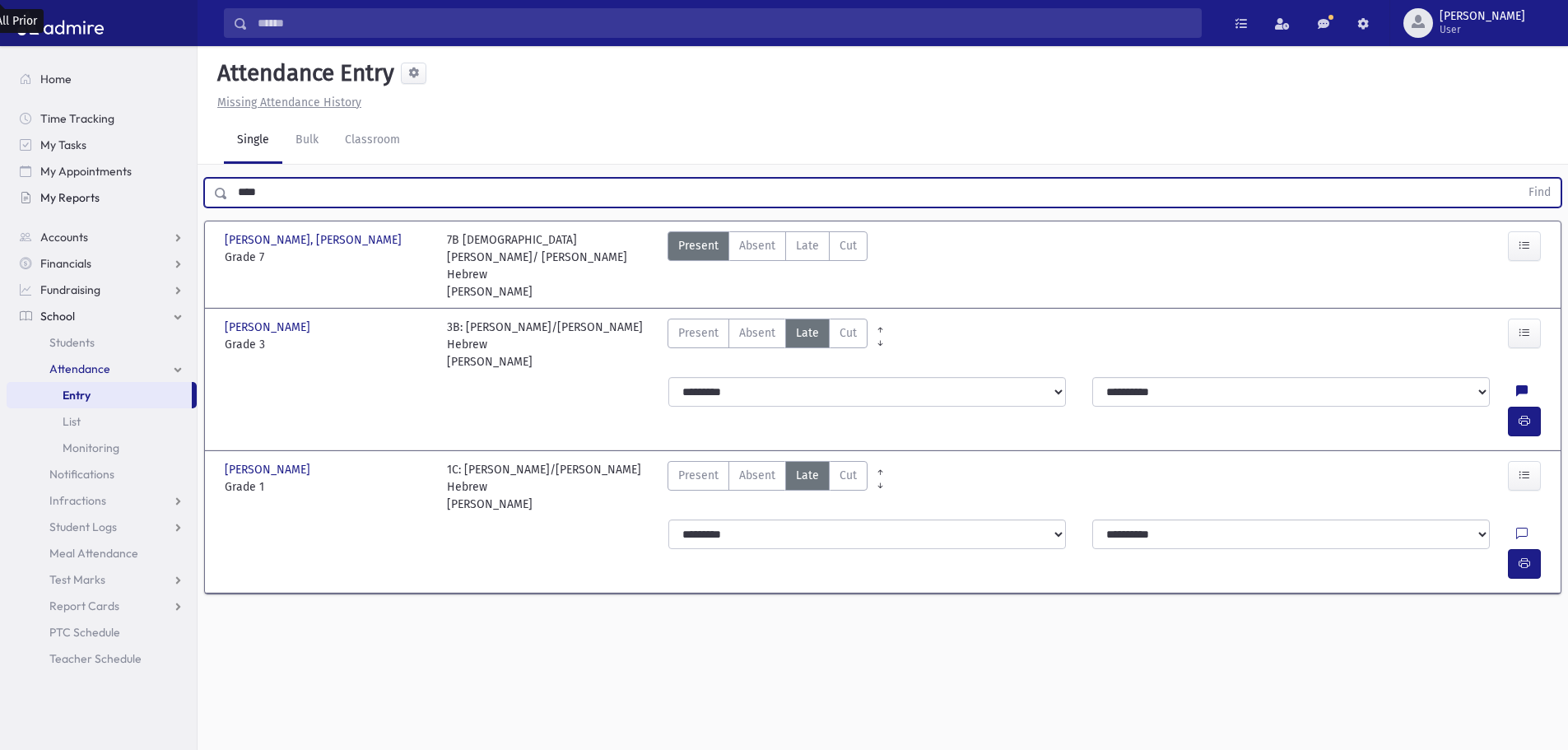
click at [1519, 179] on button "Find" at bounding box center [1540, 192] width 42 height 28
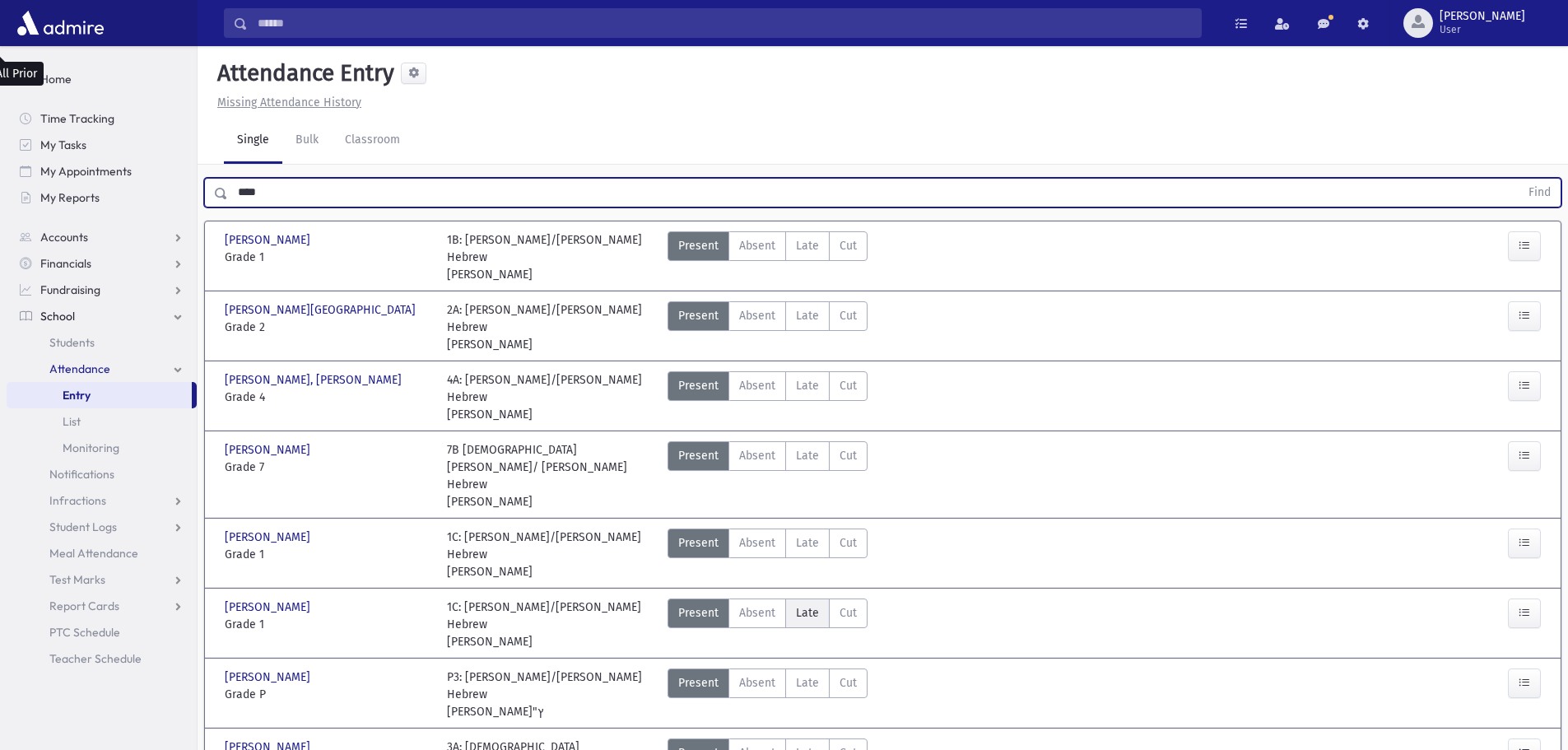
click at [811, 604] on span "Late" at bounding box center [807, 613] width 23 height 17
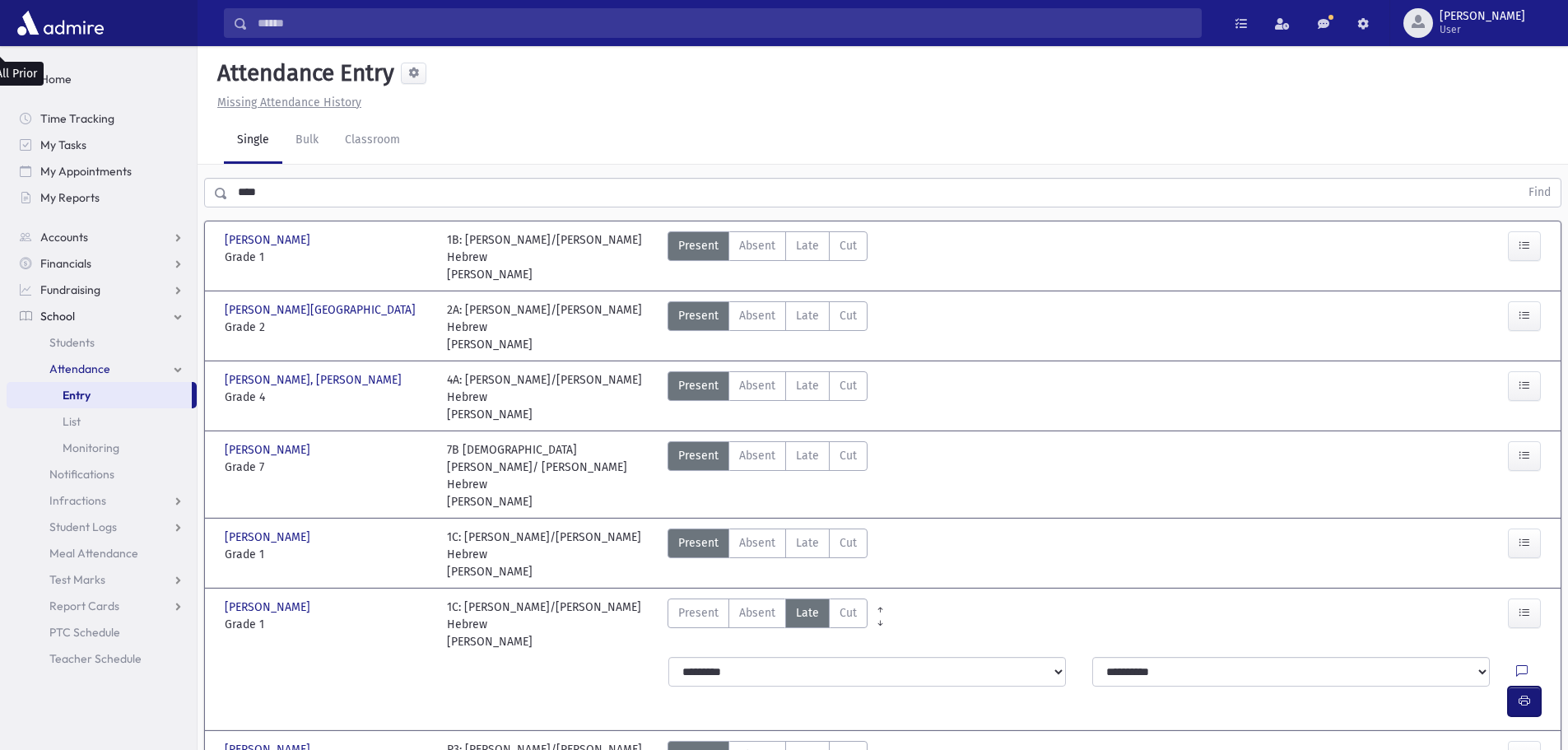
click at [1525, 693] on icon "button" at bounding box center [1525, 700] width 12 height 14
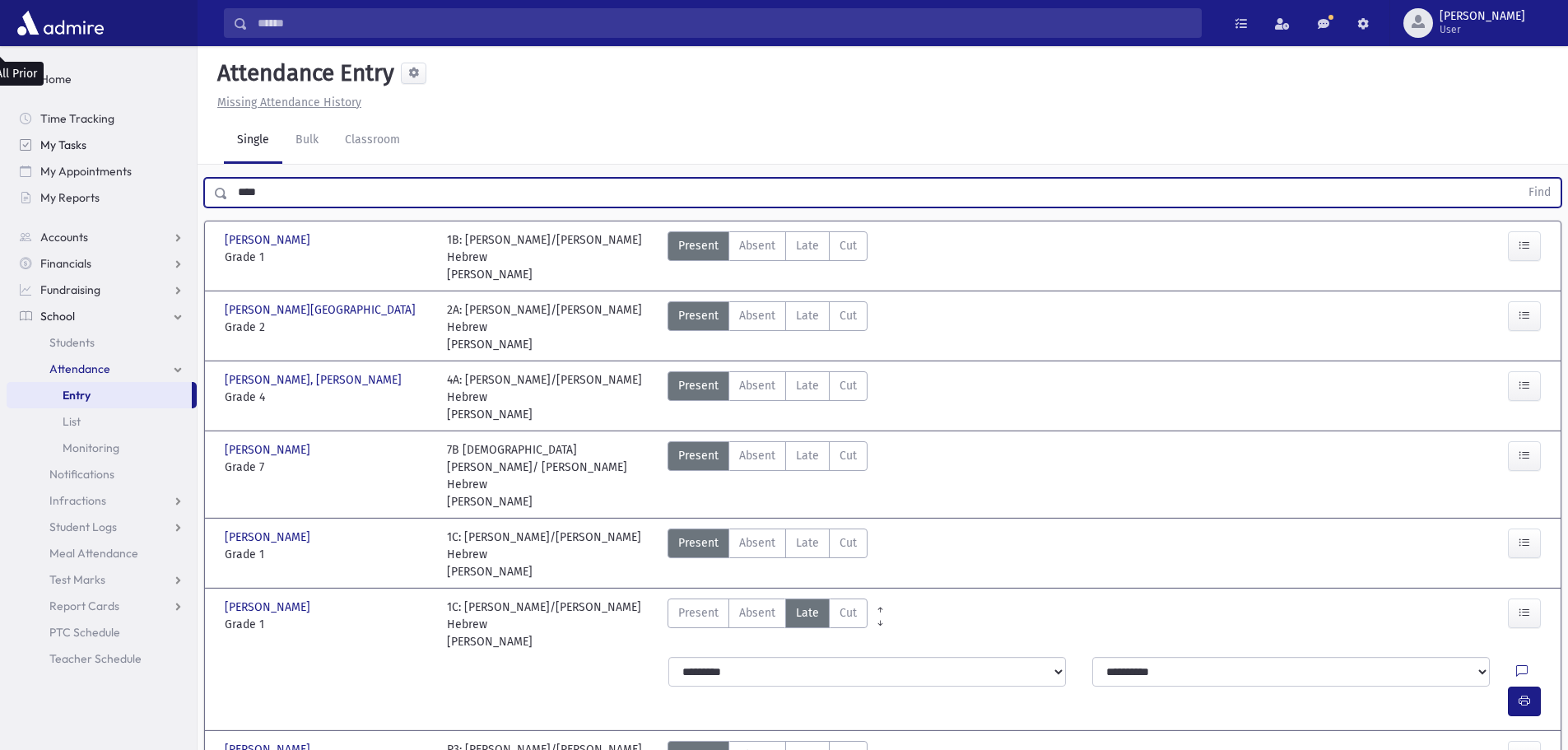
drag, startPoint x: 276, startPoint y: 133, endPoint x: 191, endPoint y: 135, distance: 85.0
click at [191, 135] on div "Search Results All Accounts" at bounding box center [784, 499] width 1568 height 1000
click at [1519, 179] on button "Find" at bounding box center [1540, 192] width 42 height 28
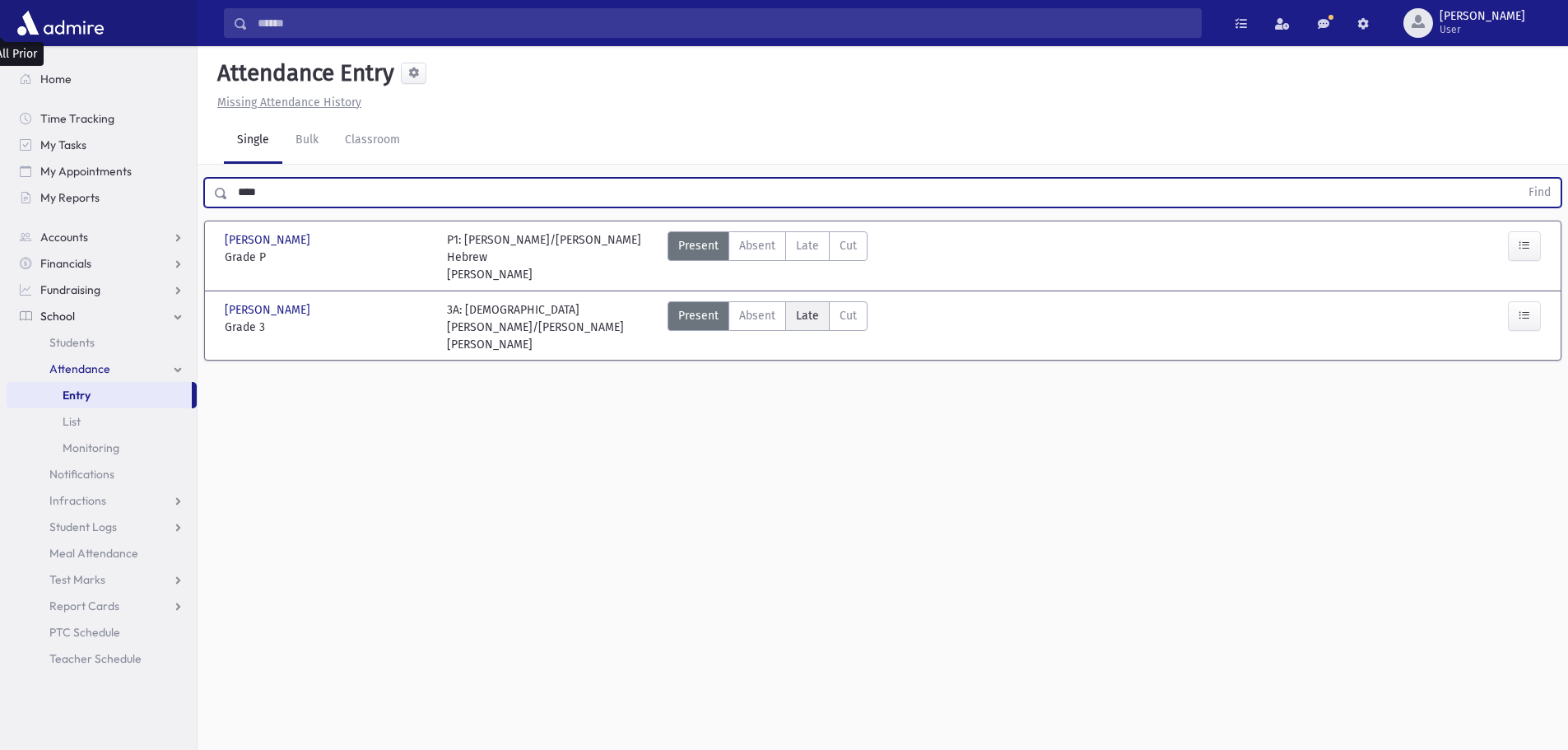
click at [810, 307] on span "Late" at bounding box center [807, 316] width 23 height 17
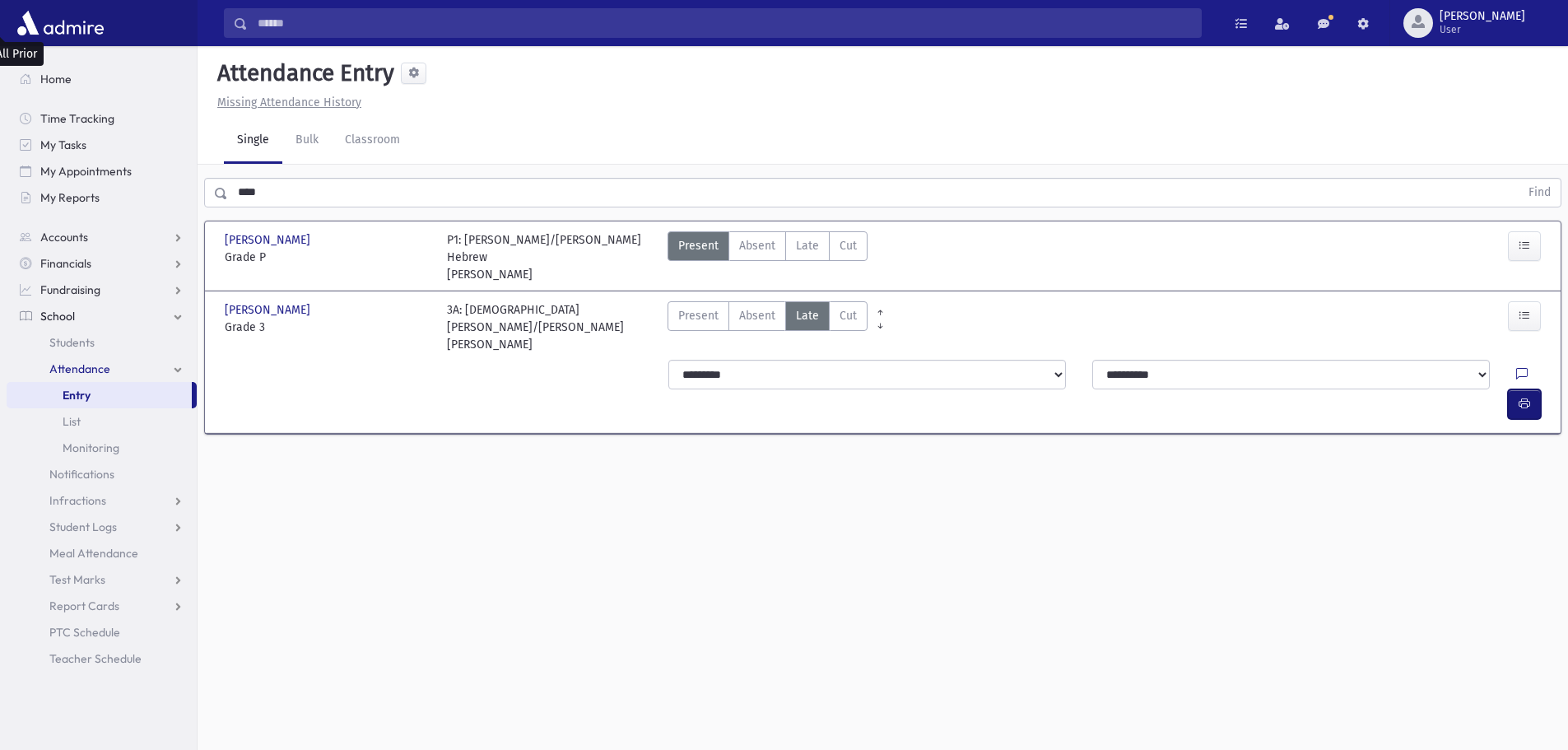
click at [1521, 397] on icon "button" at bounding box center [1525, 404] width 12 height 14
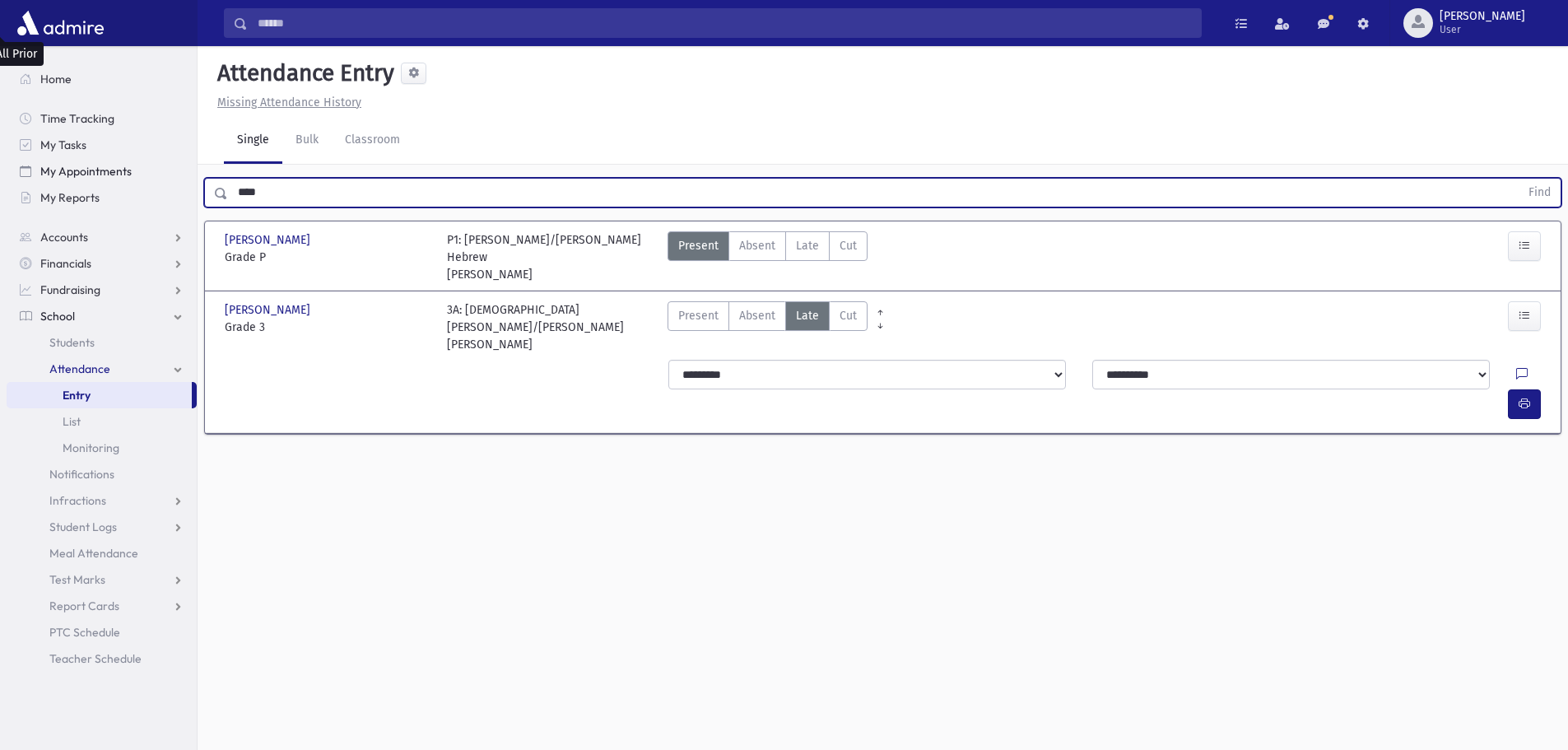
drag, startPoint x: 264, startPoint y: 163, endPoint x: 165, endPoint y: 160, distance: 99.0
click at [165, 159] on div "Search Results All Accounts" at bounding box center [784, 393] width 1568 height 786
click at [1519, 179] on button "Find" at bounding box center [1540, 192] width 42 height 28
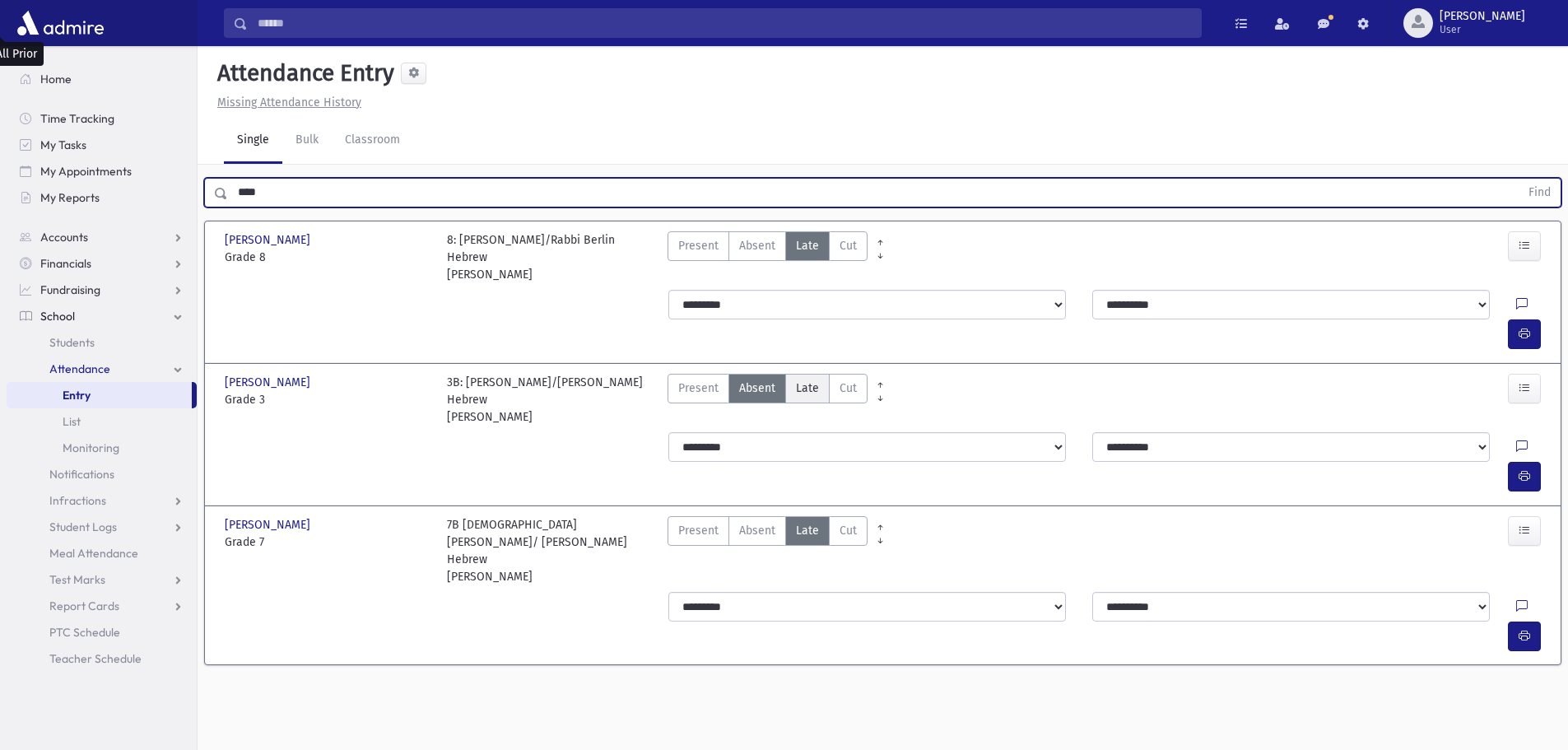
click at [814, 379] on span "Late" at bounding box center [807, 388] width 23 height 17
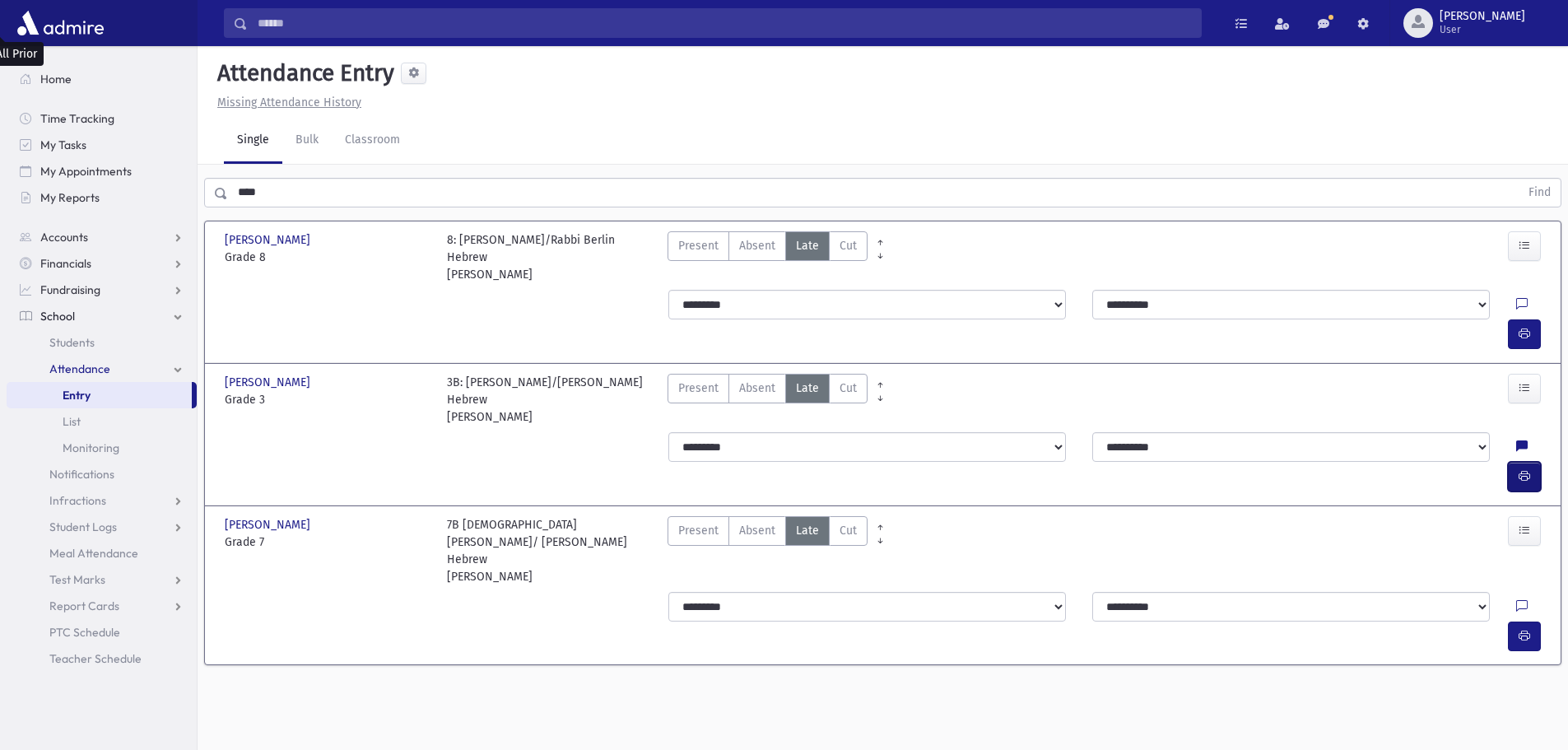
drag, startPoint x: 1526, startPoint y: 378, endPoint x: 1516, endPoint y: 388, distance: 14.1
click at [1526, 469] on icon "button" at bounding box center [1525, 476] width 12 height 14
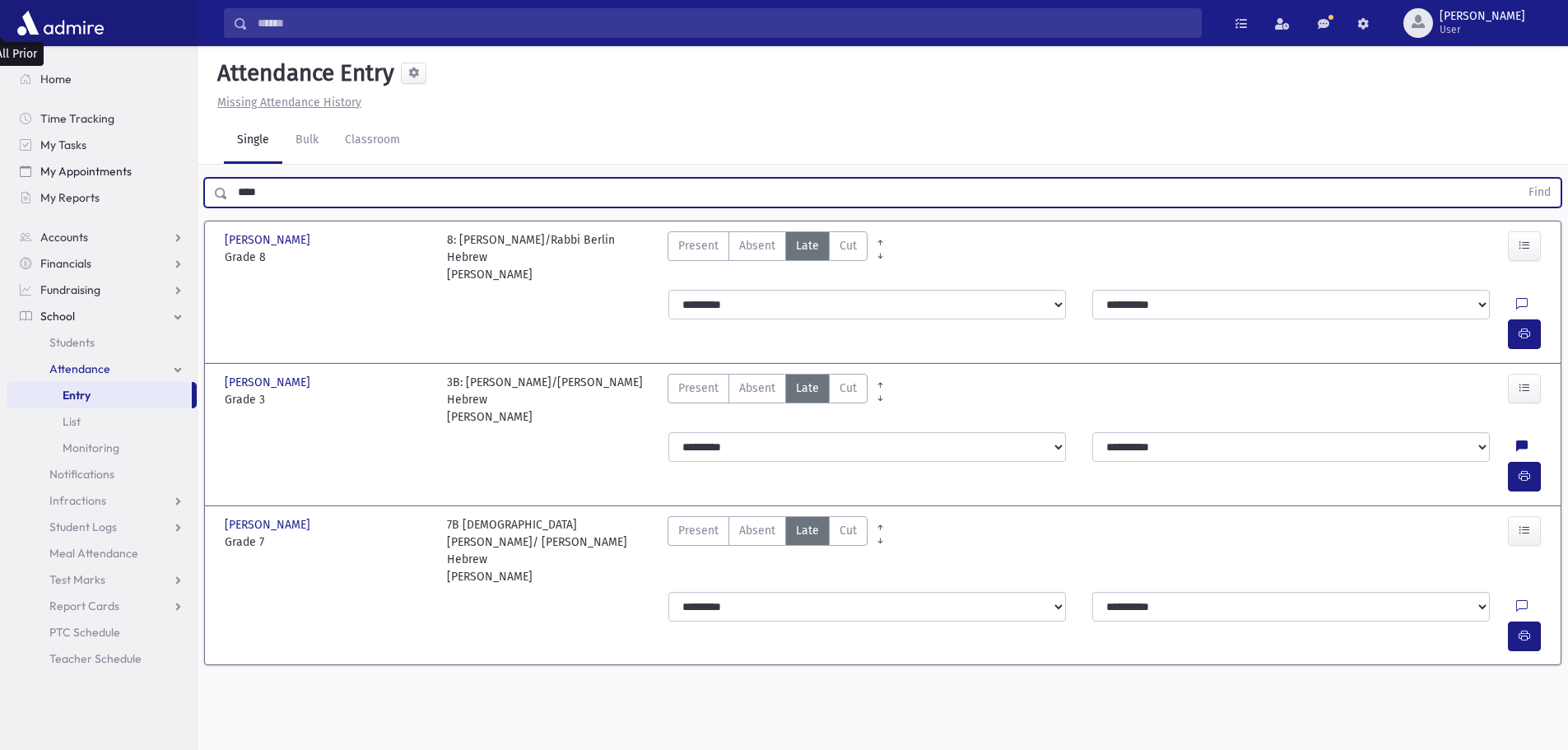
drag, startPoint x: 276, startPoint y: 154, endPoint x: 210, endPoint y: 235, distance: 104.5
click at [160, 163] on div "Search Results All Accounts" at bounding box center [784, 393] width 1568 height 786
click at [1519, 179] on button "Find" at bounding box center [1540, 192] width 42 height 28
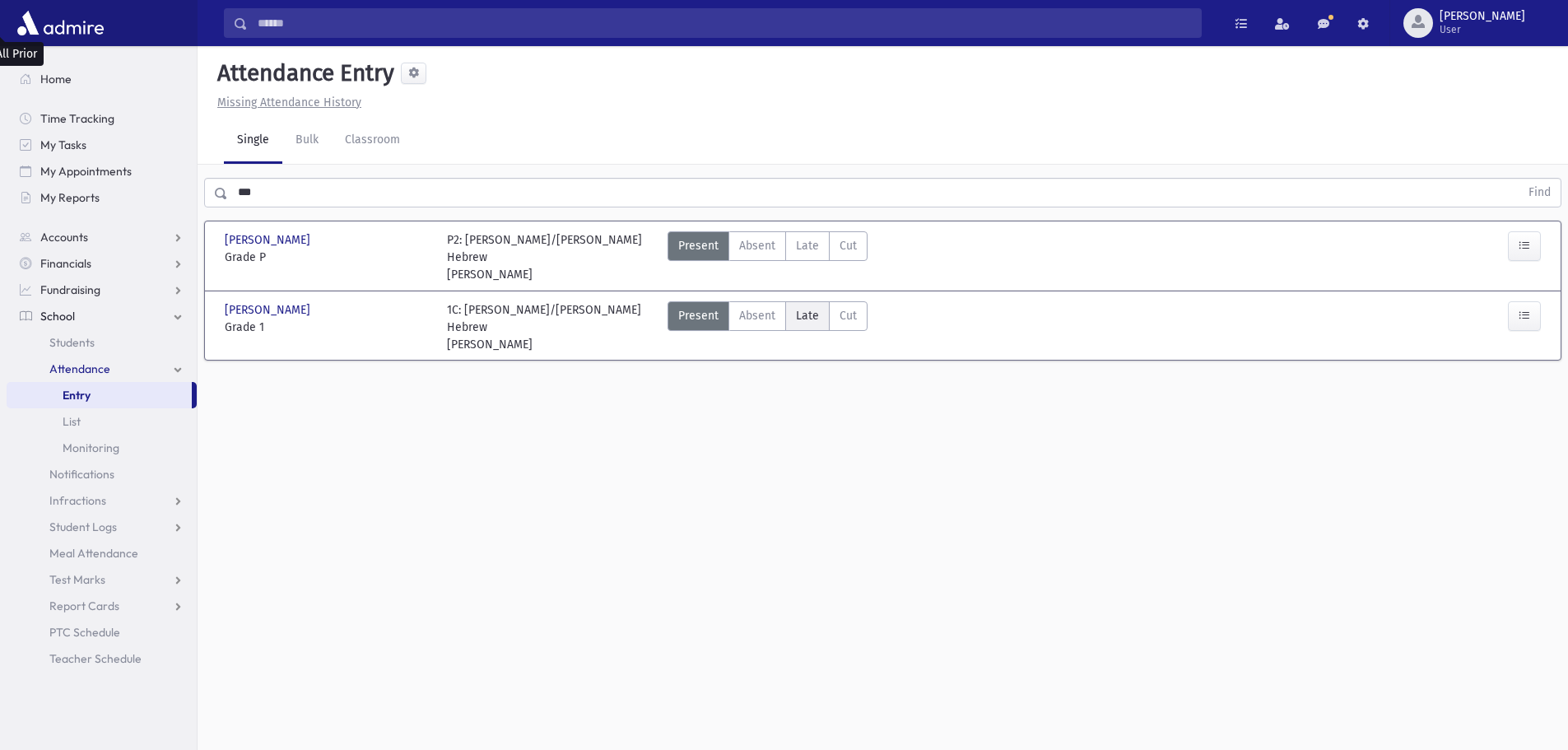
click at [803, 307] on span "Late" at bounding box center [807, 316] width 23 height 17
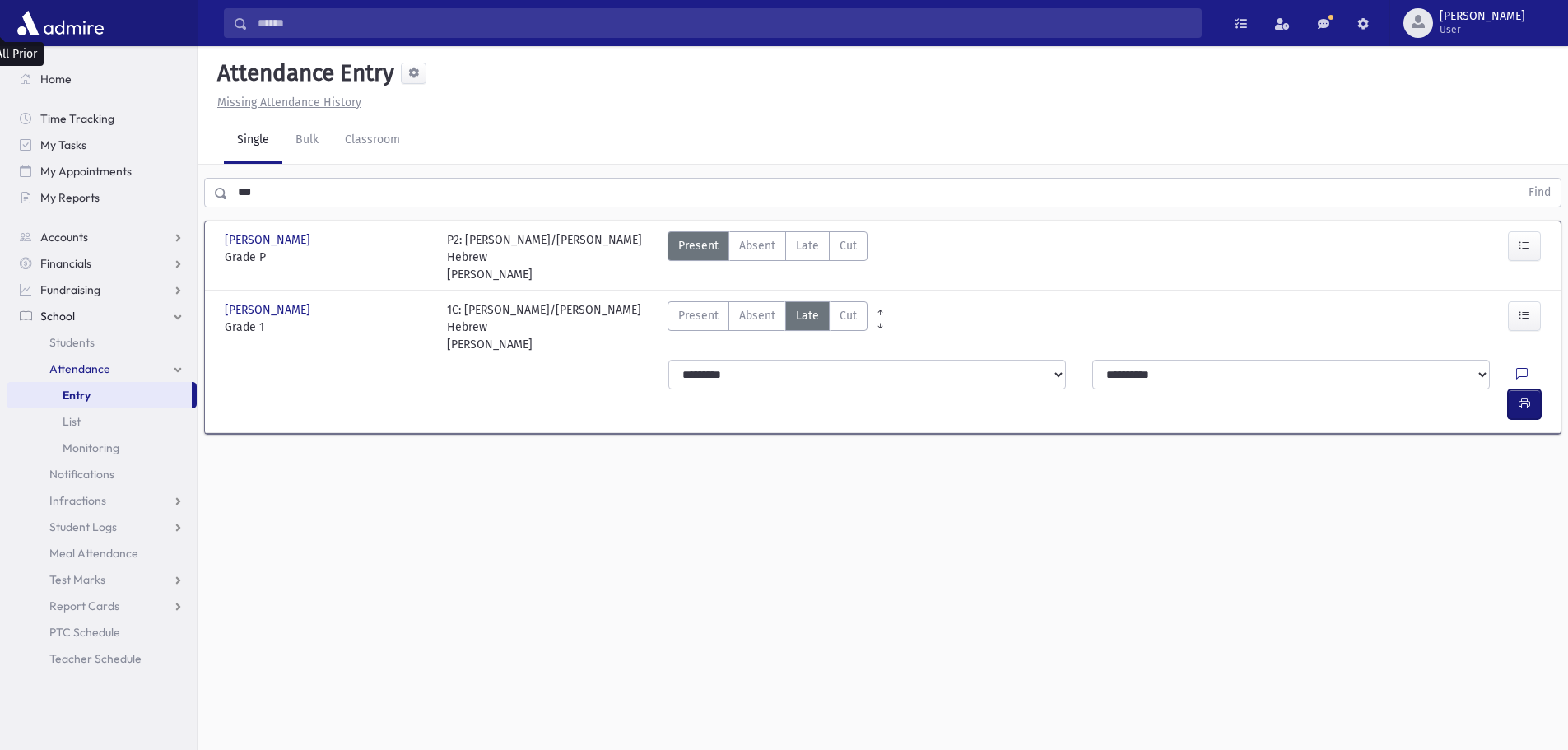
click at [1526, 397] on icon "button" at bounding box center [1525, 404] width 12 height 14
drag, startPoint x: 121, startPoint y: 152, endPoint x: 74, endPoint y: 152, distance: 47.0
click at [91, 152] on div "Search Results All Accounts" at bounding box center [784, 393] width 1568 height 786
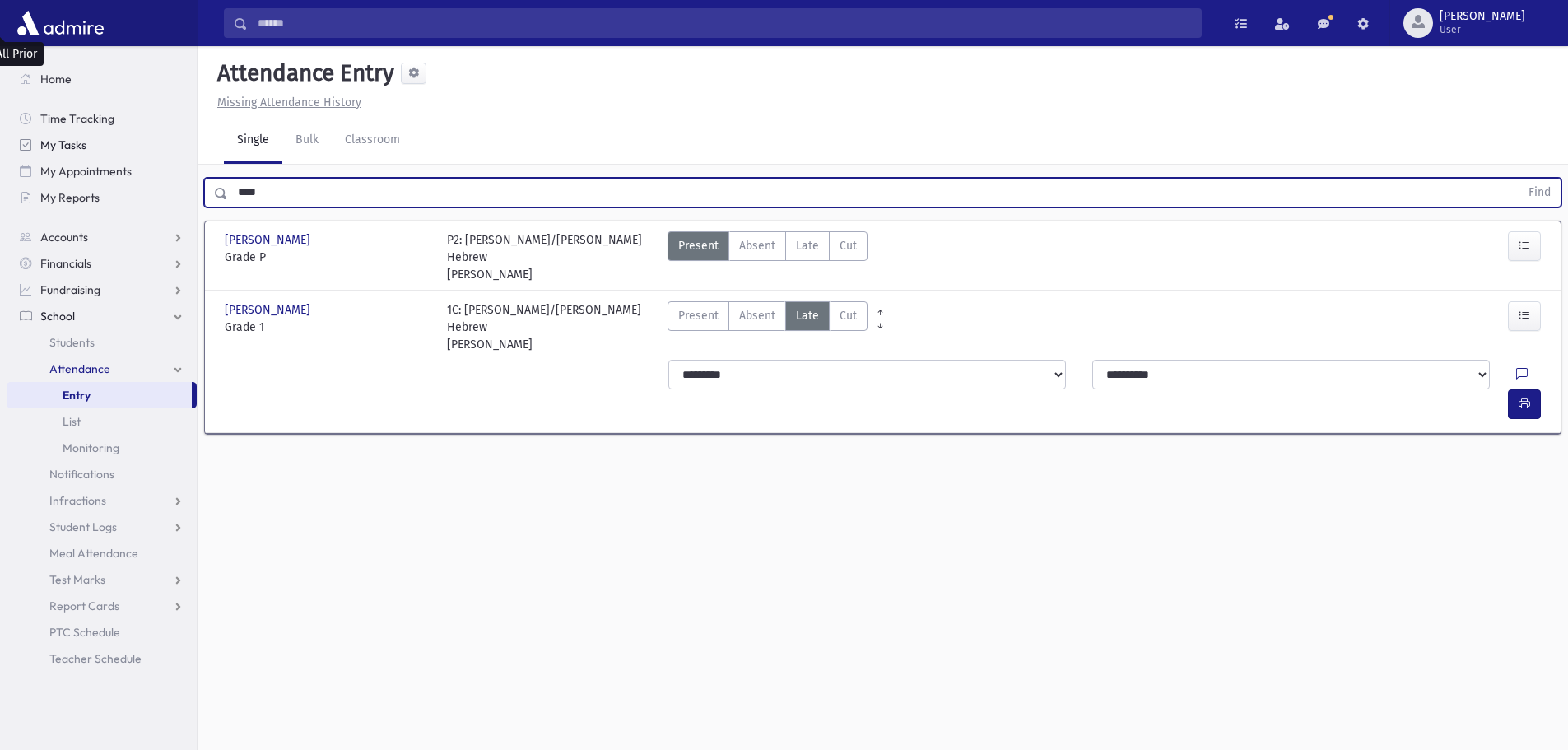
click at [1519, 179] on button "Find" at bounding box center [1540, 192] width 42 height 28
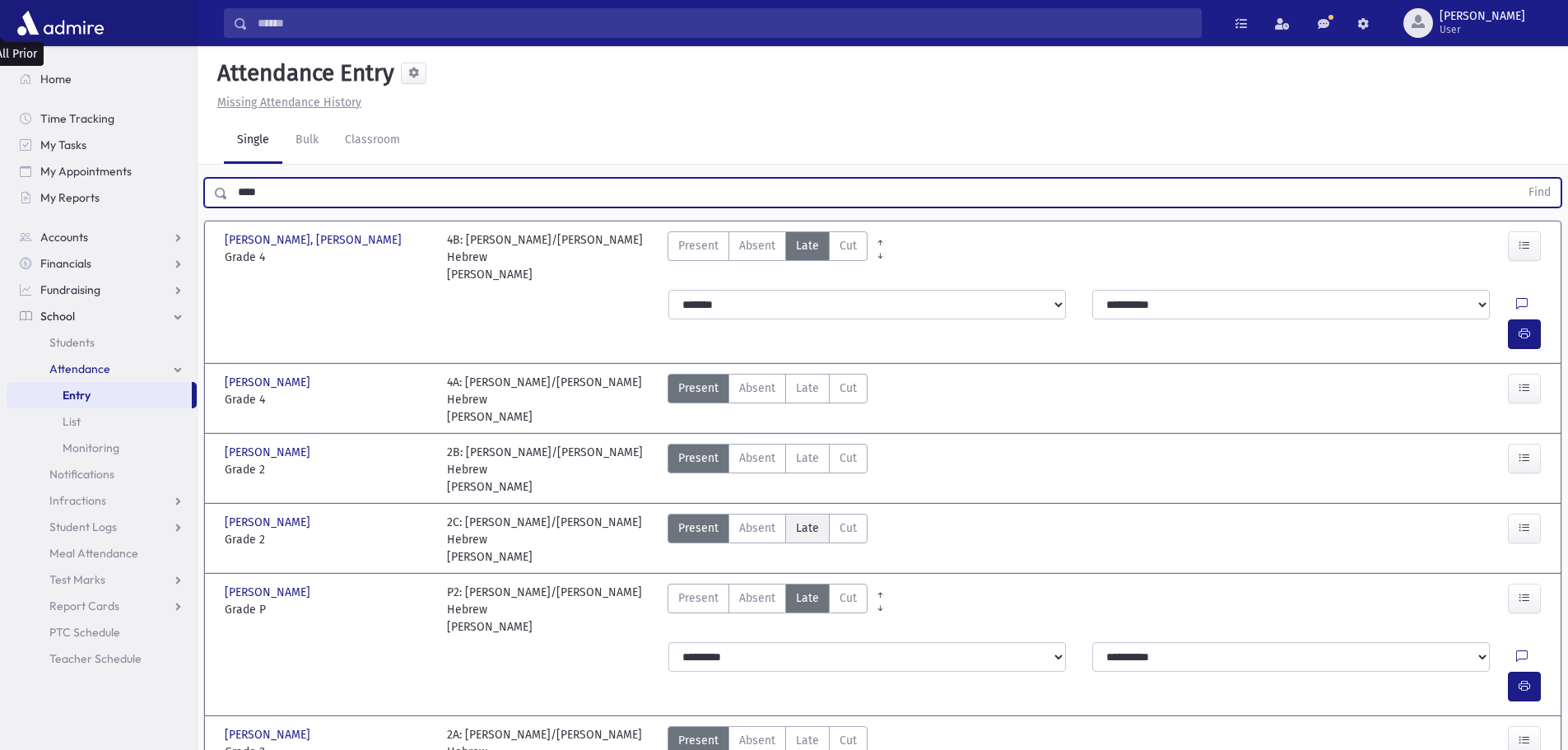
click at [812, 519] on span "Late" at bounding box center [807, 527] width 23 height 17
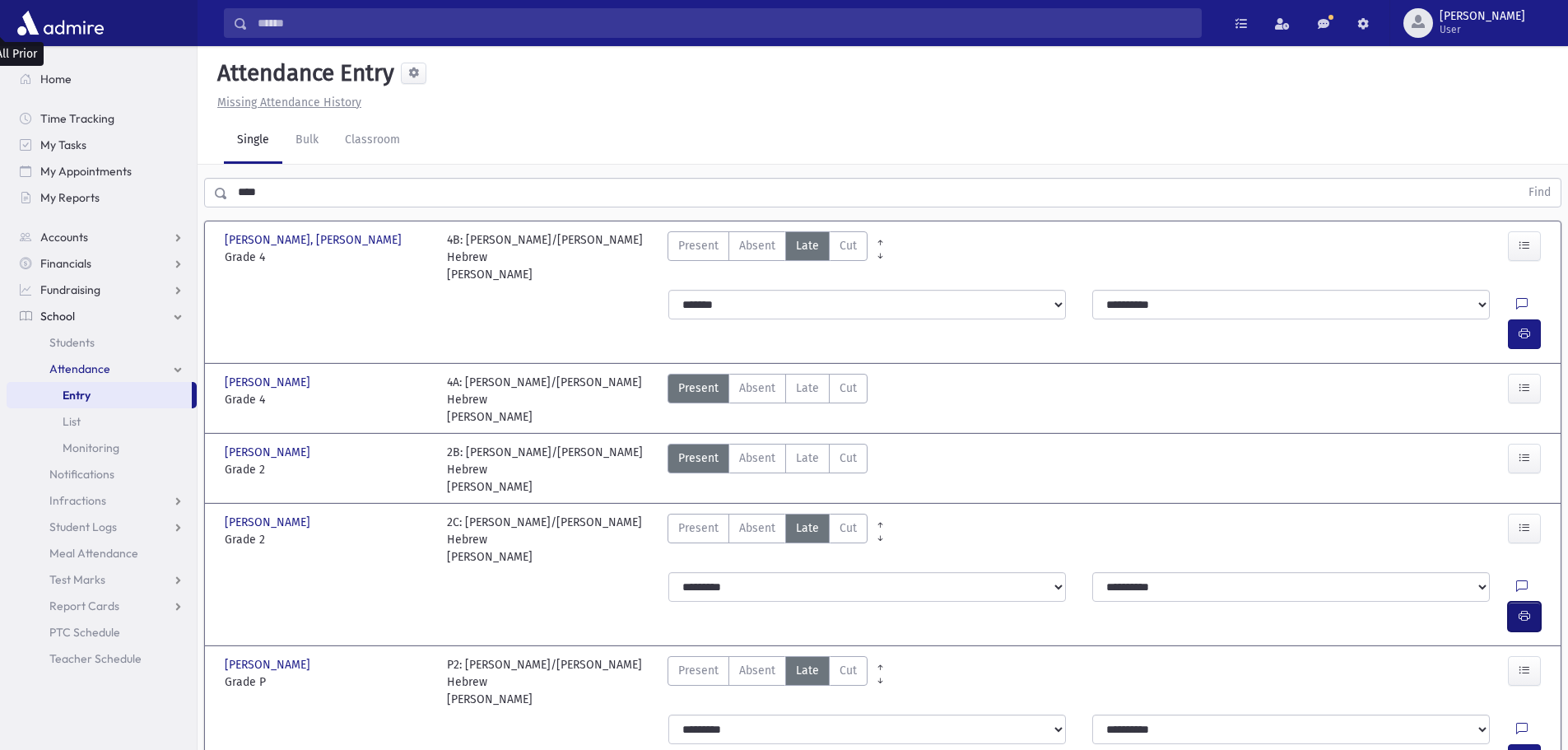
click at [1522, 609] on icon "button" at bounding box center [1525, 615] width 12 height 14
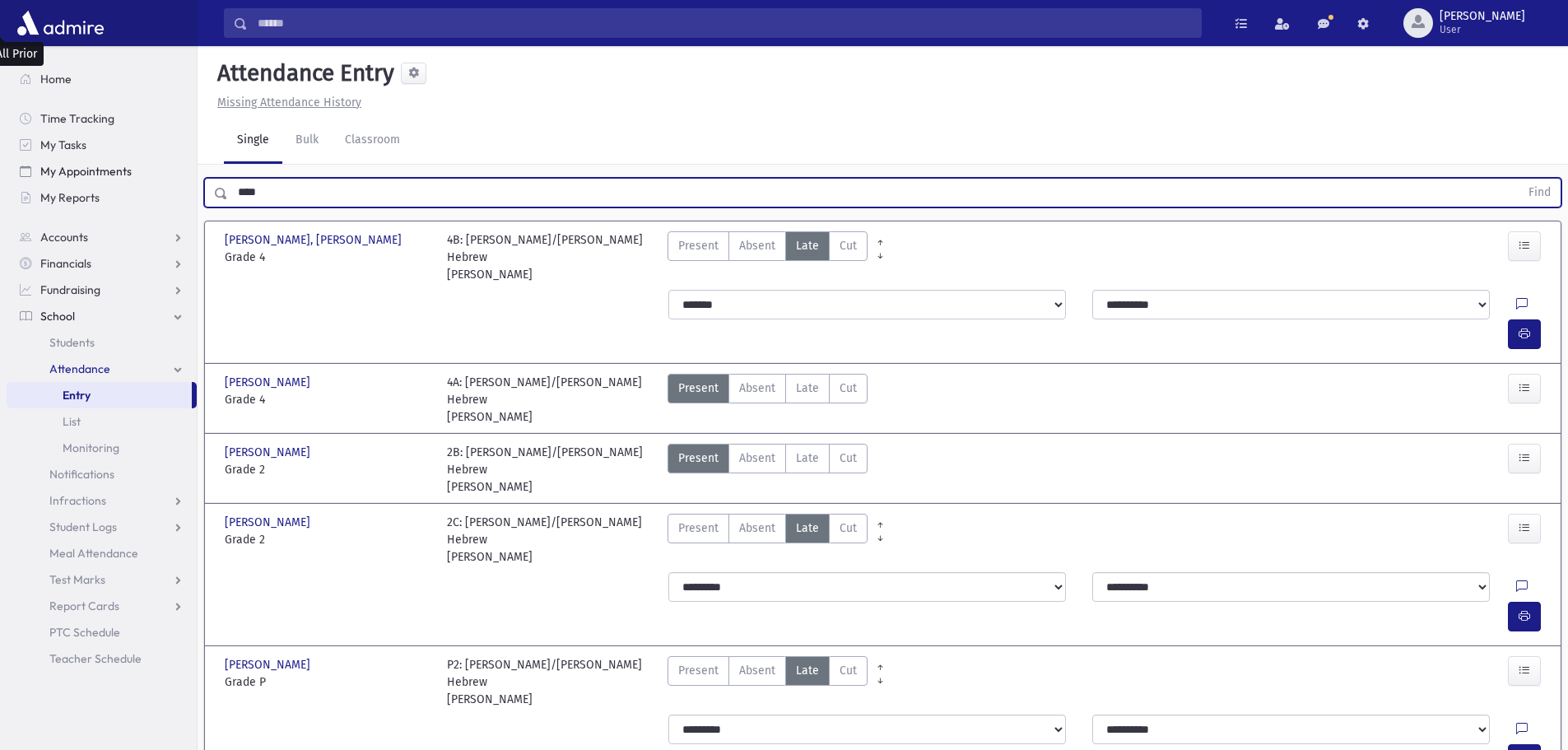
drag, startPoint x: 233, startPoint y: 157, endPoint x: 142, endPoint y: 163, distance: 91.2
click at [146, 162] on div "Search Results All Accounts" at bounding box center [784, 642] width 1568 height 1284
click at [1519, 179] on button "Find" at bounding box center [1540, 192] width 42 height 28
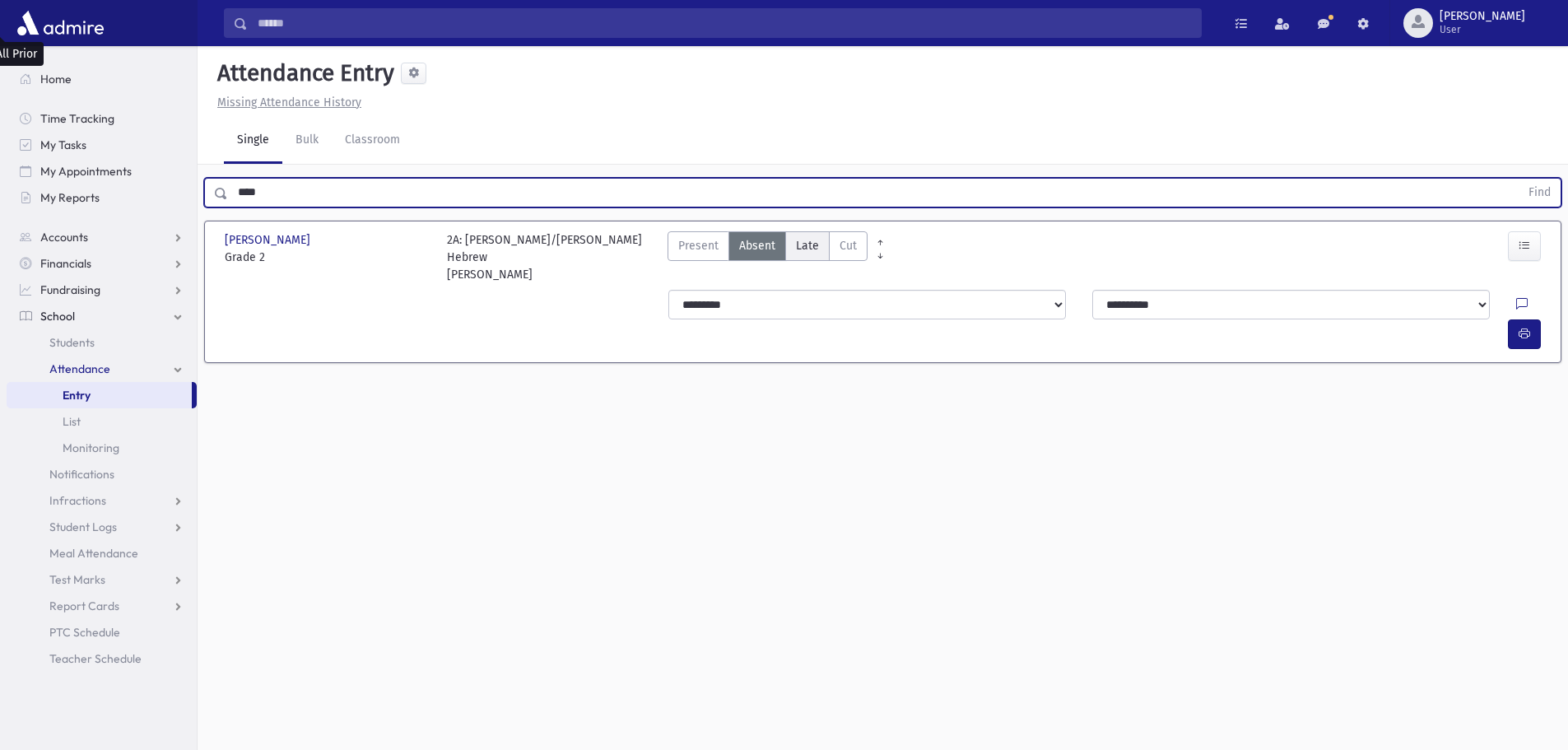
click at [805, 237] on span "Late" at bounding box center [807, 245] width 23 height 17
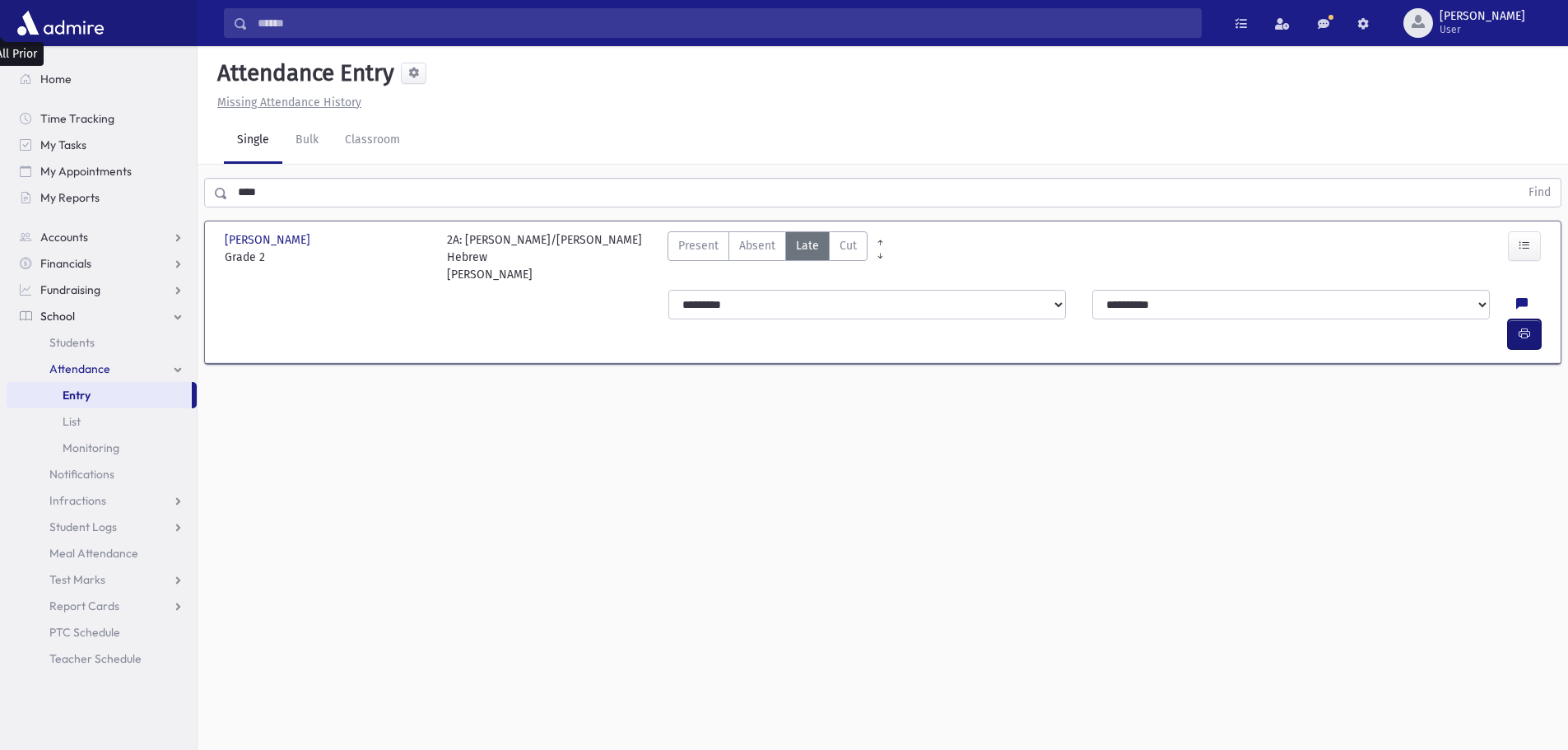
click at [1524, 327] on icon "button" at bounding box center [1525, 334] width 12 height 14
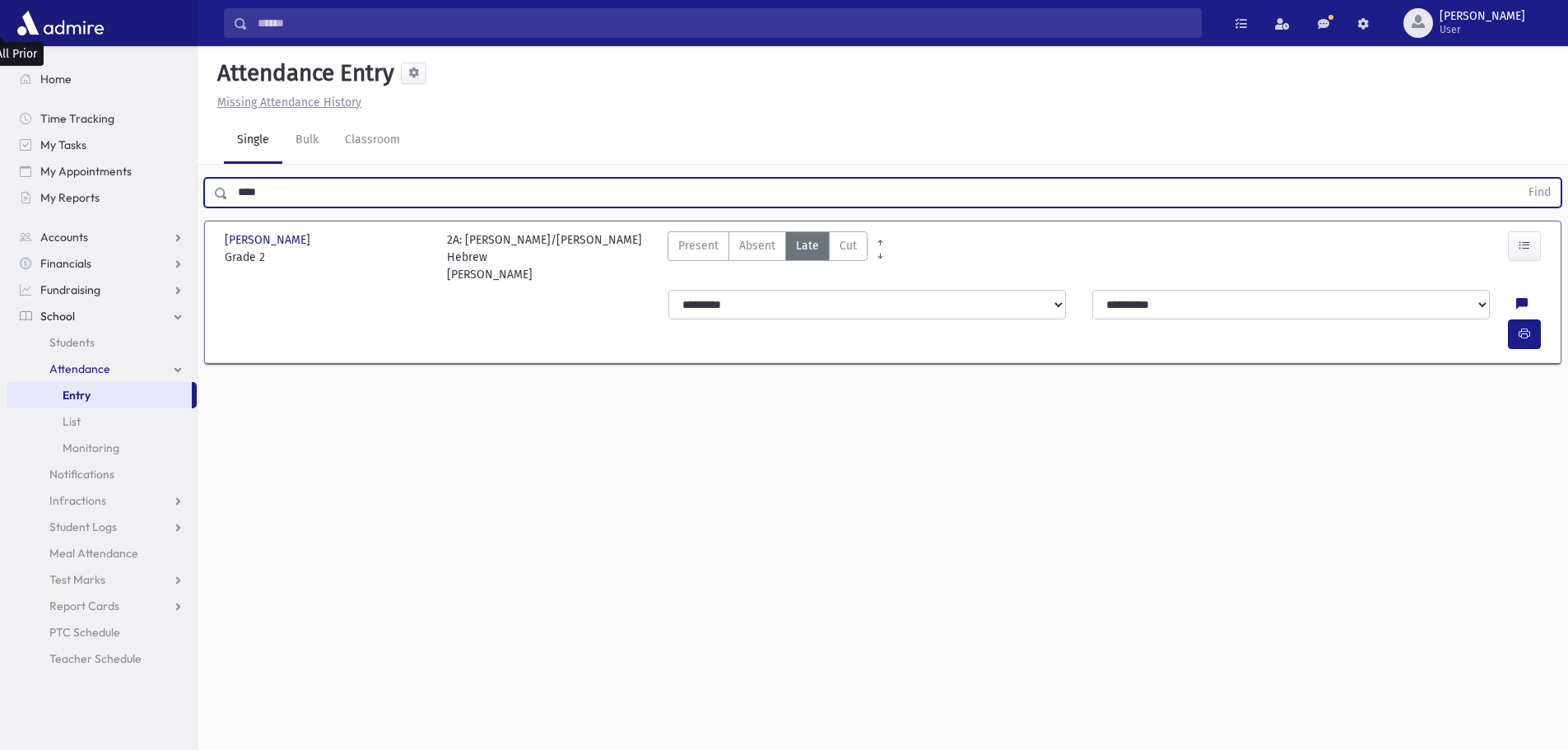
drag, startPoint x: 298, startPoint y: 161, endPoint x: 196, endPoint y: 160, distance: 102.0
click at [199, 164] on div "**** Find" at bounding box center [882, 189] width 1371 height 49
click at [1519, 179] on button "Find" at bounding box center [1540, 192] width 42 height 28
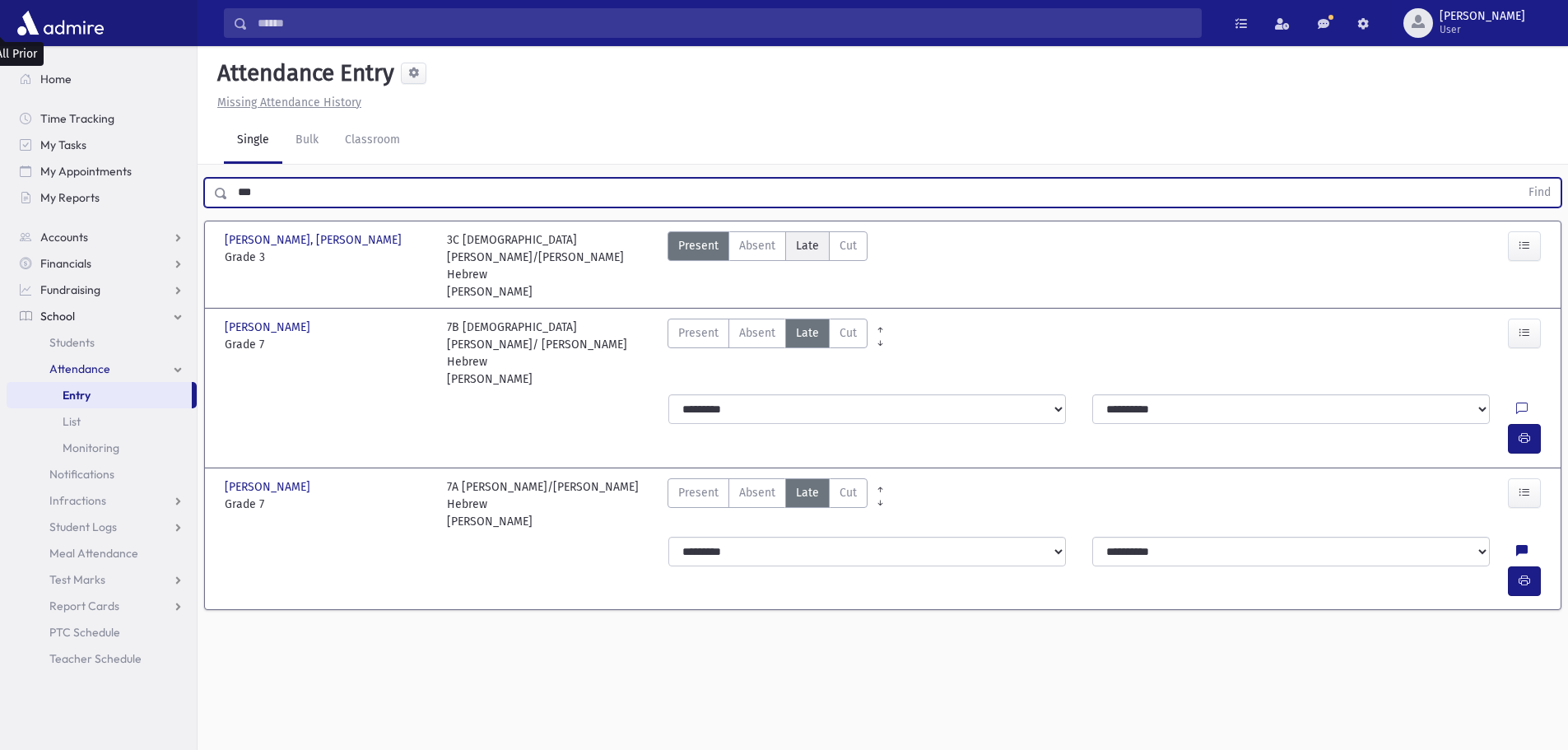
click at [803, 237] on span "Late" at bounding box center [807, 245] width 23 height 17
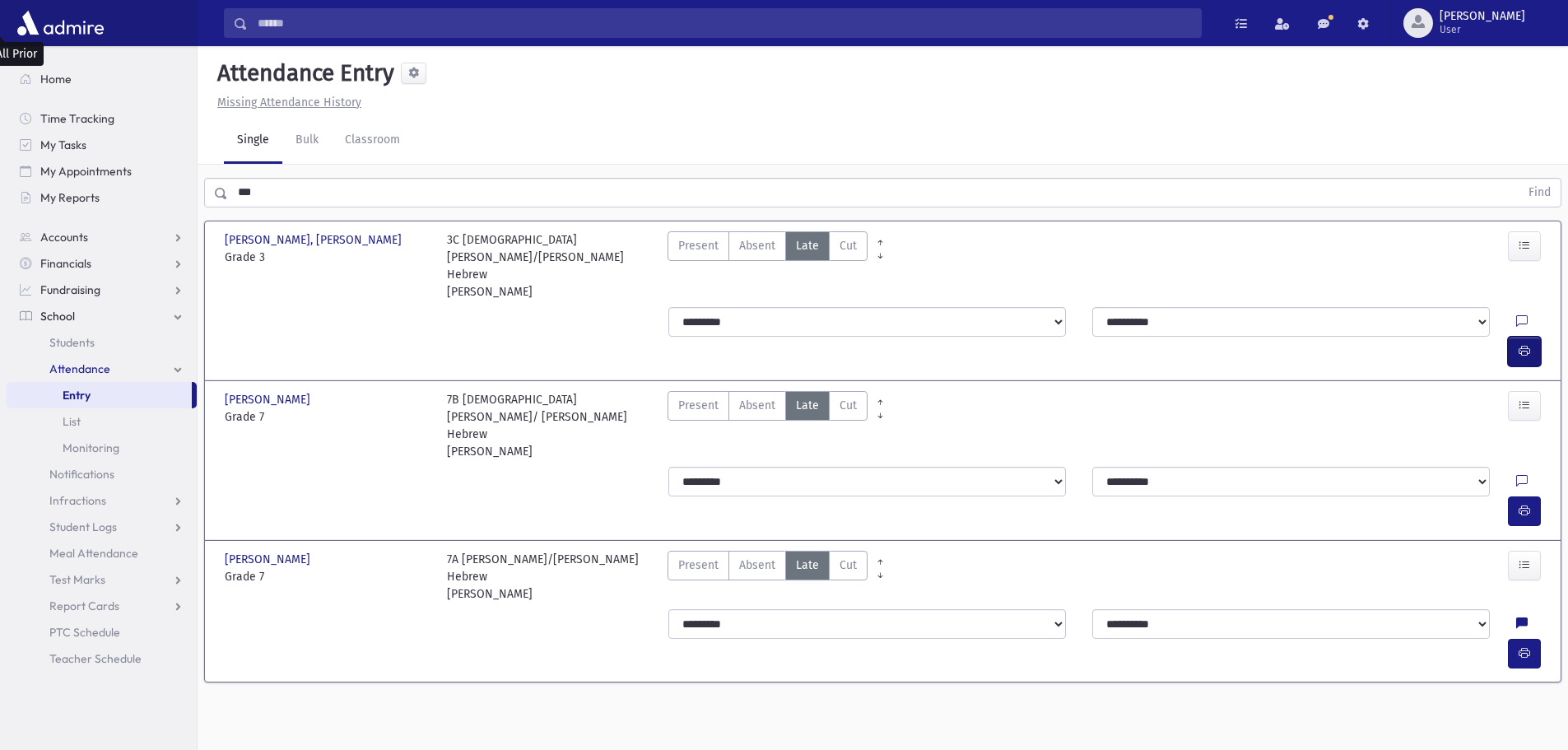
click at [1531, 337] on button "button" at bounding box center [1524, 351] width 33 height 30
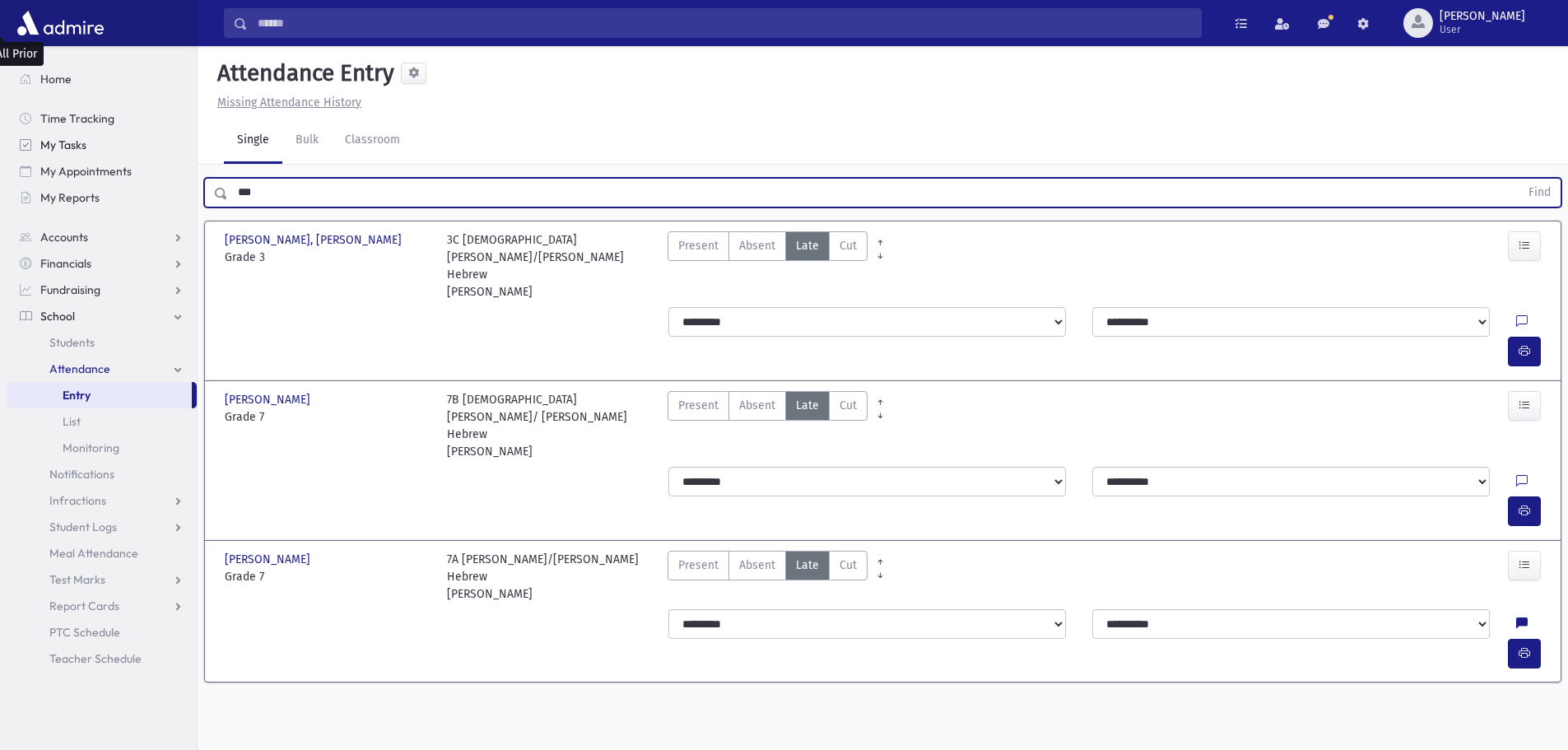
drag, startPoint x: 217, startPoint y: 152, endPoint x: 164, endPoint y: 155, distance: 53.1
click at [165, 155] on div "Search Results All Accounts" at bounding box center [784, 393] width 1568 height 786
click at [1519, 179] on button "Find" at bounding box center [1540, 192] width 42 height 28
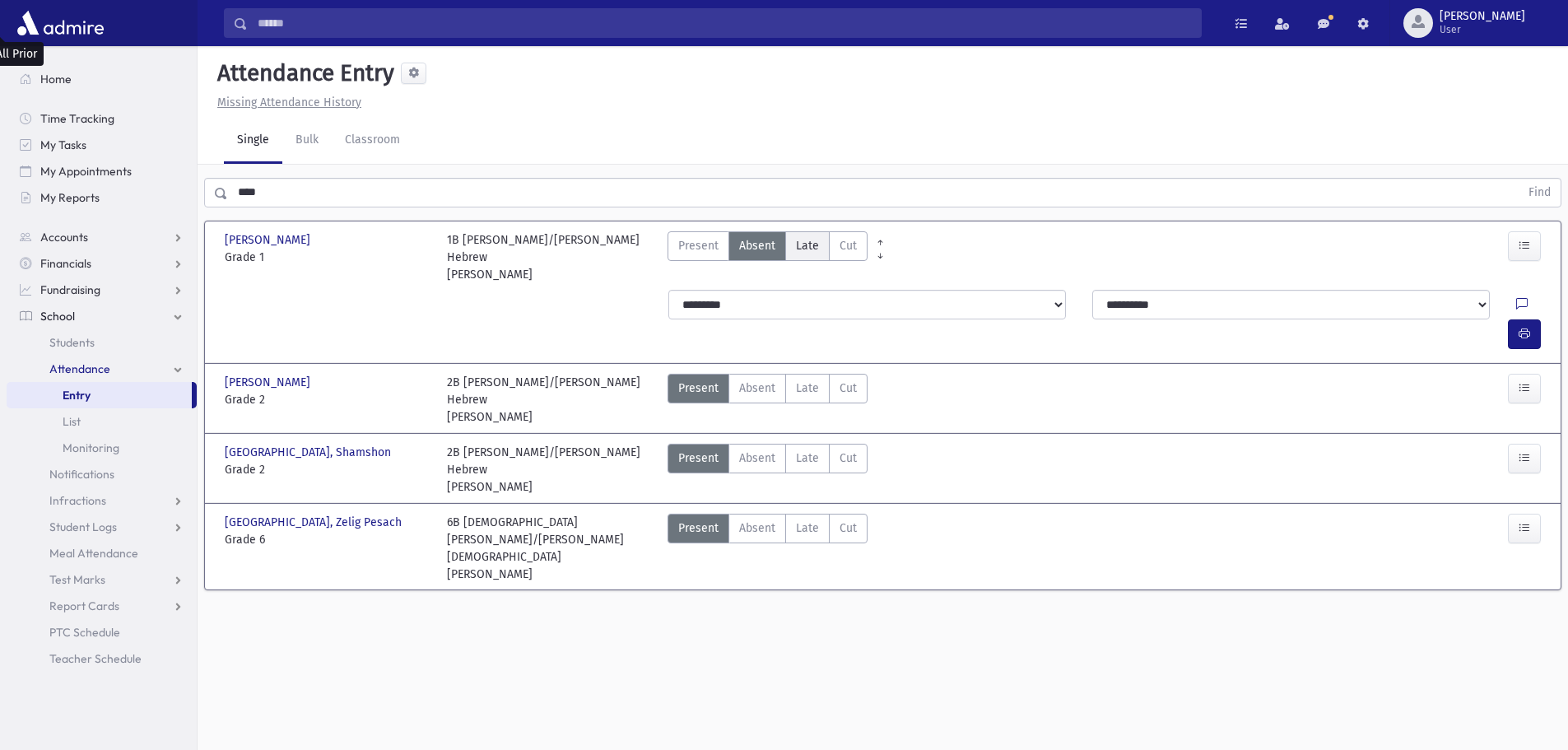
click at [814, 237] on span "Late" at bounding box center [807, 245] width 23 height 17
click at [1528, 327] on icon "button" at bounding box center [1525, 334] width 12 height 14
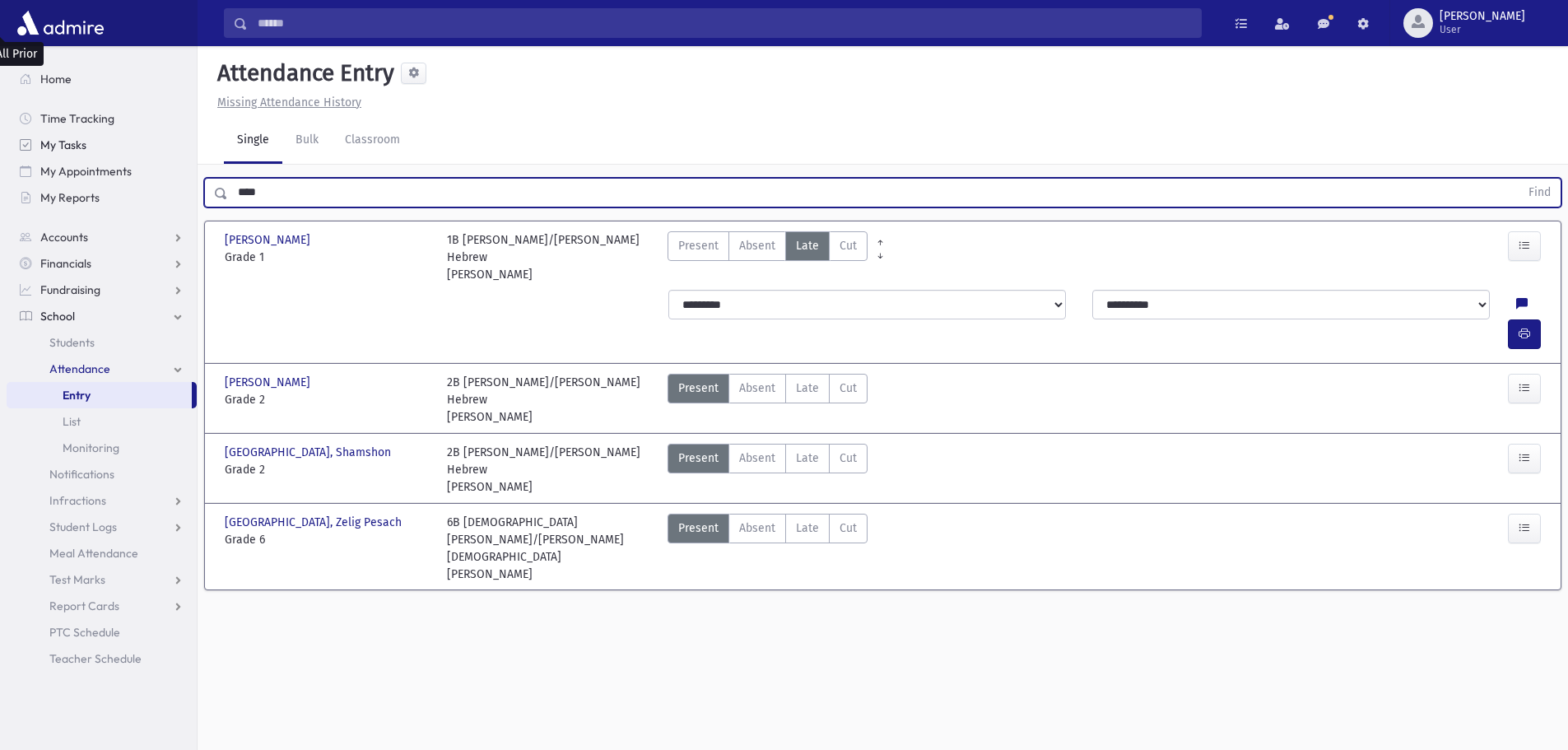
drag, startPoint x: 250, startPoint y: 147, endPoint x: 132, endPoint y: 147, distance: 118.0
click at [135, 147] on div "Search Results All Accounts" at bounding box center [784, 393] width 1568 height 786
click at [1519, 179] on button "Find" at bounding box center [1540, 192] width 42 height 28
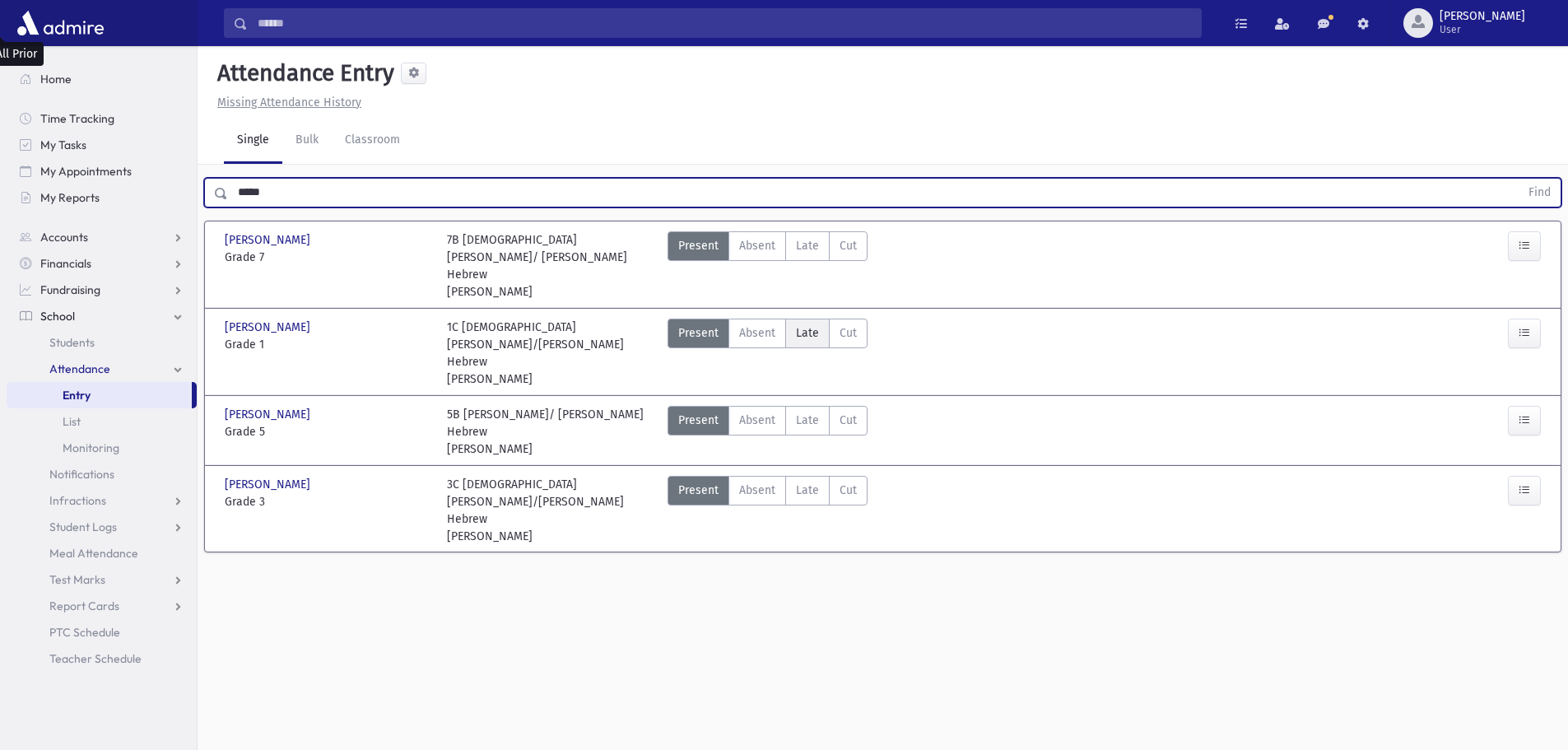
click at [812, 324] on span "Late" at bounding box center [807, 333] width 23 height 17
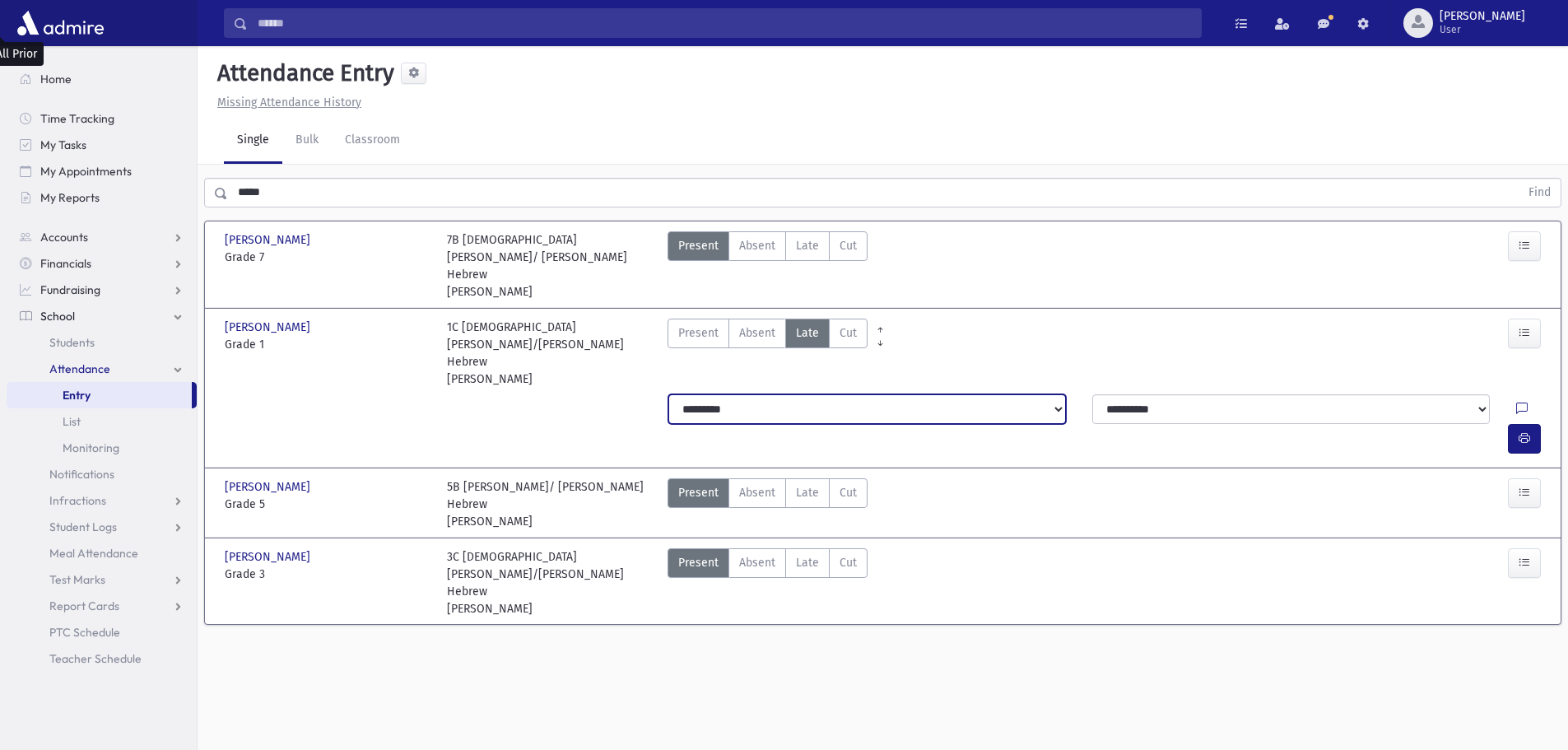
click at [860, 394] on select "**********" at bounding box center [867, 409] width 398 height 30
click at [668, 394] on select "**********" at bounding box center [867, 409] width 398 height 30
click at [1530, 424] on button "button" at bounding box center [1524, 438] width 33 height 30
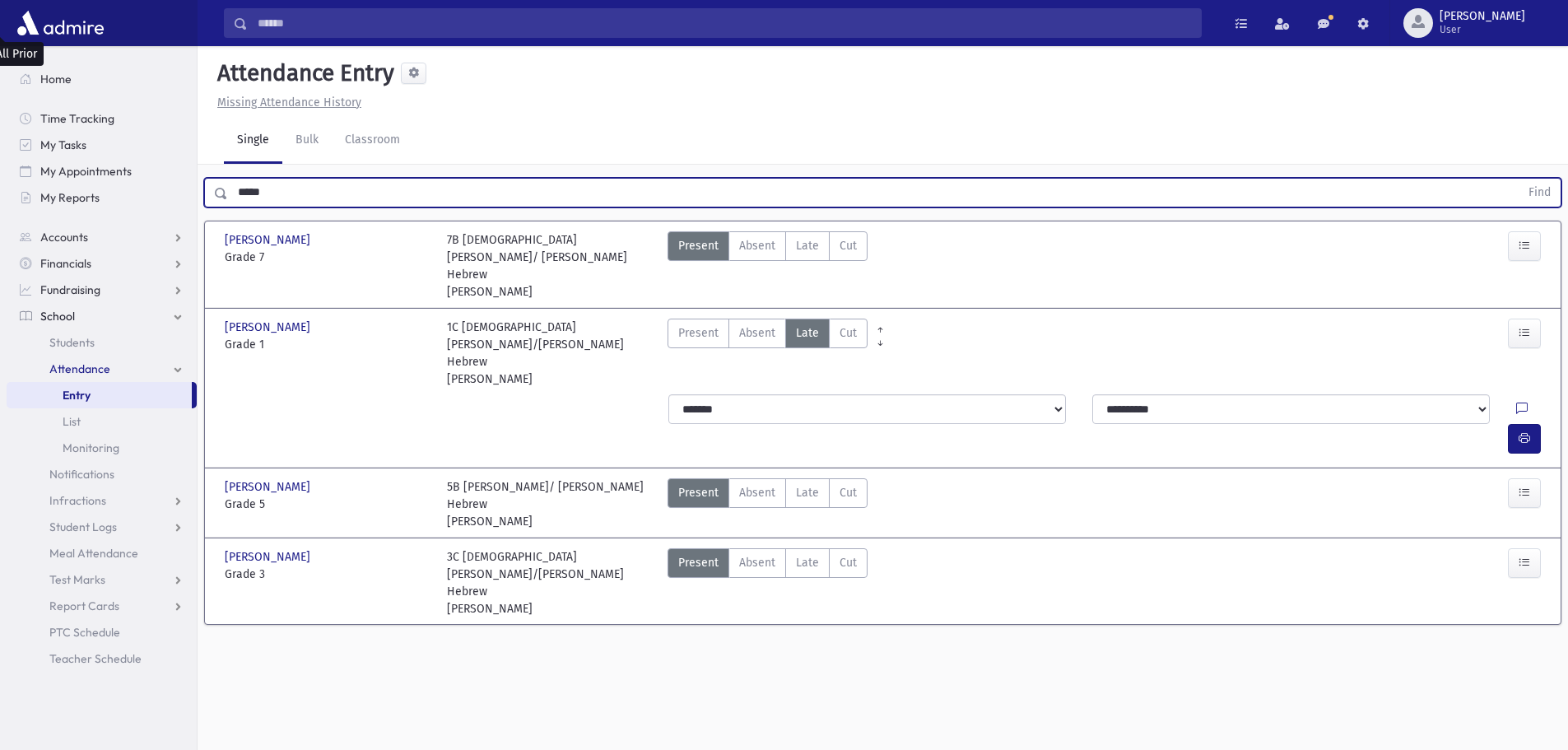
drag, startPoint x: 268, startPoint y: 152, endPoint x: 213, endPoint y: 157, distance: 55.2
click at [213, 178] on div "***** Find" at bounding box center [882, 192] width 1357 height 30
click at [1519, 179] on button "Find" at bounding box center [1540, 192] width 42 height 28
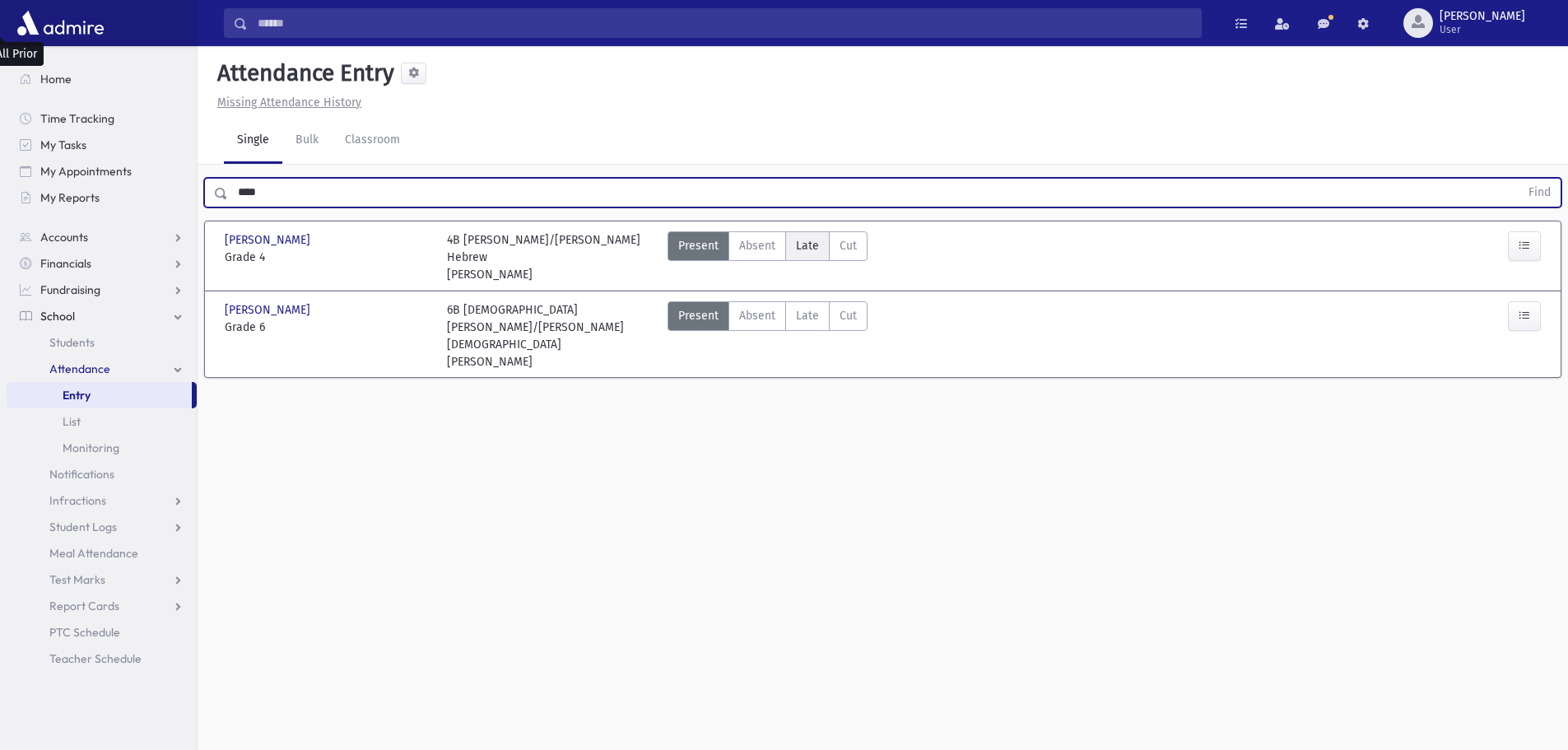
click at [807, 237] on span "Late" at bounding box center [807, 245] width 23 height 17
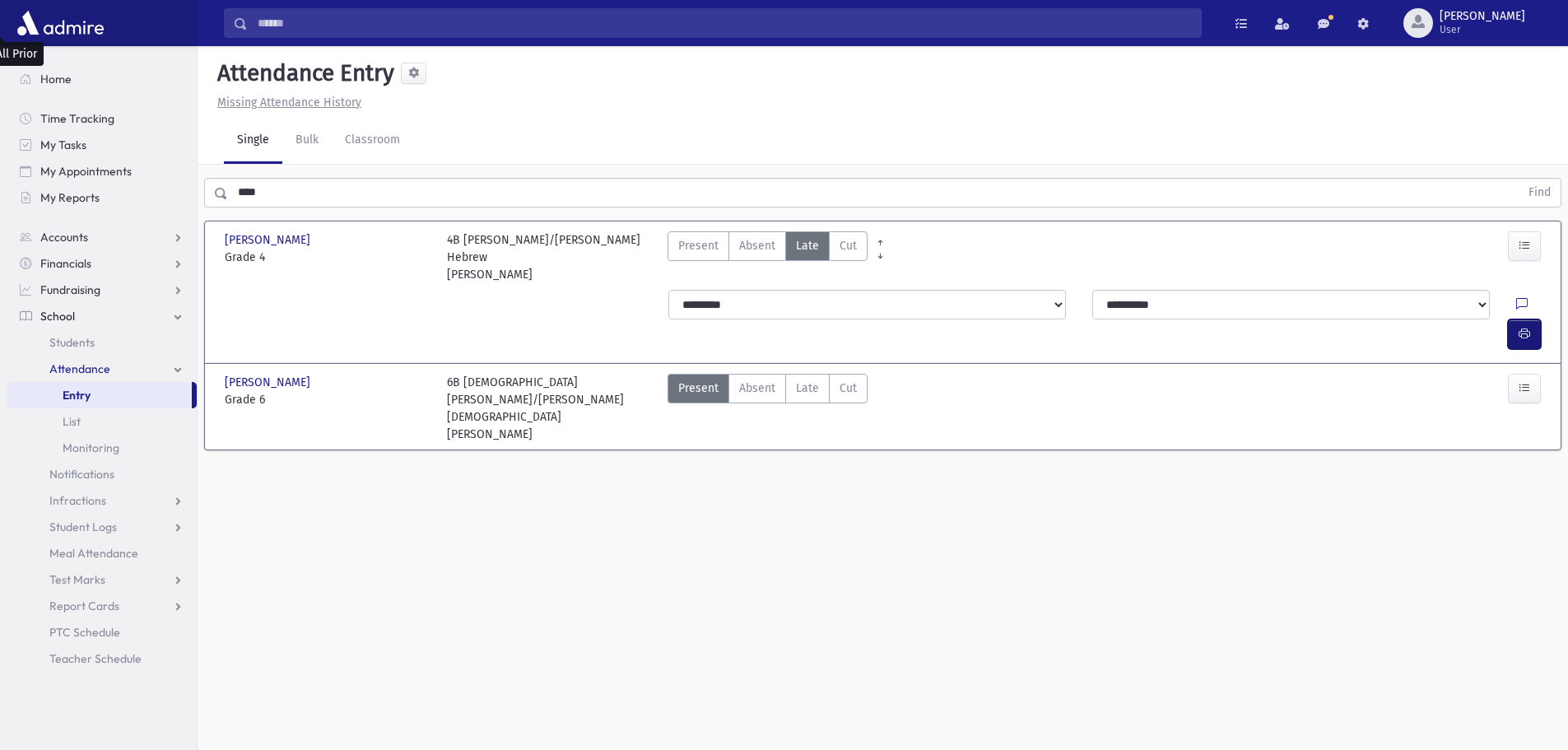
click at [1521, 327] on icon "button" at bounding box center [1525, 334] width 12 height 14
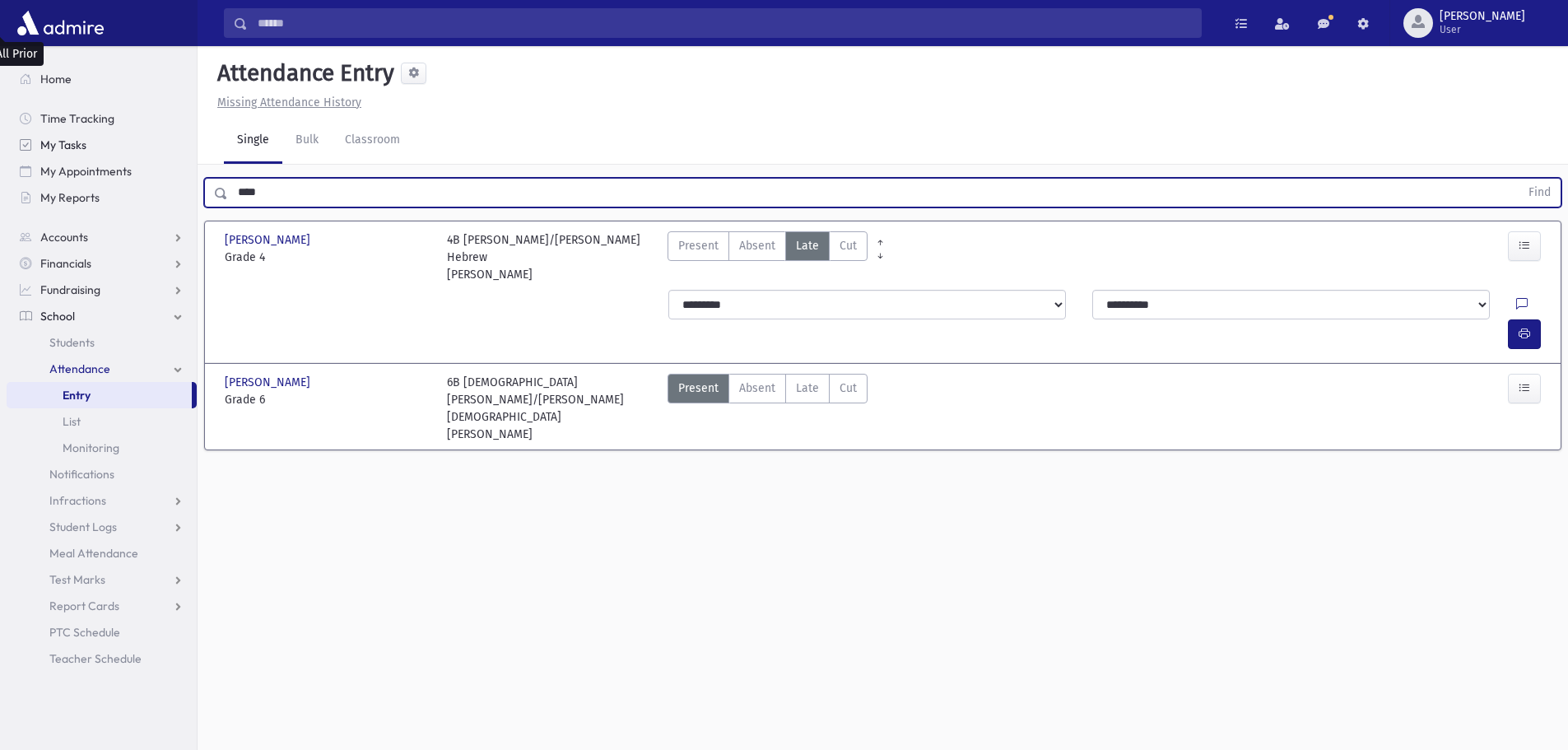
drag, startPoint x: 235, startPoint y: 152, endPoint x: 141, endPoint y: 152, distance: 94.0
click at [141, 152] on div "Search Results All Accounts" at bounding box center [784, 393] width 1568 height 786
click at [1519, 179] on button "Find" at bounding box center [1540, 192] width 42 height 28
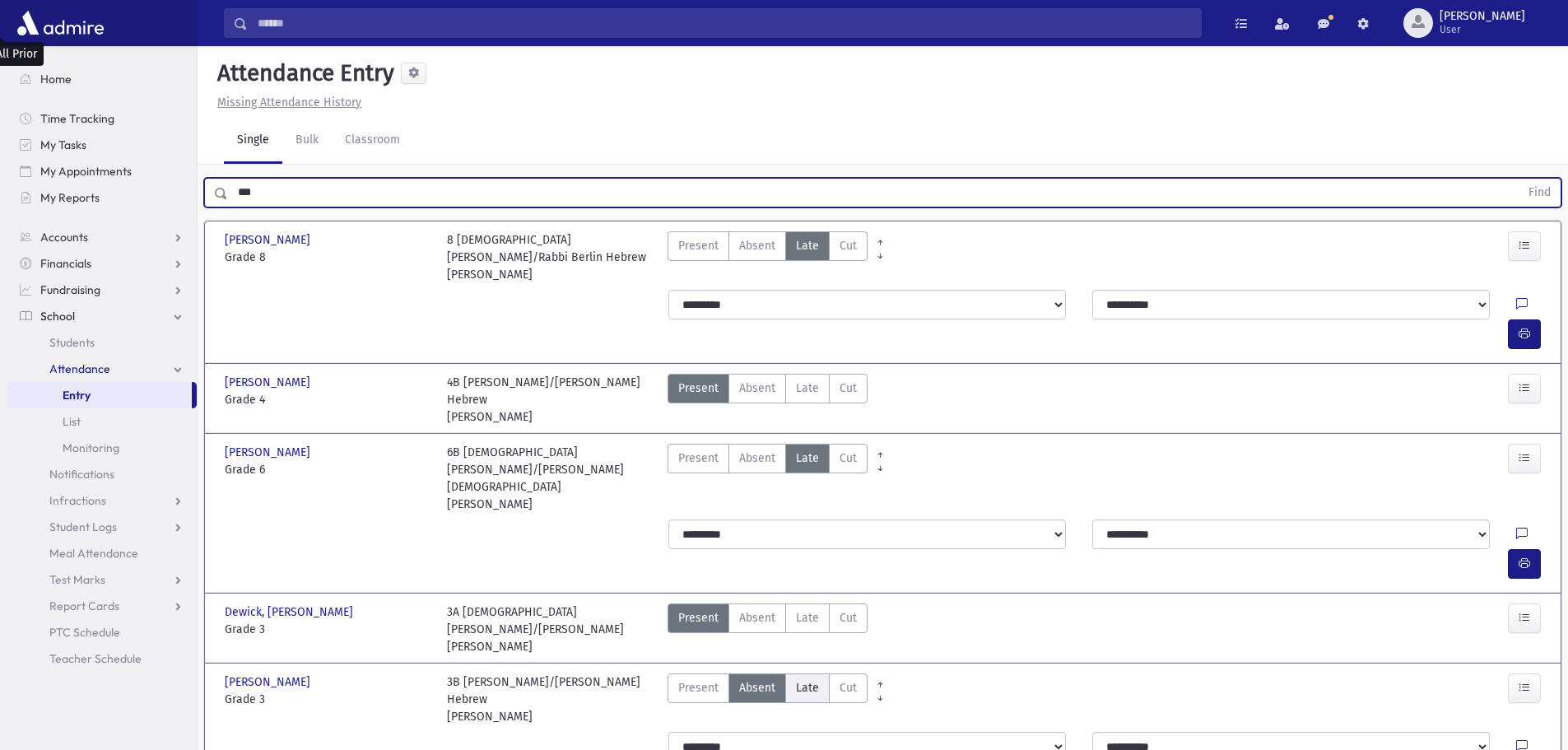
click at [808, 679] on span "Late" at bounding box center [807, 687] width 23 height 17
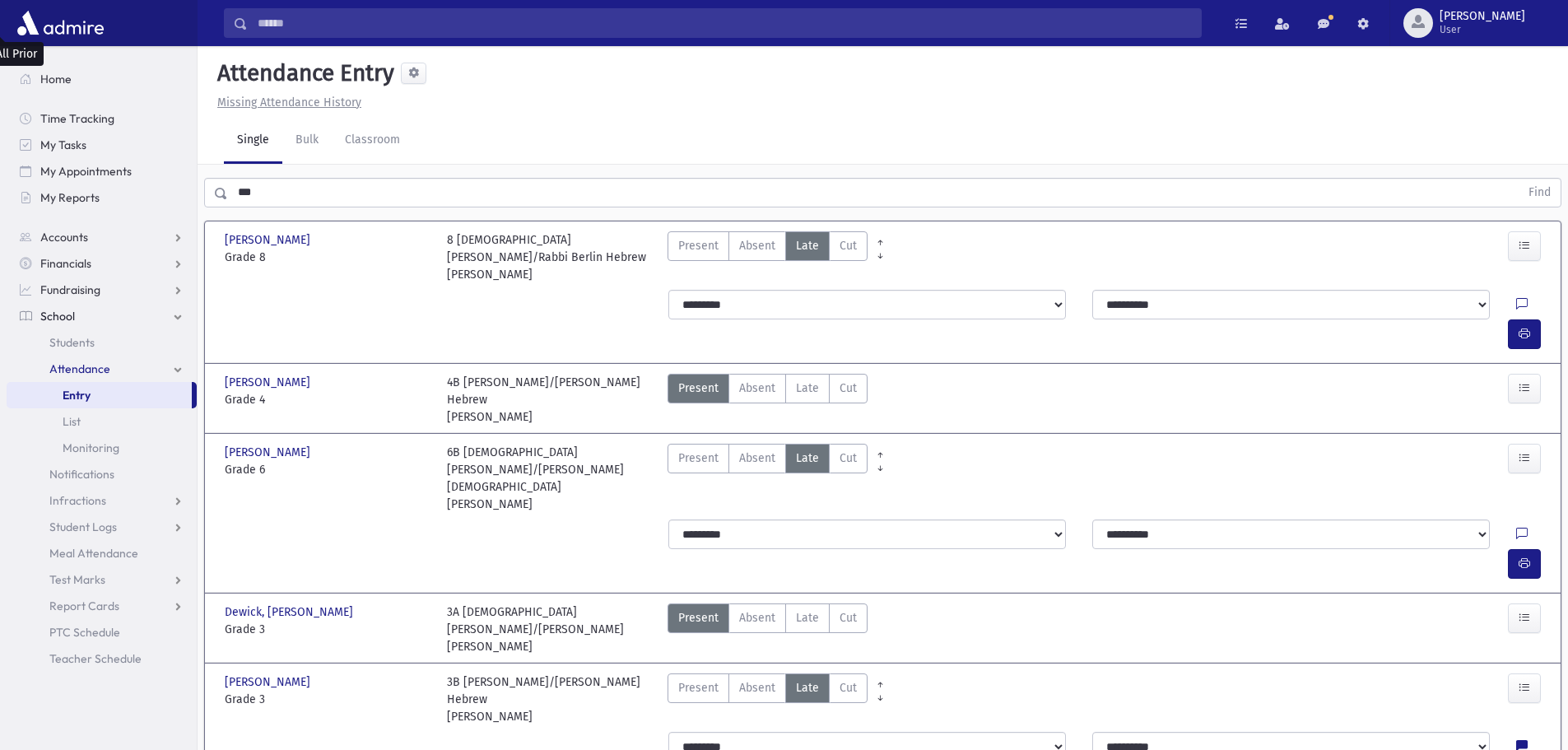
click at [813, 379] on span "Late" at bounding box center [807, 388] width 23 height 17
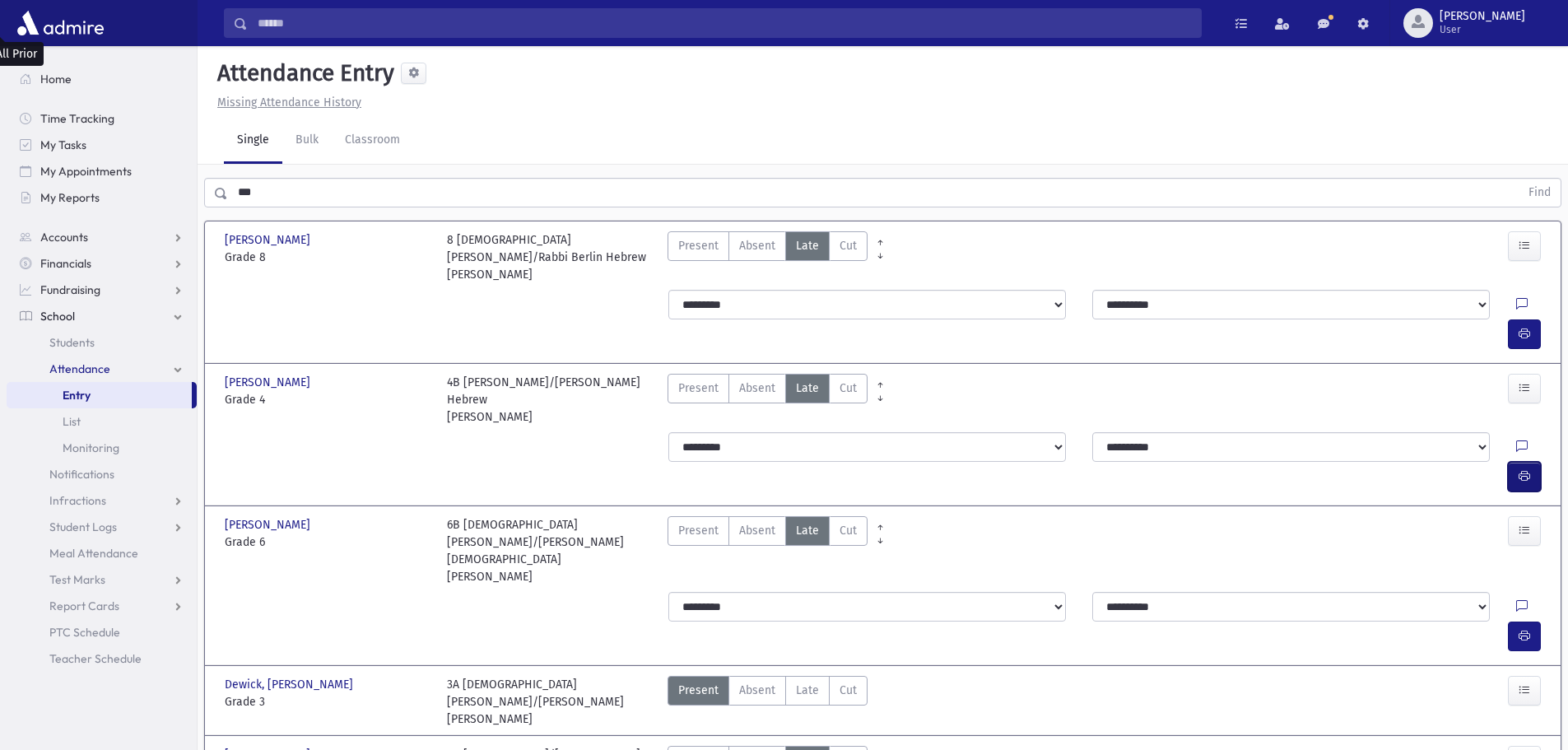
click at [1535, 461] on button "button" at bounding box center [1524, 476] width 33 height 30
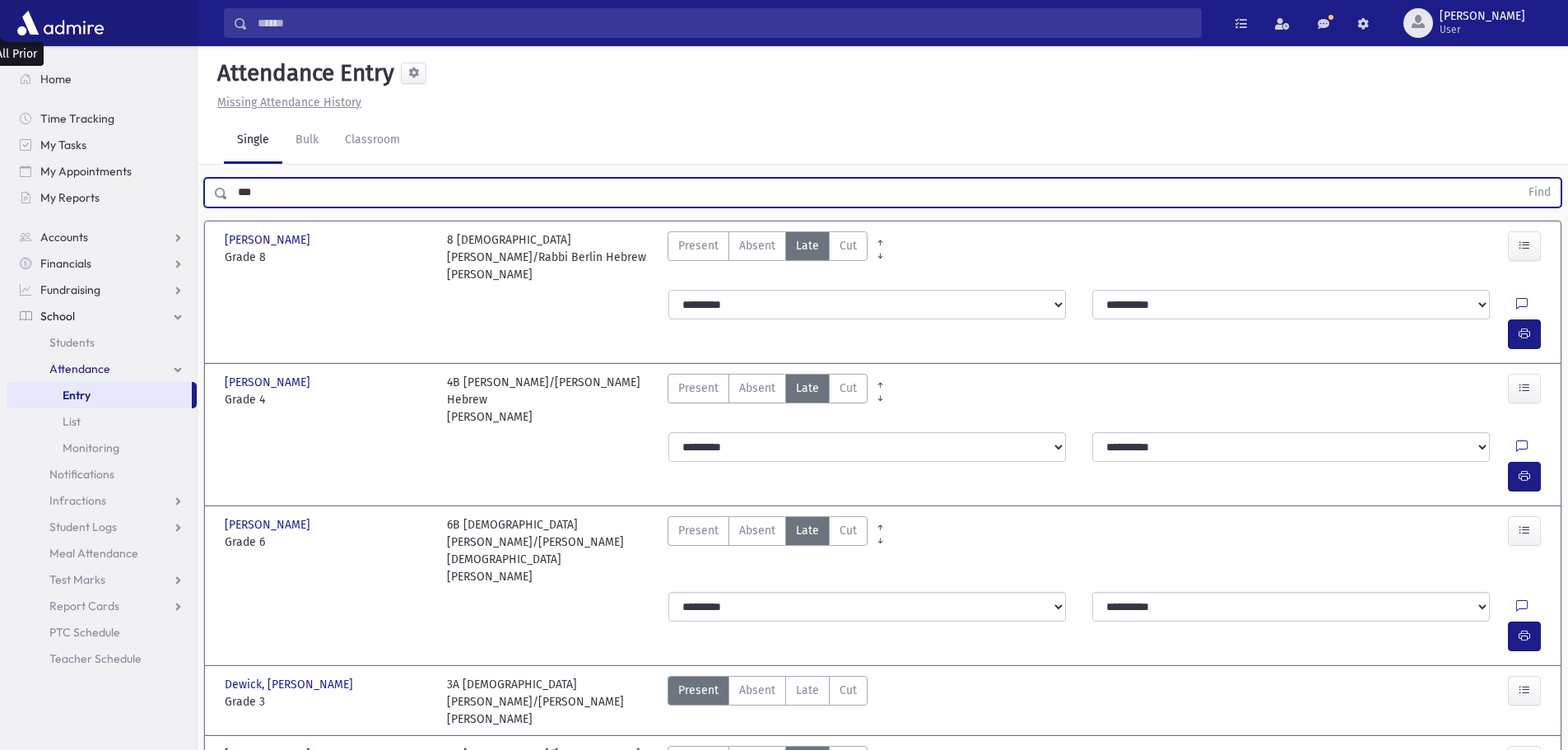
drag, startPoint x: 280, startPoint y: 160, endPoint x: 196, endPoint y: 158, distance: 84.0
click at [200, 164] on div "*** Find" at bounding box center [882, 189] width 1371 height 49
type input "*****"
click at [1519, 179] on button "Find" at bounding box center [1540, 192] width 42 height 28
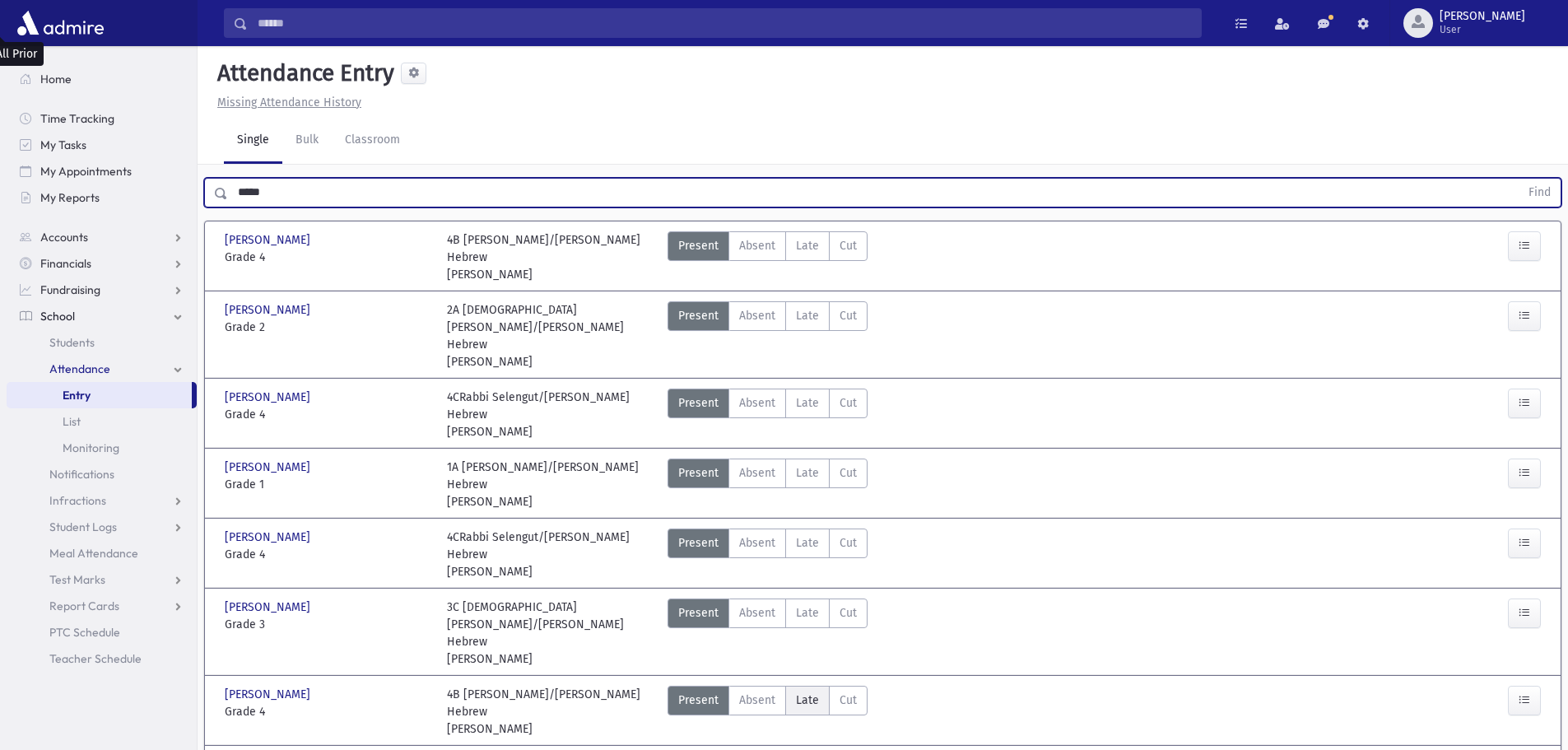
click at [803, 692] on span "Late" at bounding box center [807, 700] width 23 height 17
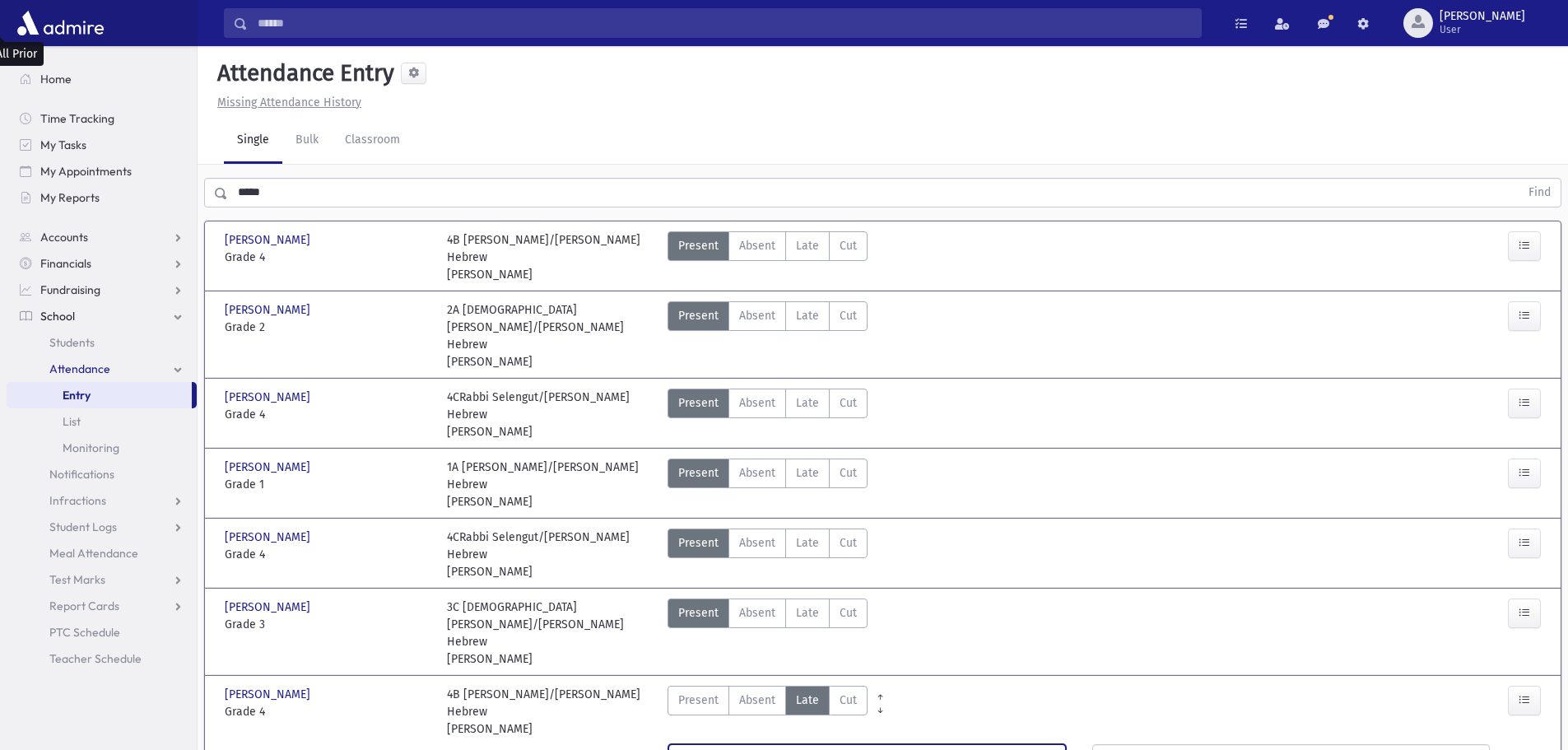
click at [805, 744] on select "**********" at bounding box center [867, 758] width 398 height 30
click at [668, 744] on select "**********" at bounding box center [867, 758] width 398 height 30
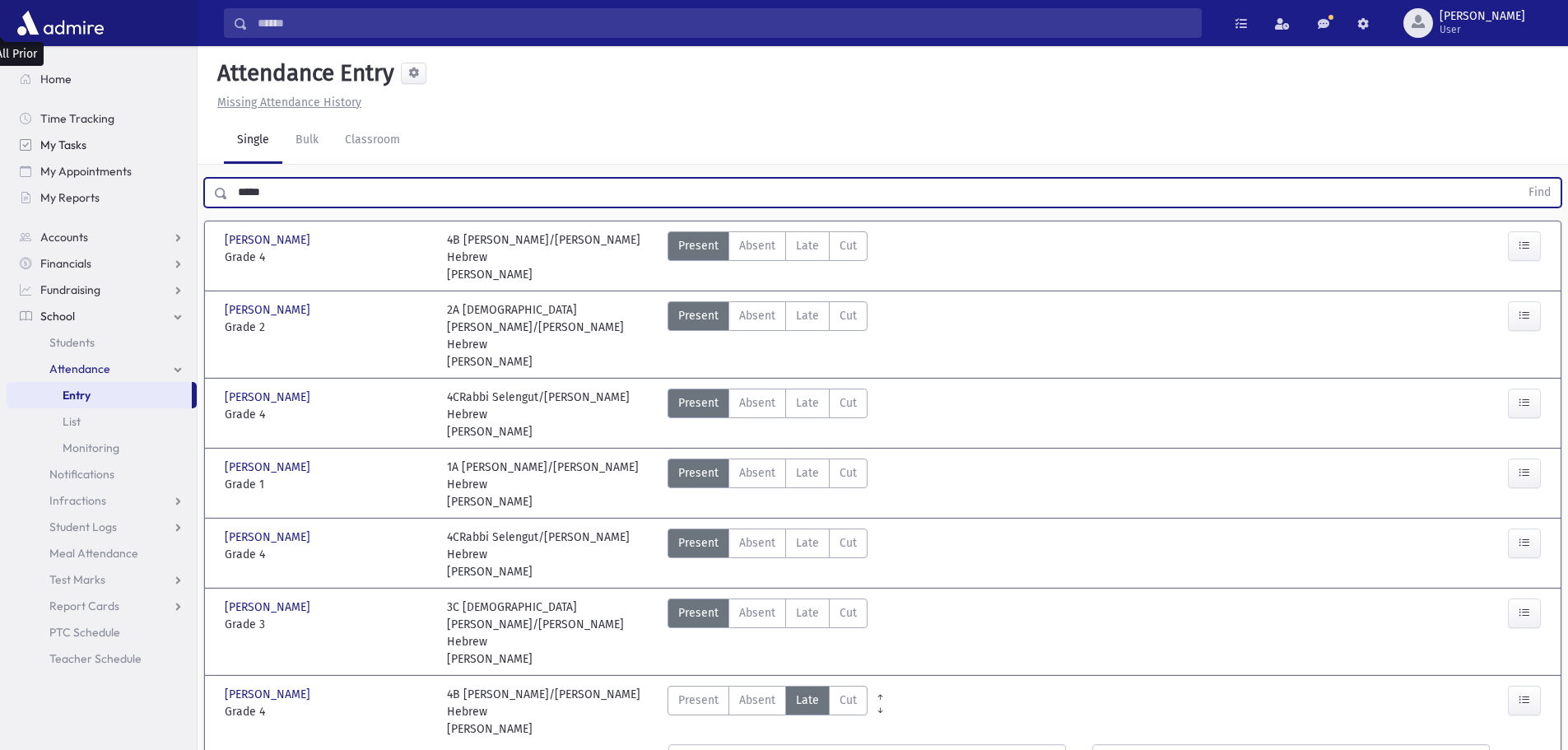
drag, startPoint x: 271, startPoint y: 156, endPoint x: 163, endPoint y: 157, distance: 108.0
